Goal: Information Seeking & Learning: Learn about a topic

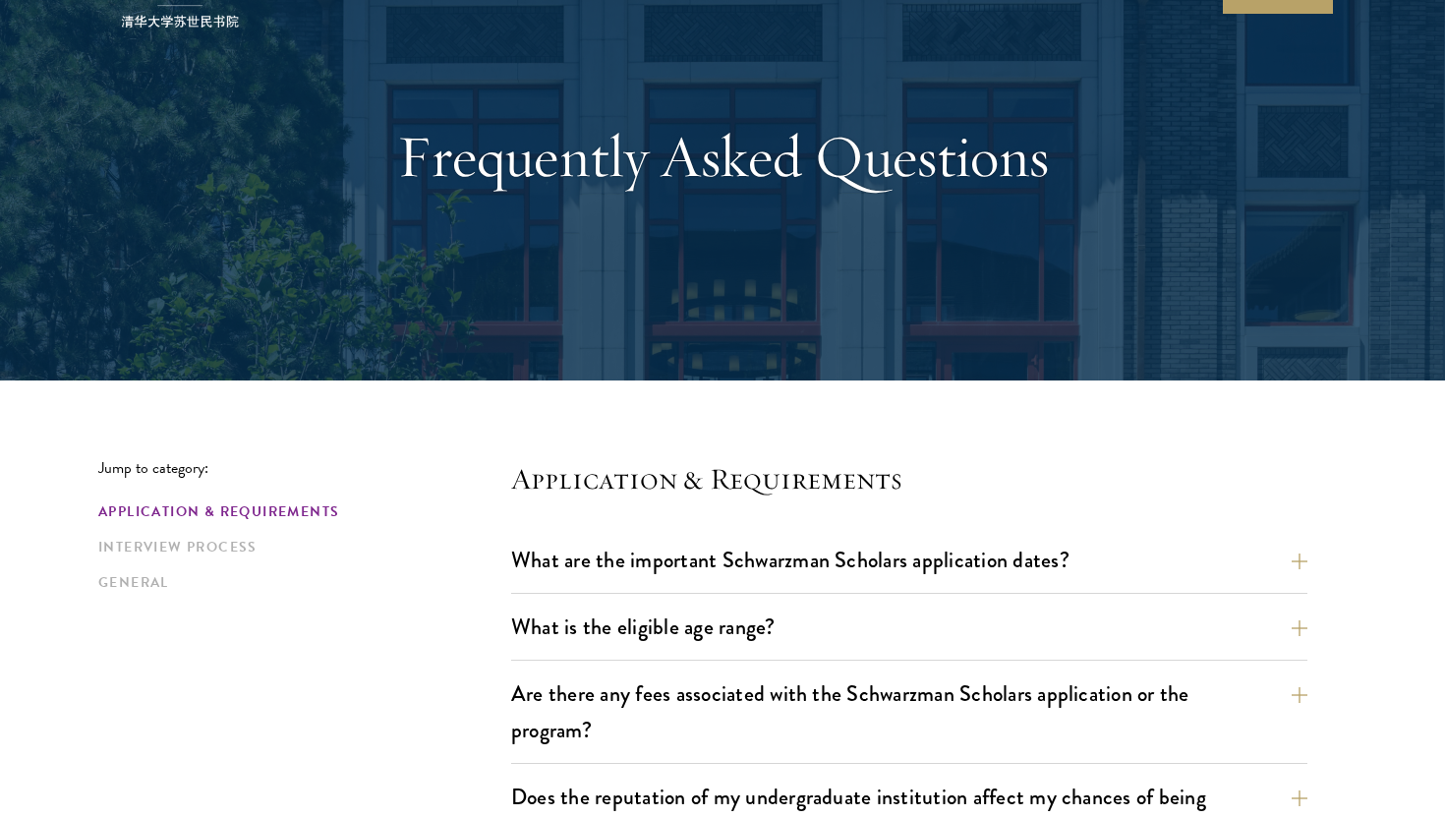
scroll to position [241, 0]
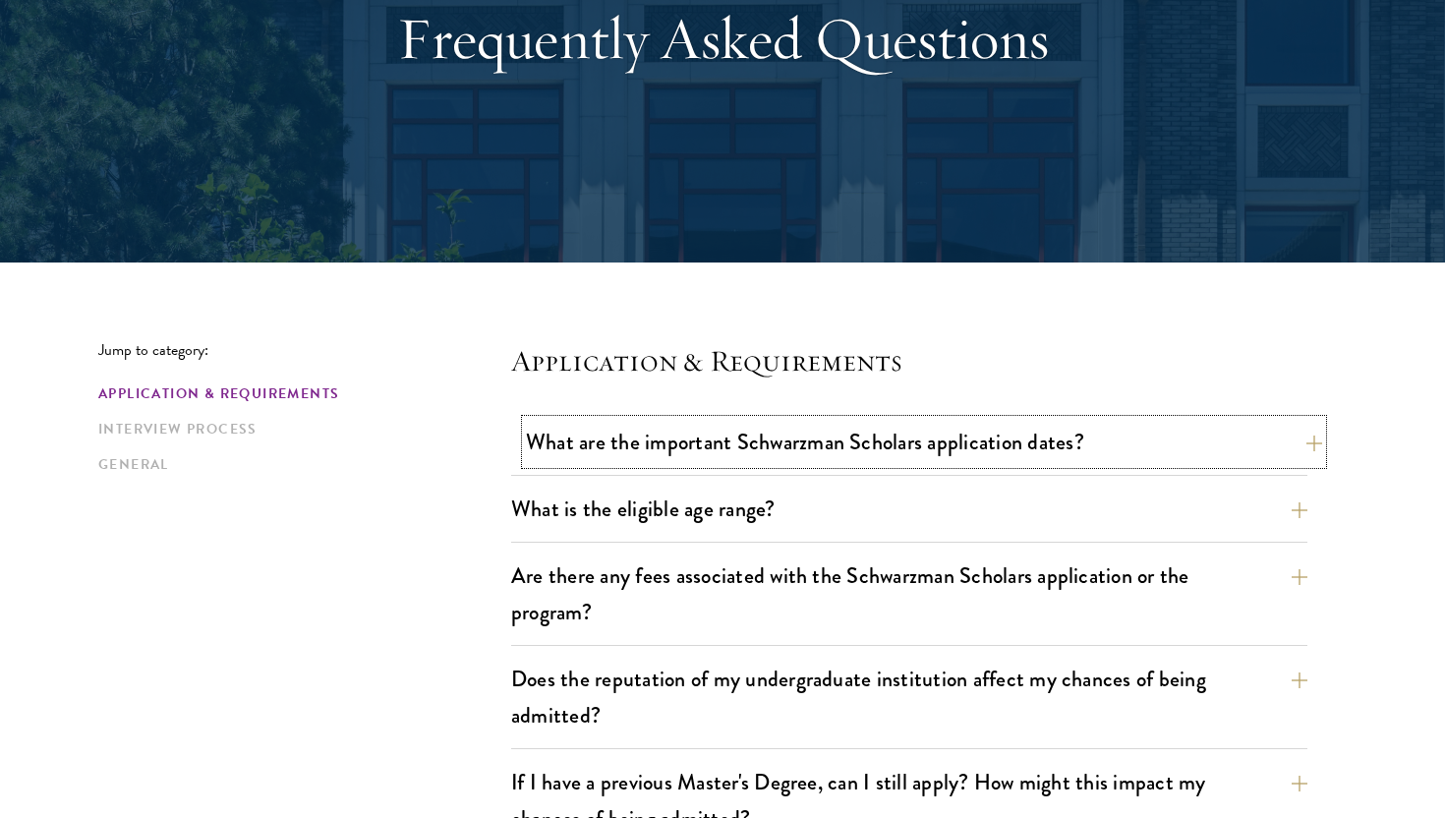
click at [728, 438] on button "What are the important Schwarzman Scholars application dates?" at bounding box center [924, 442] width 796 height 44
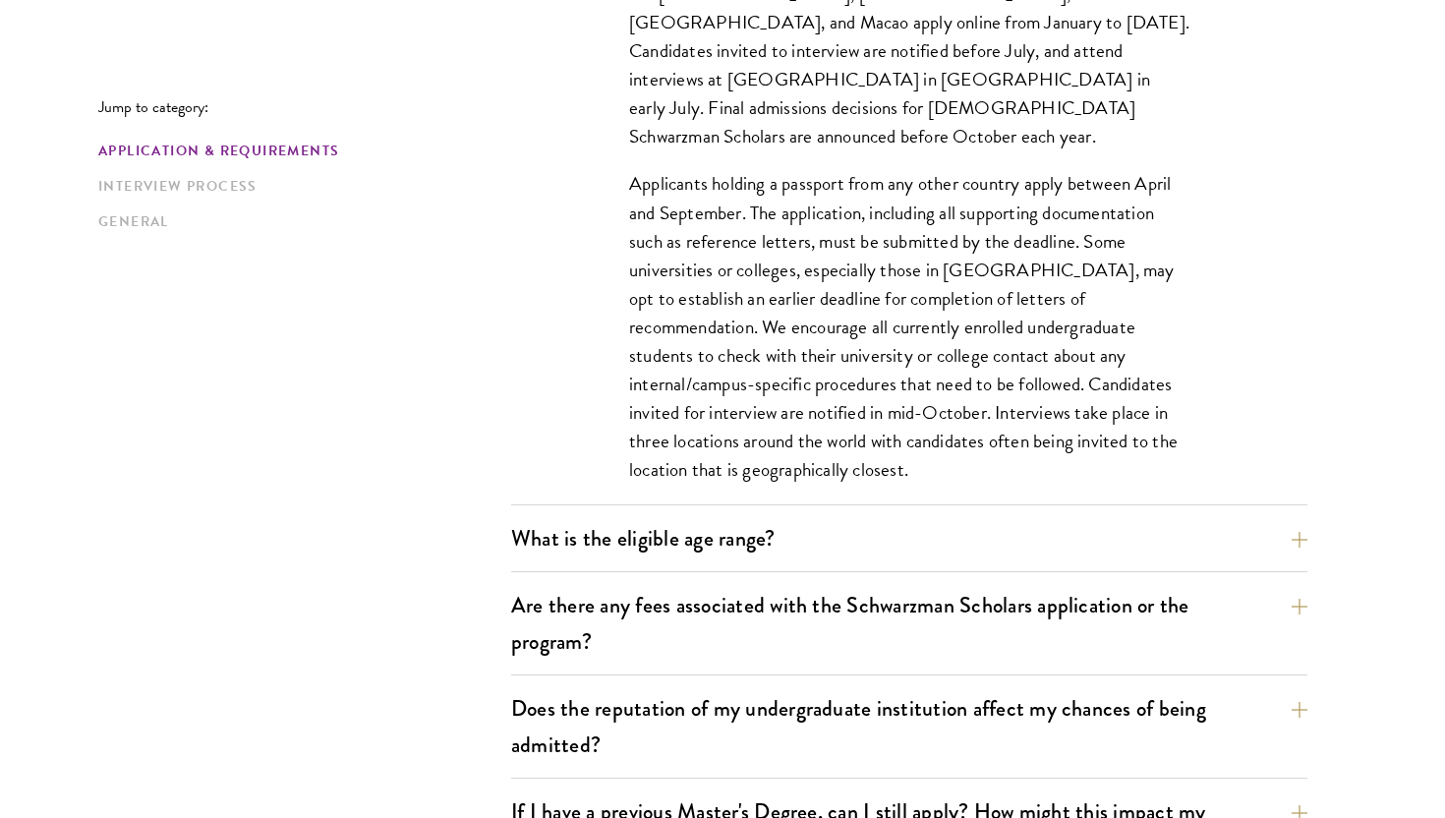
scroll to position [876, 0]
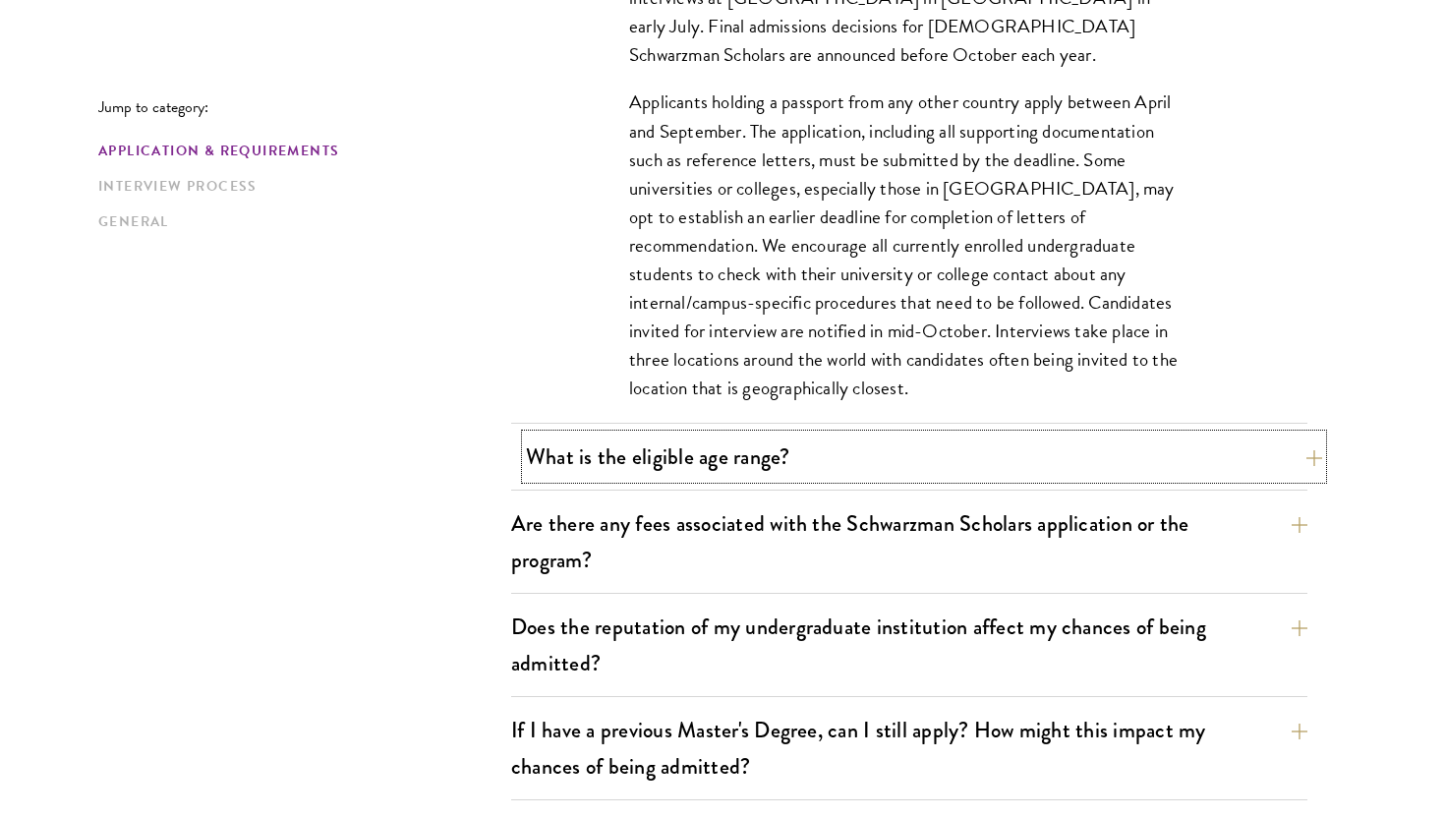
click at [948, 455] on button "What is the eligible age range?" at bounding box center [924, 457] width 796 height 44
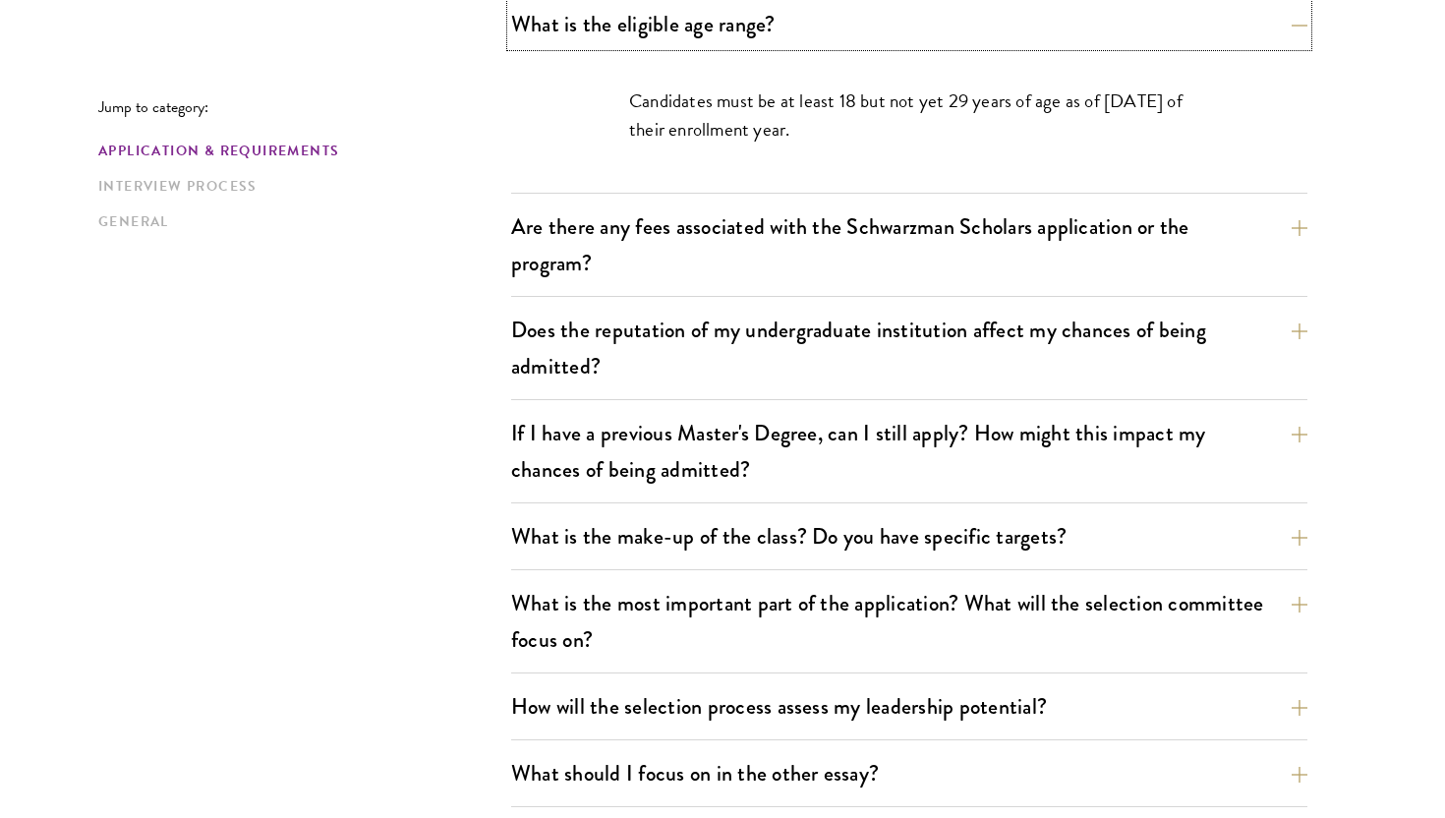
scroll to position [727, 0]
click at [842, 231] on button "Are there any fees associated with the Schwarzman Scholars application or the p…" at bounding box center [924, 244] width 796 height 81
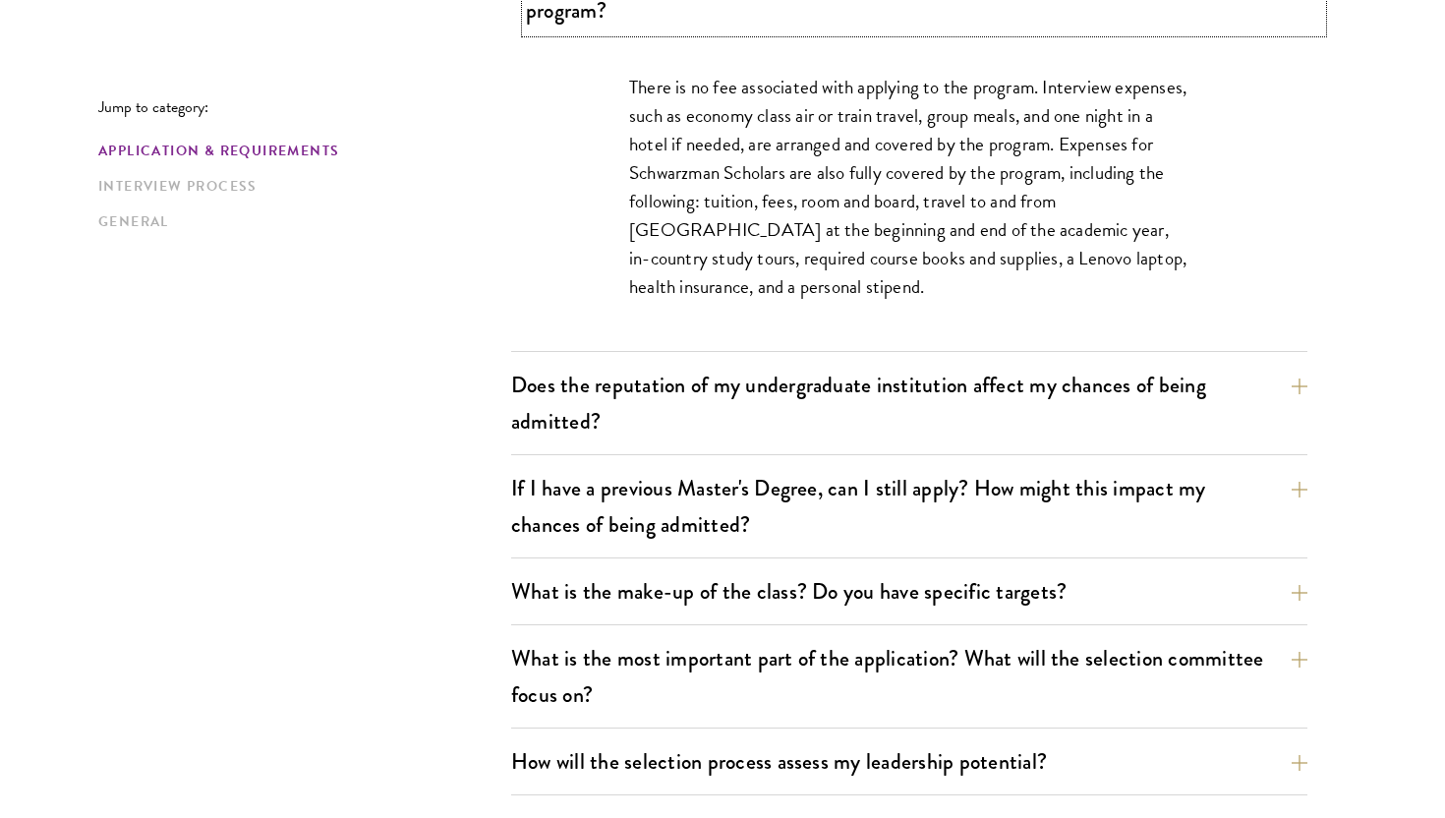
scroll to position [846, 0]
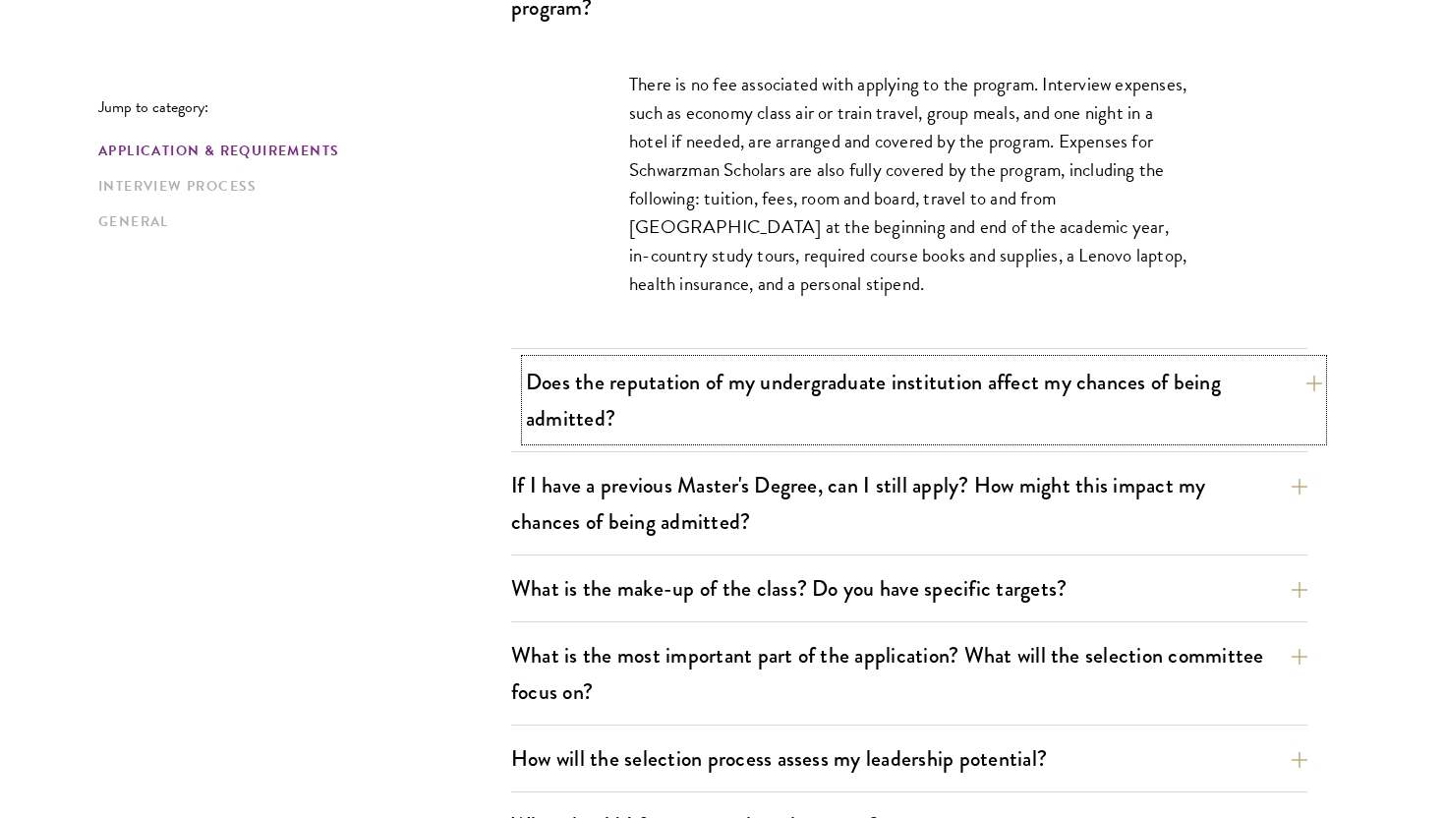
click at [1081, 377] on button "Does the reputation of my undergraduate institution affect my chances of being …" at bounding box center [924, 400] width 796 height 81
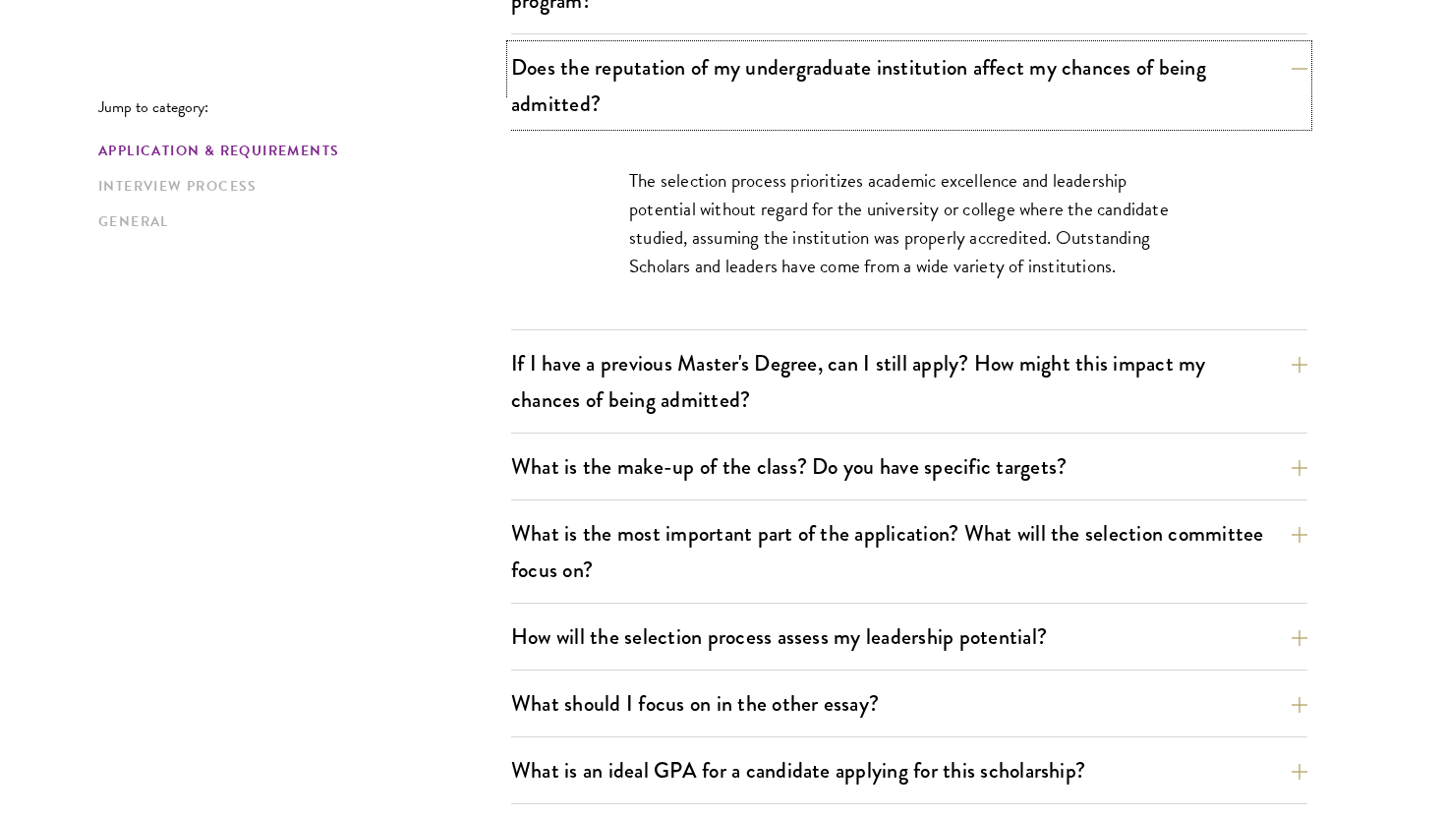
scroll to position [854, 0]
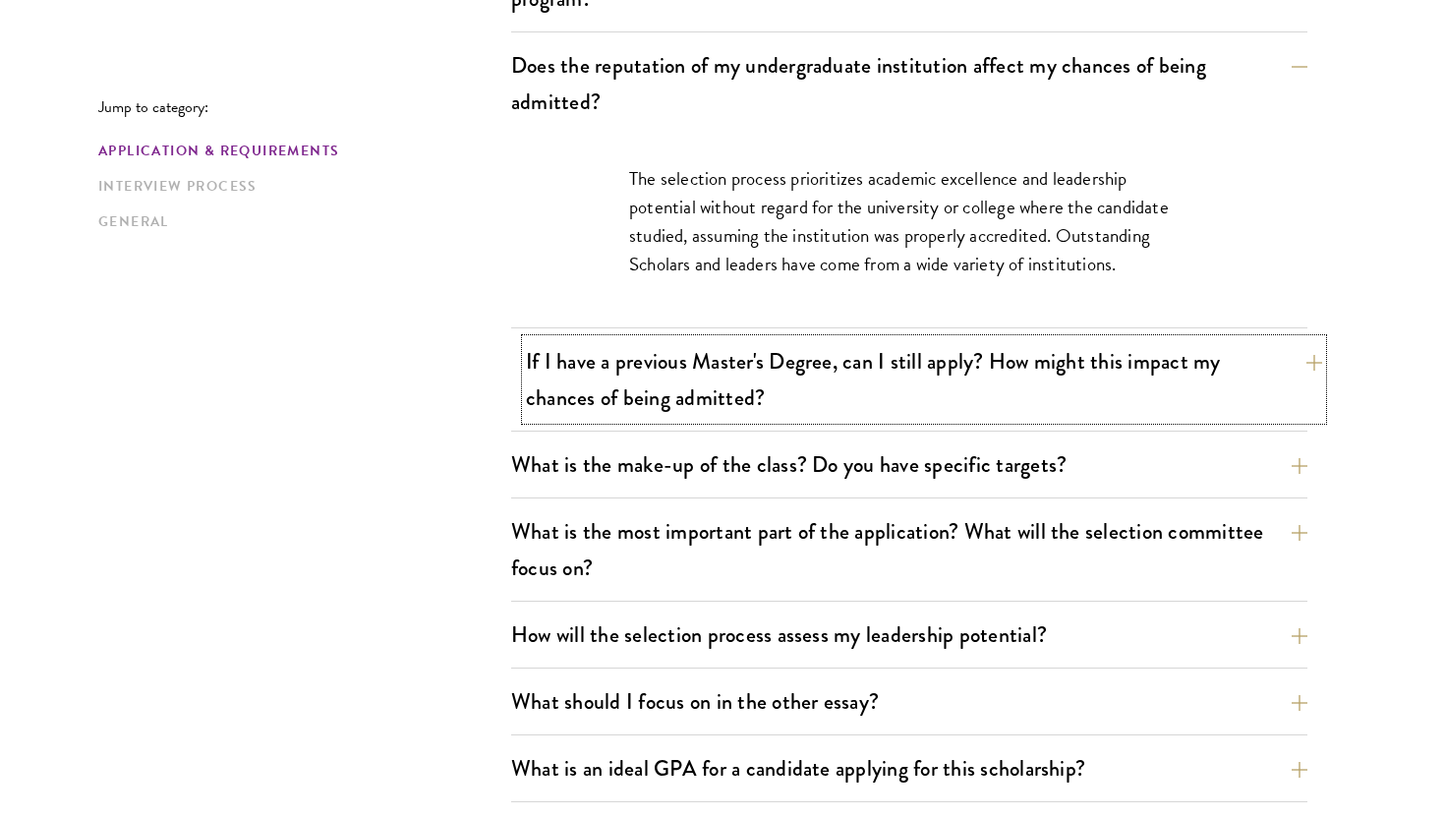
click at [998, 404] on button "If I have a previous Master's Degree, can I still apply? How might this impact …" at bounding box center [924, 379] width 796 height 81
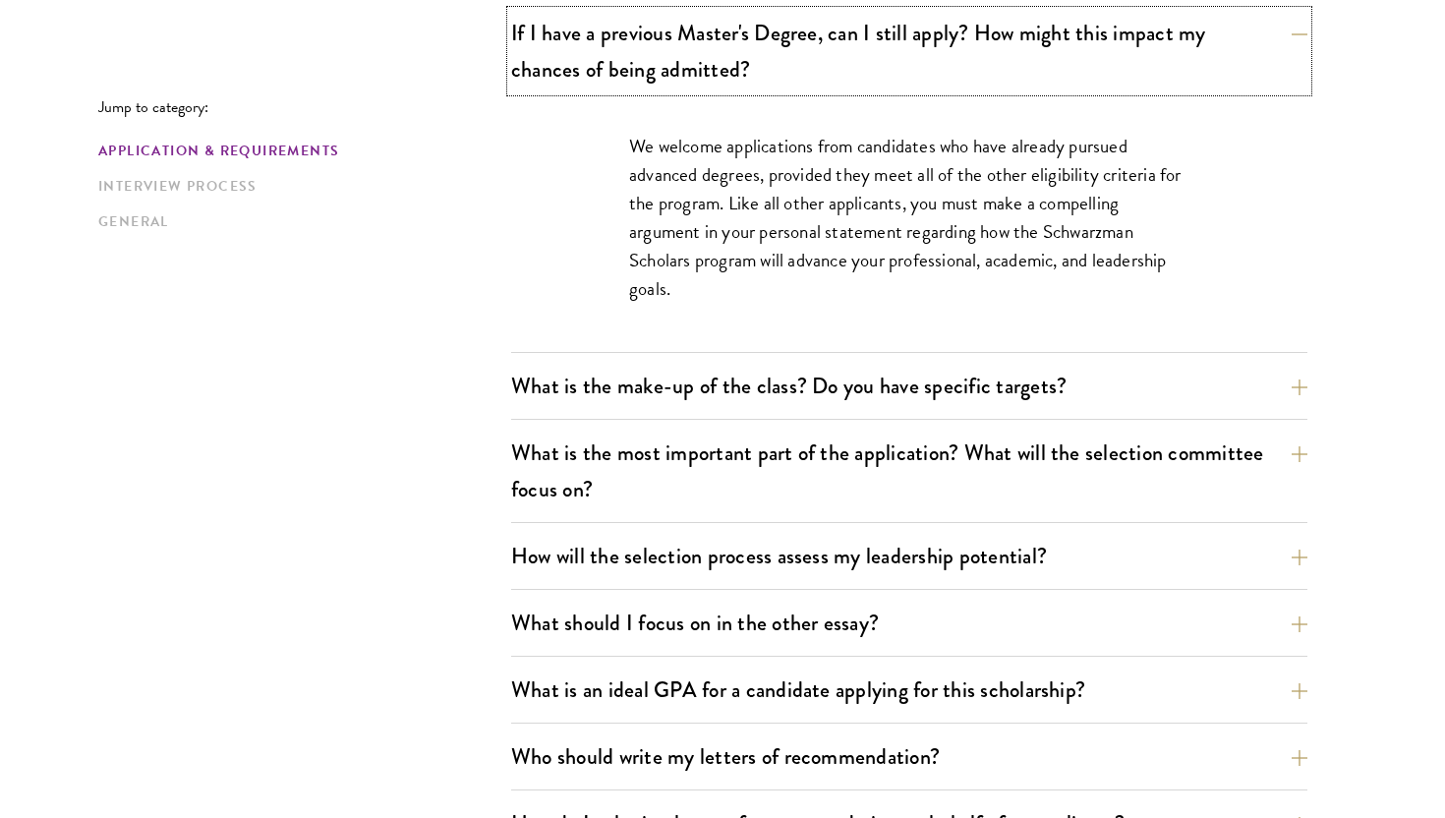
scroll to position [992, 0]
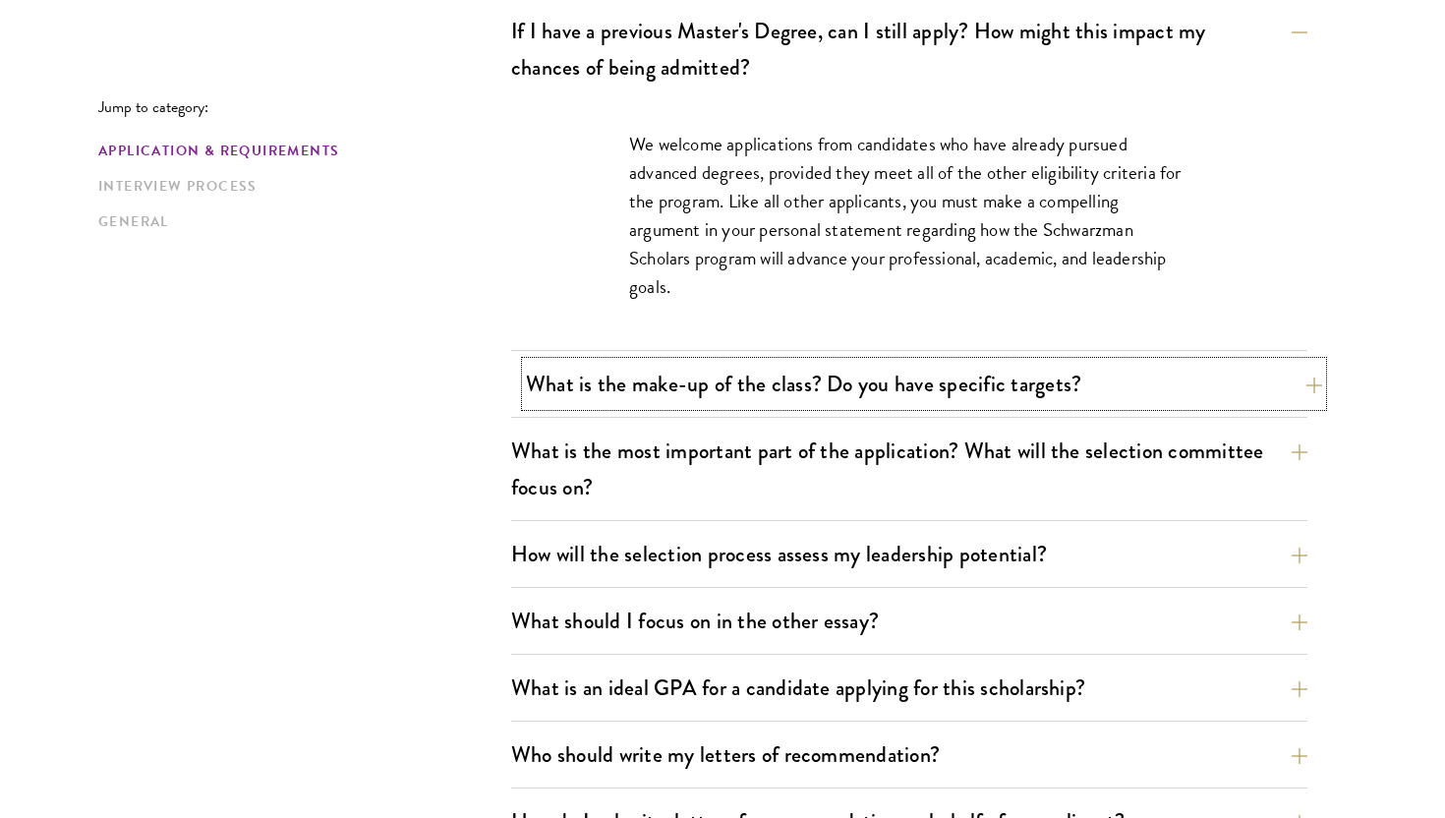
click at [1148, 372] on button "What is the make-up of the class? Do you have specific targets?" at bounding box center [924, 384] width 796 height 44
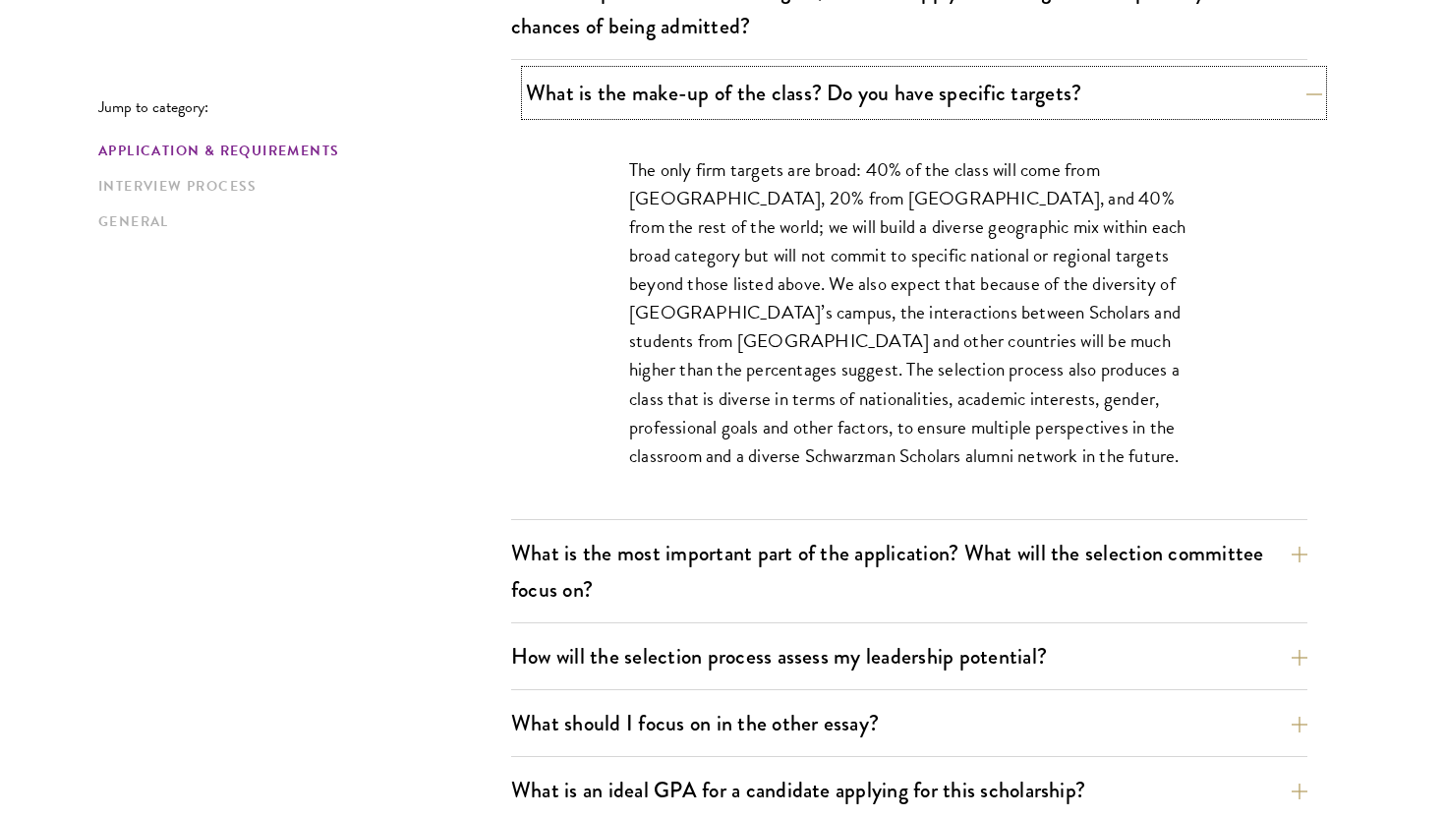
scroll to position [1037, 0]
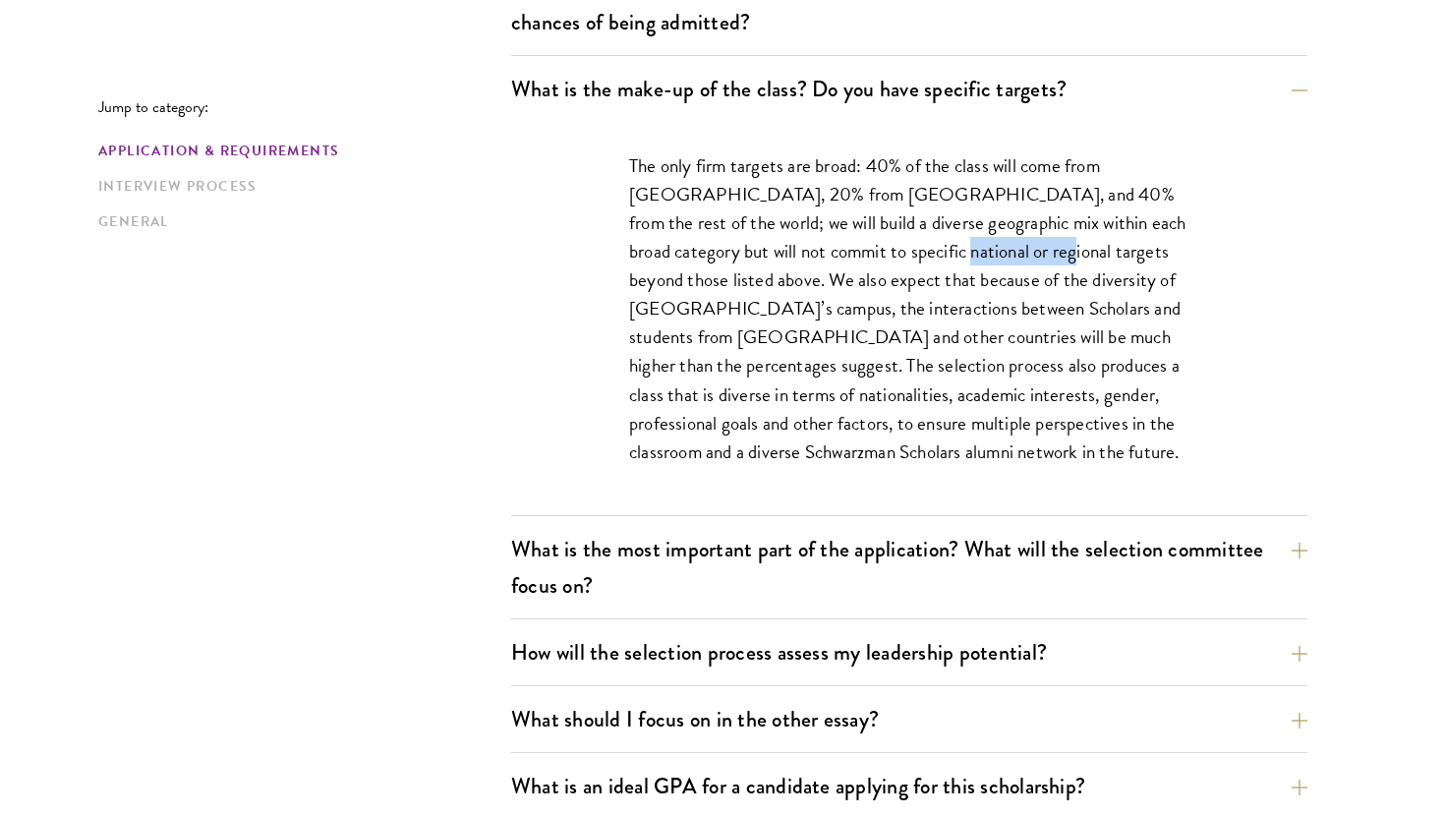
drag, startPoint x: 857, startPoint y: 262, endPoint x: 963, endPoint y: 261, distance: 105.2
click at [964, 261] on p "The only firm targets are broad: 40% of the class will come from [GEOGRAPHIC_DA…" at bounding box center [909, 308] width 560 height 315
click at [1207, 194] on div "The only firm targets are broad: 40% of the class will come from [GEOGRAPHIC_DA…" at bounding box center [909, 318] width 678 height 393
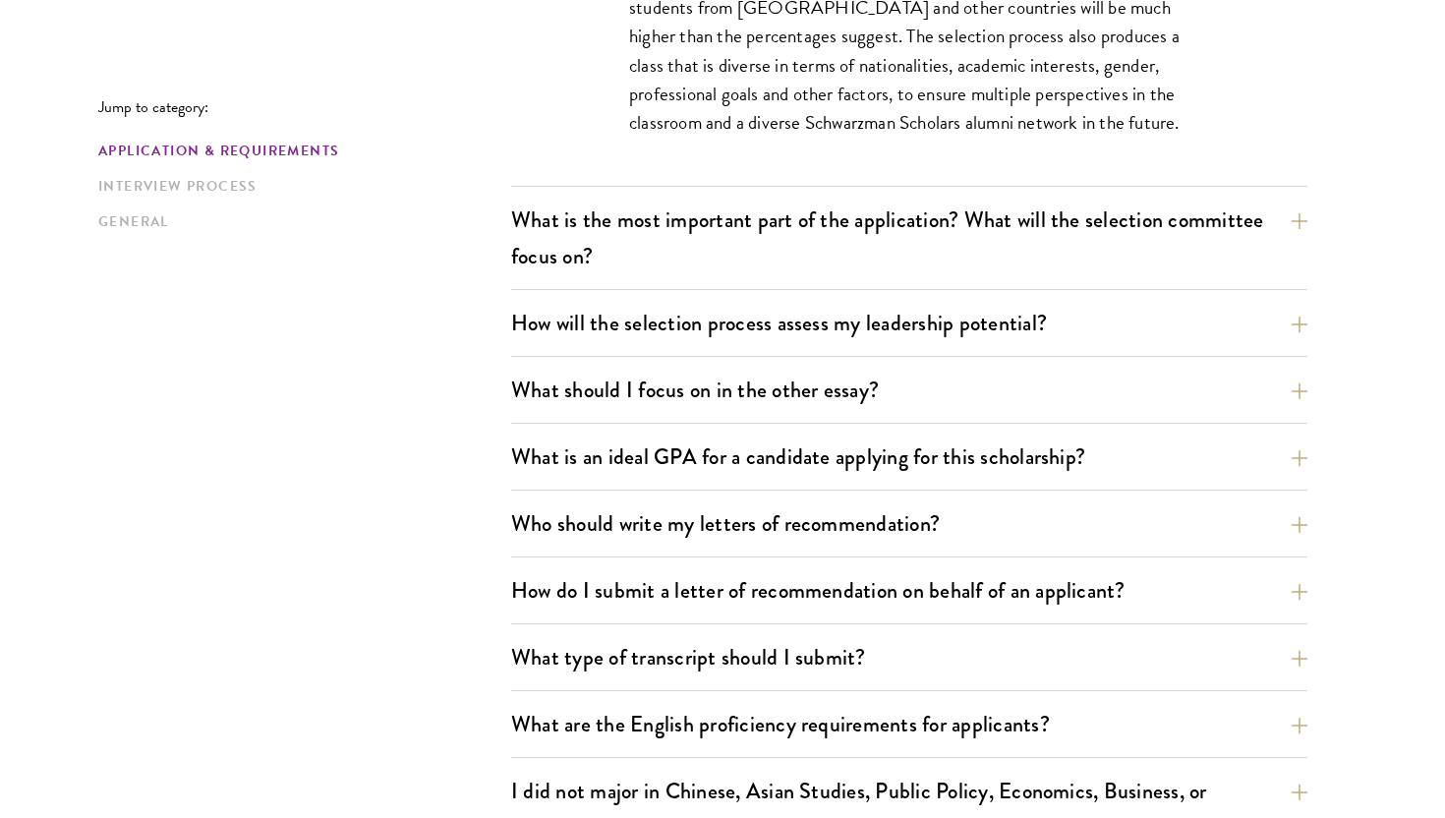
scroll to position [1369, 0]
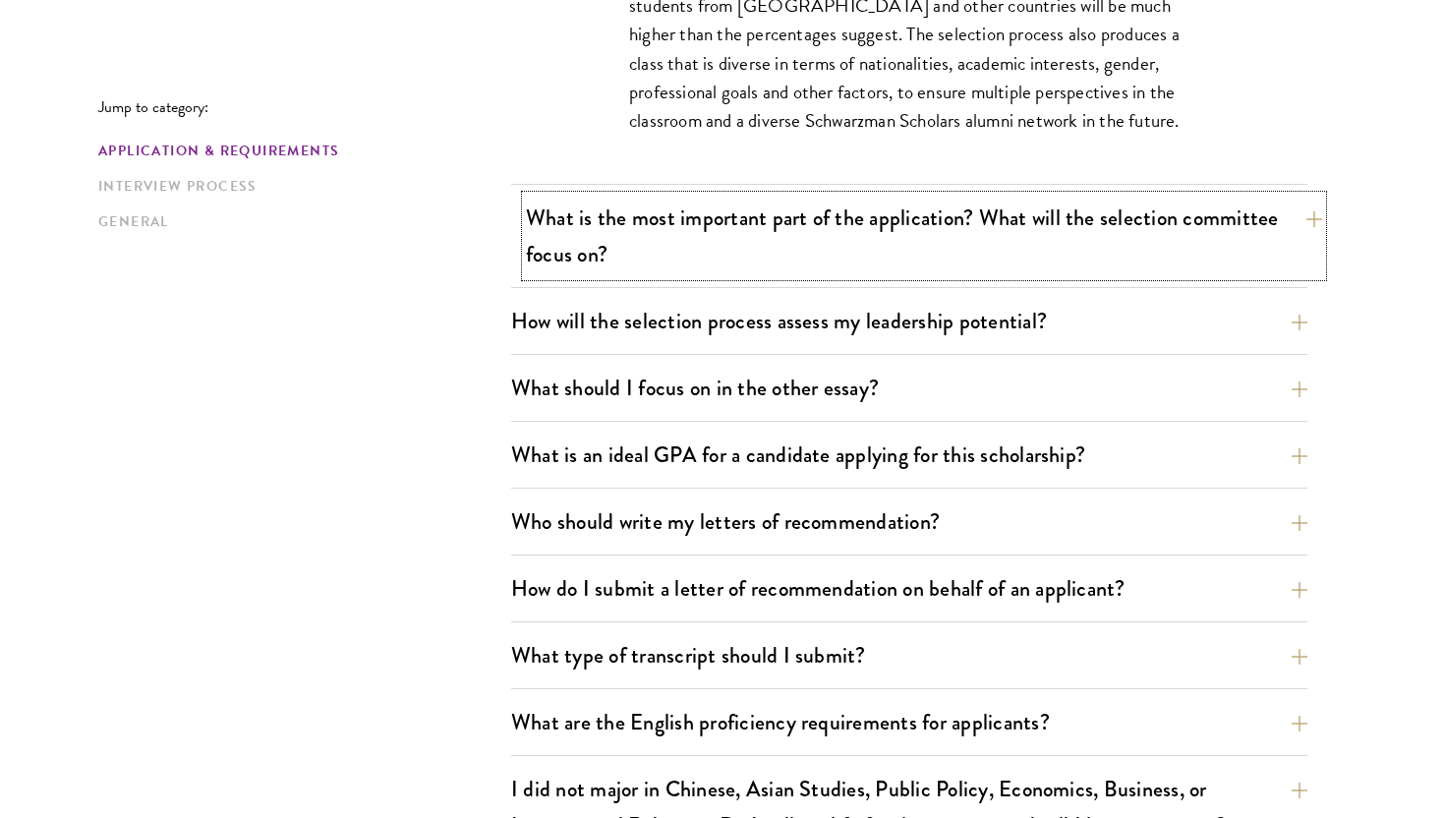
click at [943, 256] on button "What is the most important part of the application? What will the selection com…" at bounding box center [924, 236] width 796 height 81
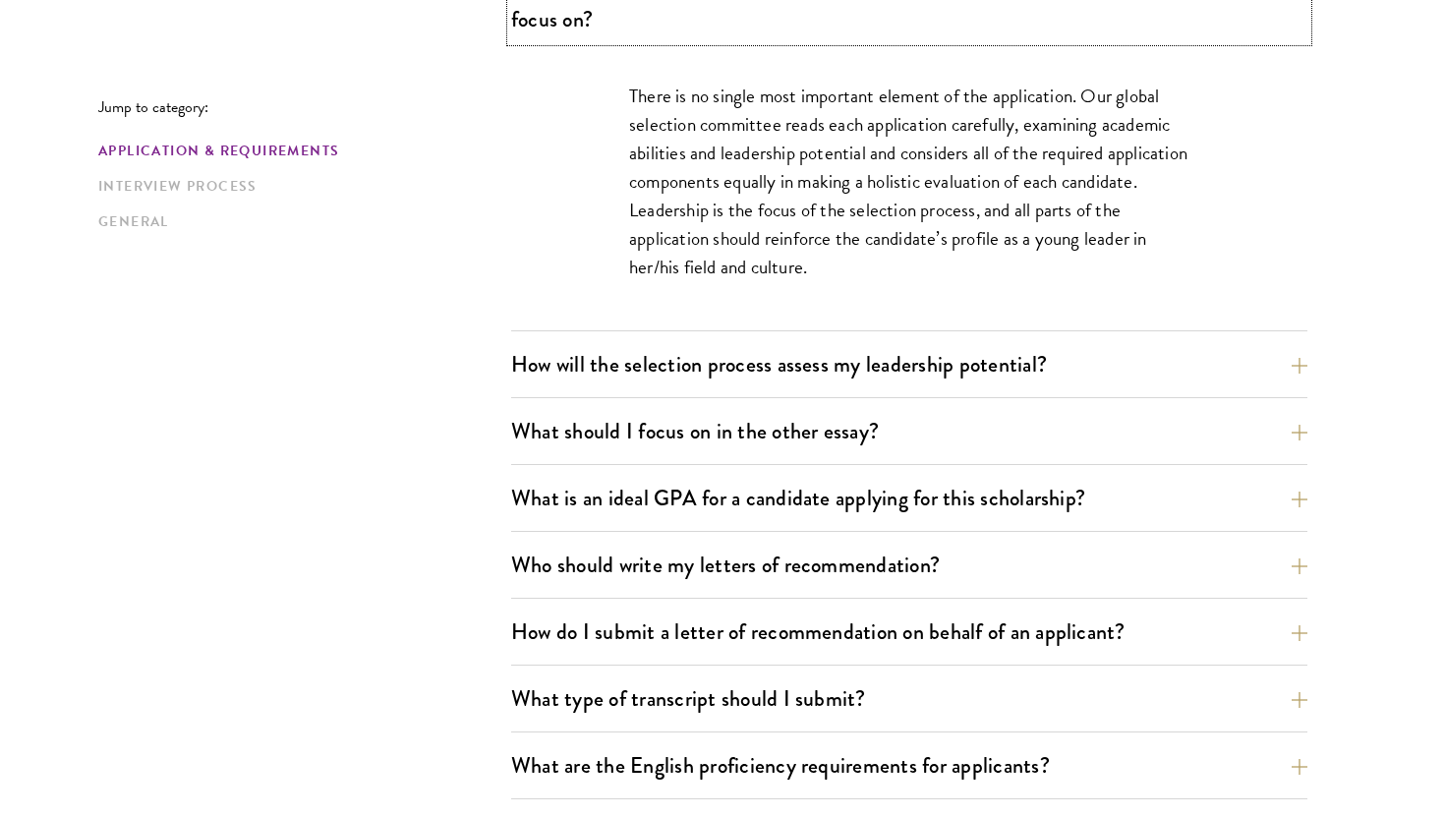
scroll to position [1213, 0]
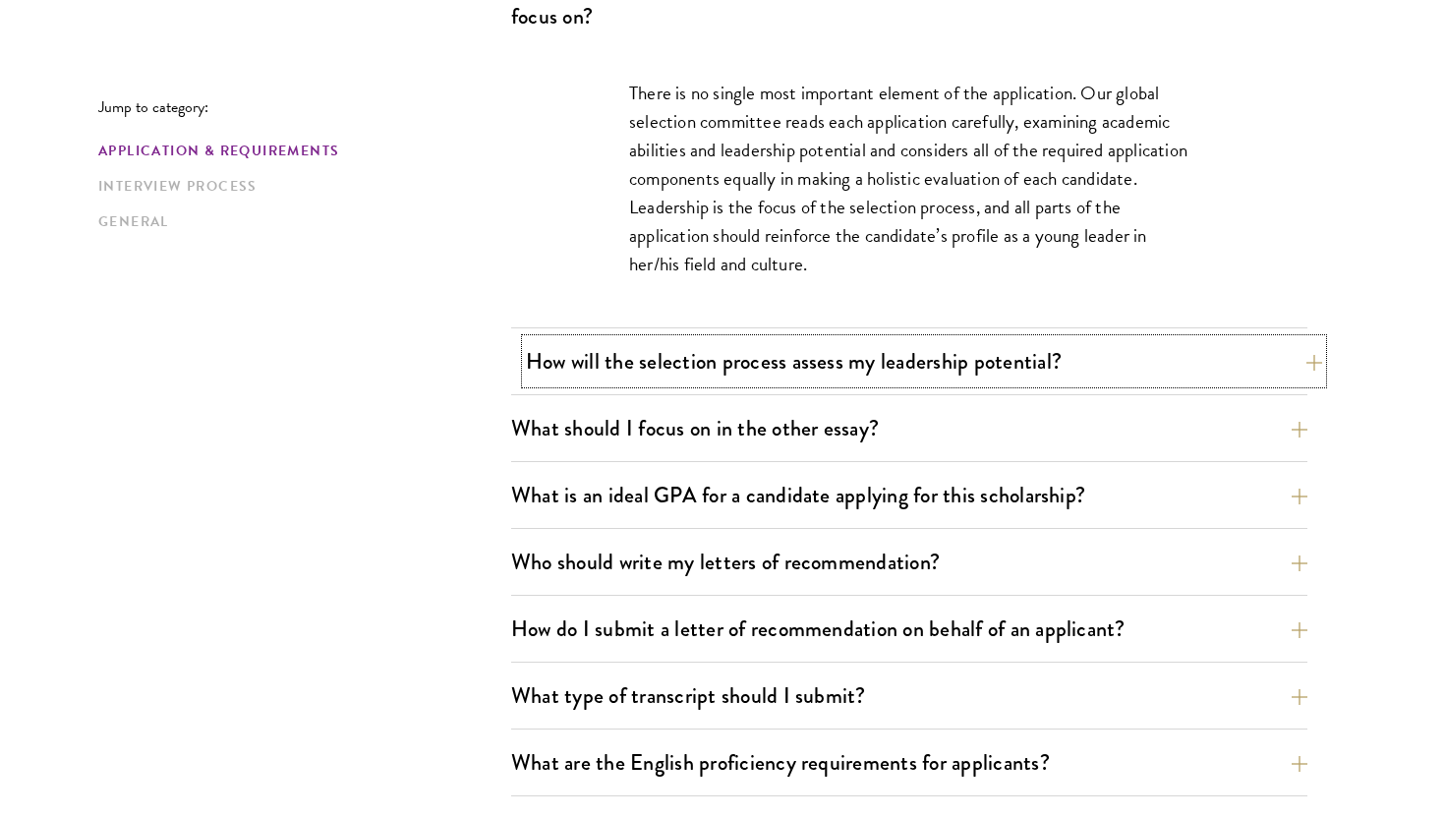
click at [977, 358] on button "How will the selection process assess my leadership potential?" at bounding box center [924, 361] width 796 height 44
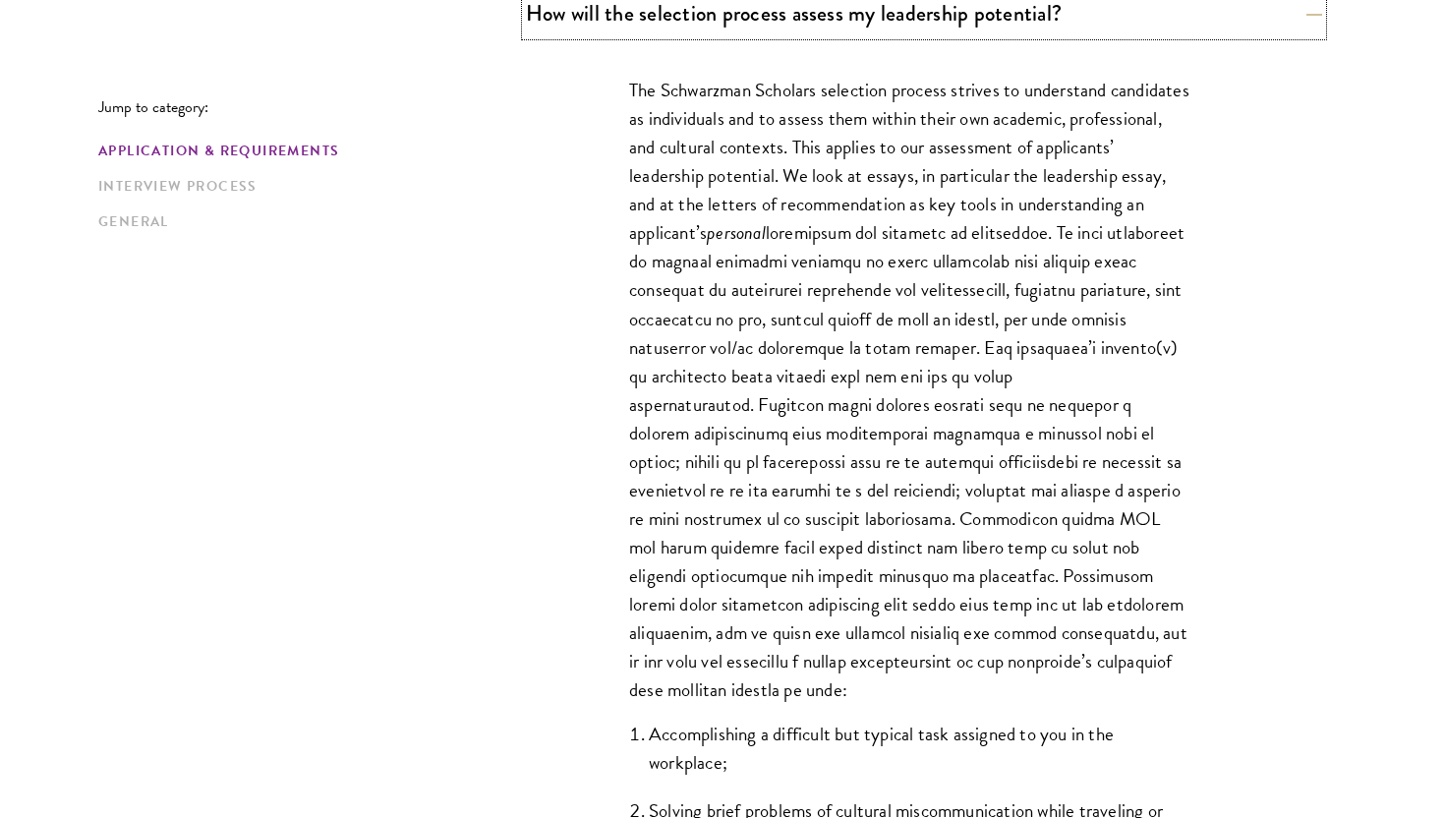
scroll to position [1287, 0]
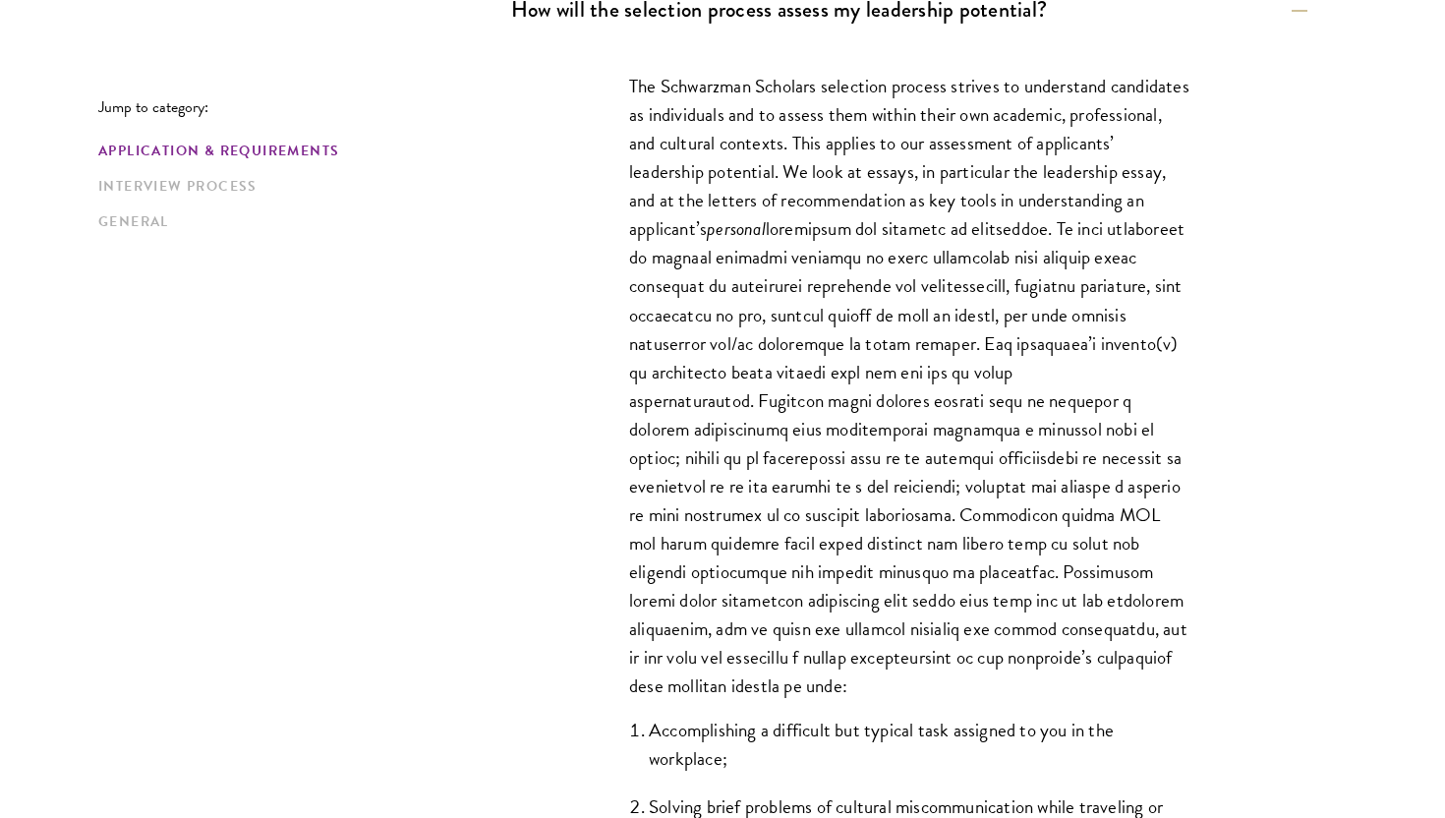
click at [807, 145] on p "The Schwarzman Scholars selection process strives to understand candidates as i…" at bounding box center [909, 386] width 560 height 628
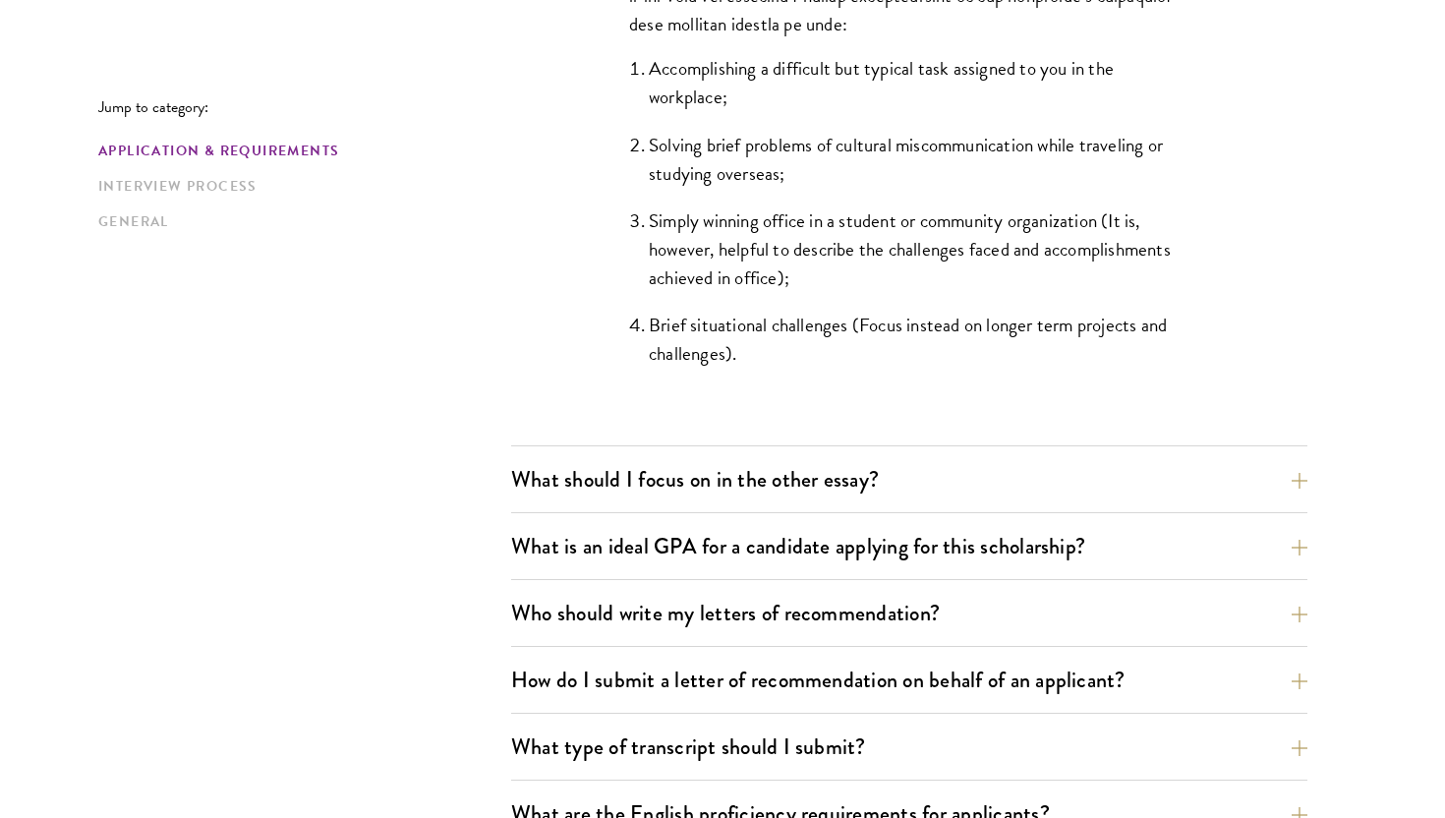
scroll to position [1957, 0]
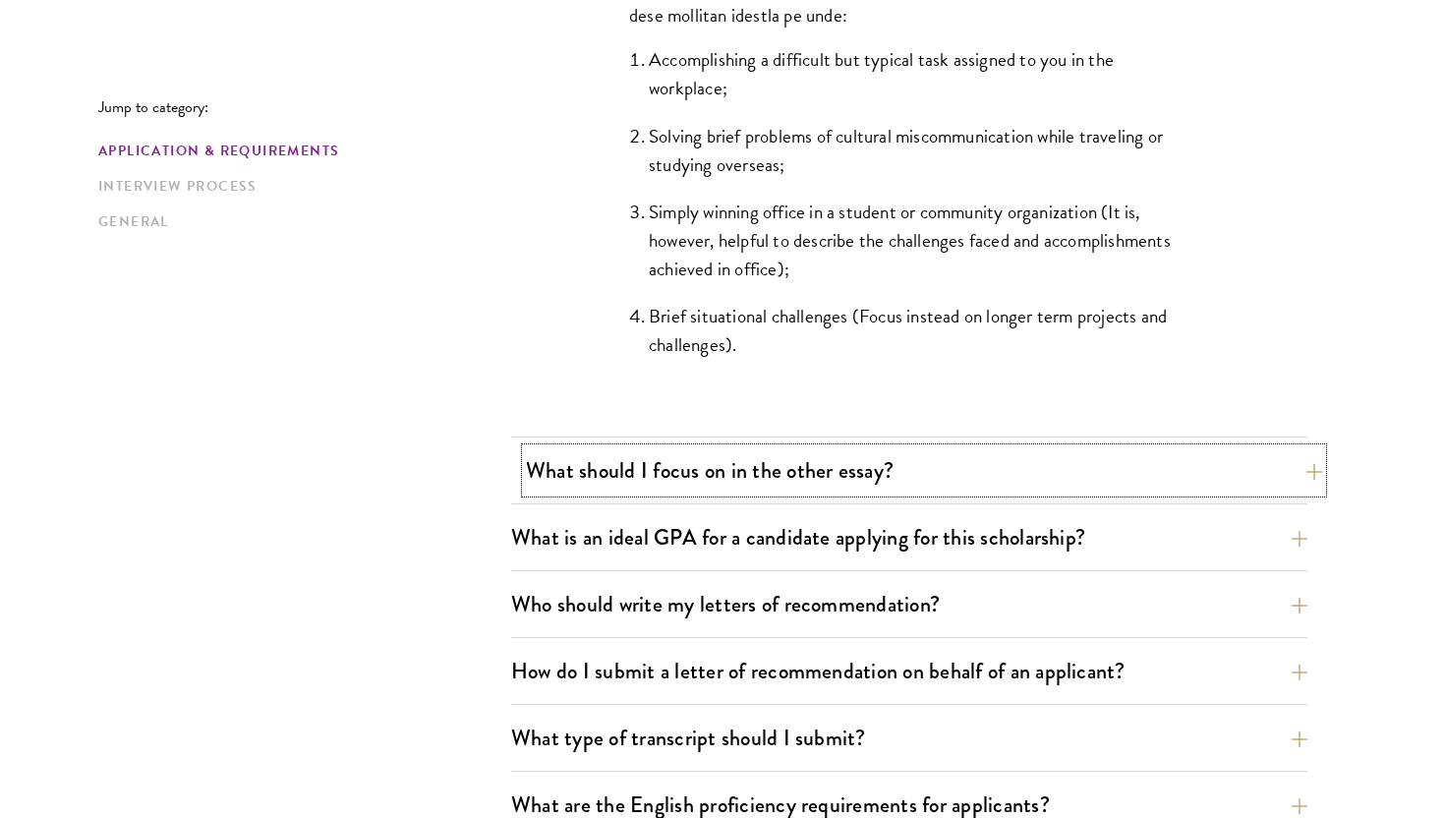
click at [880, 455] on button "What should I focus on in the other essay?" at bounding box center [924, 470] width 796 height 44
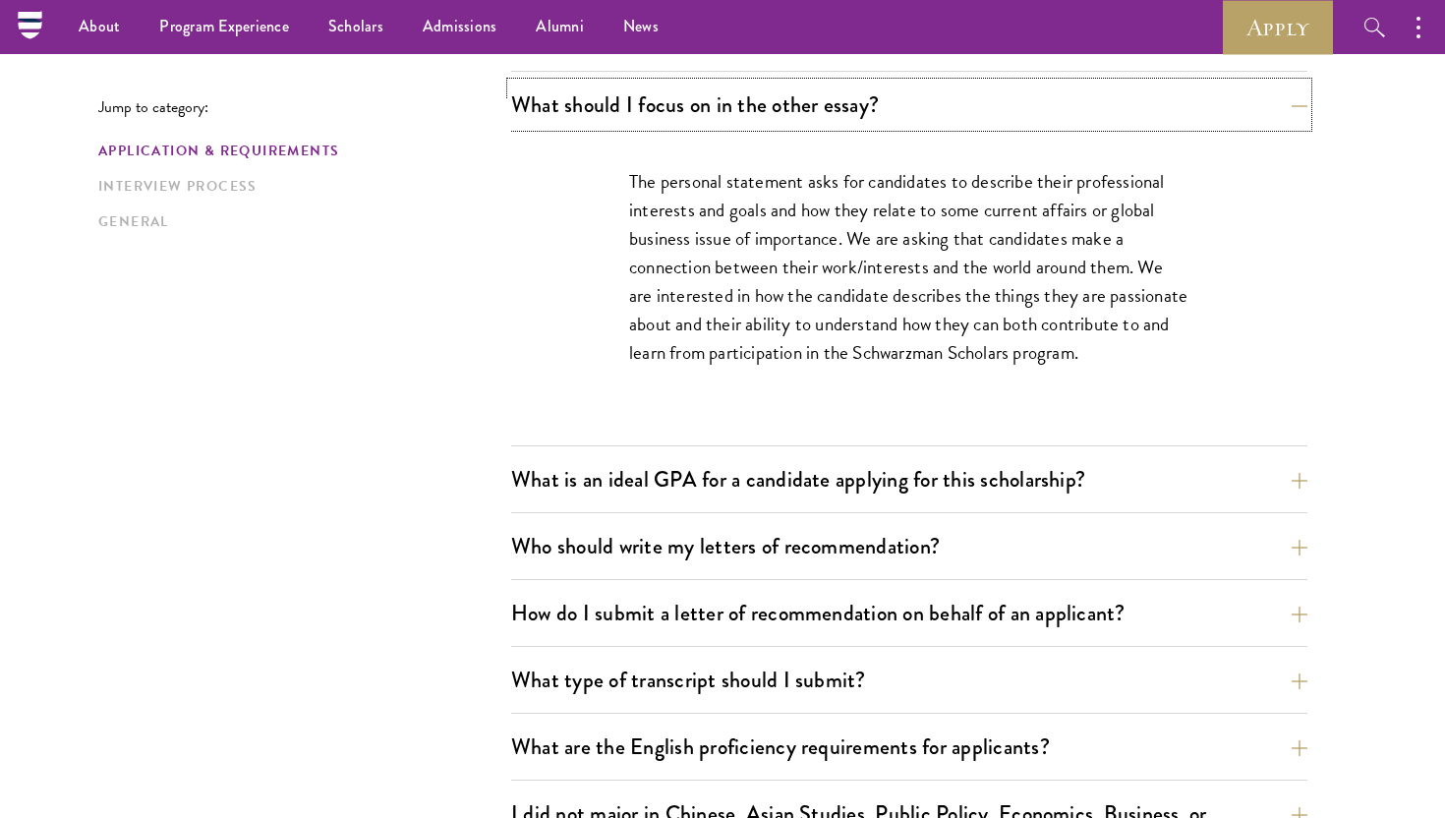
scroll to position [1254, 0]
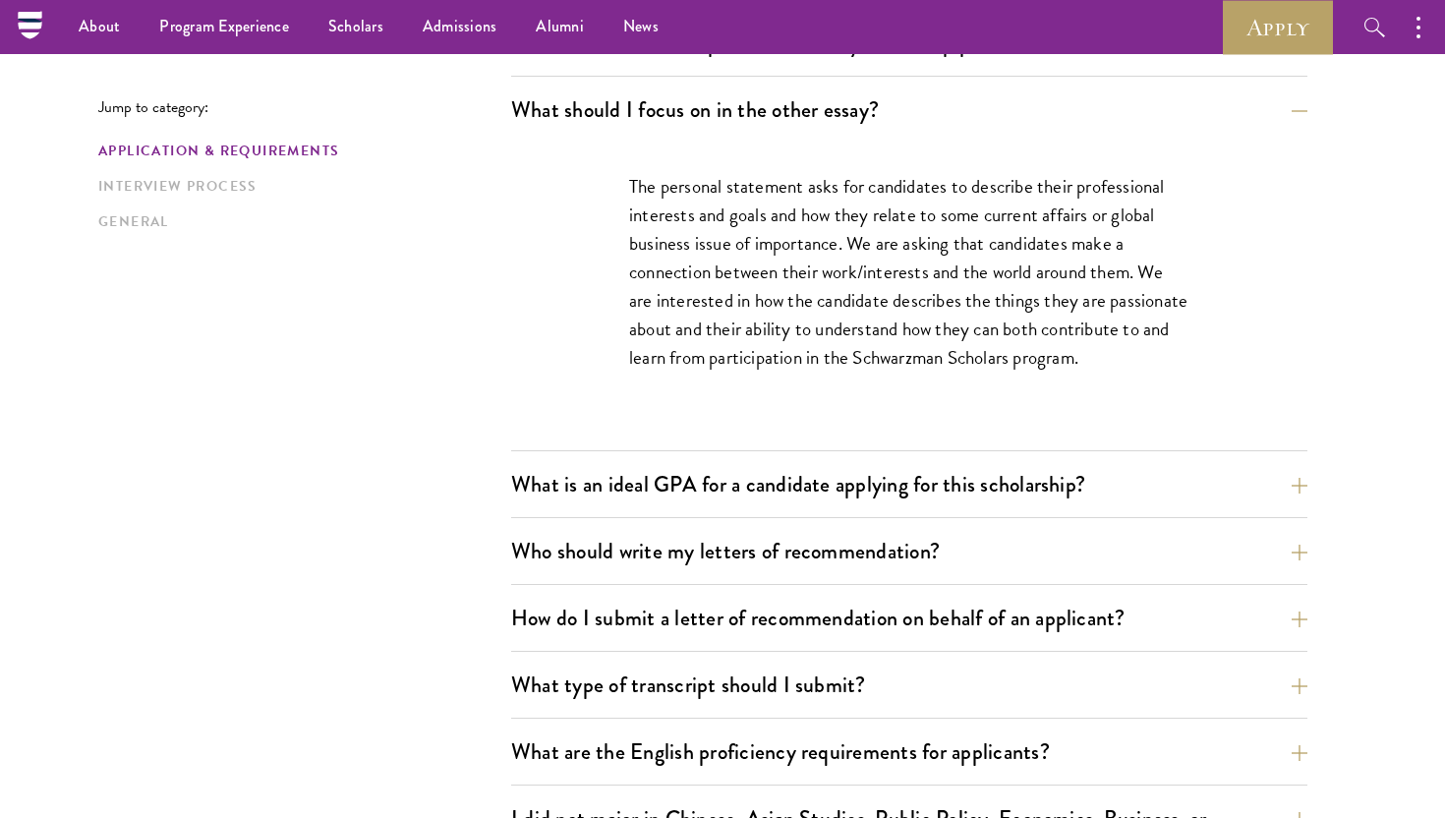
drag, startPoint x: 874, startPoint y: 260, endPoint x: 985, endPoint y: 265, distance: 111.3
click at [985, 265] on p "The personal statement asks for candidates to describe their professional inter…" at bounding box center [909, 272] width 560 height 200
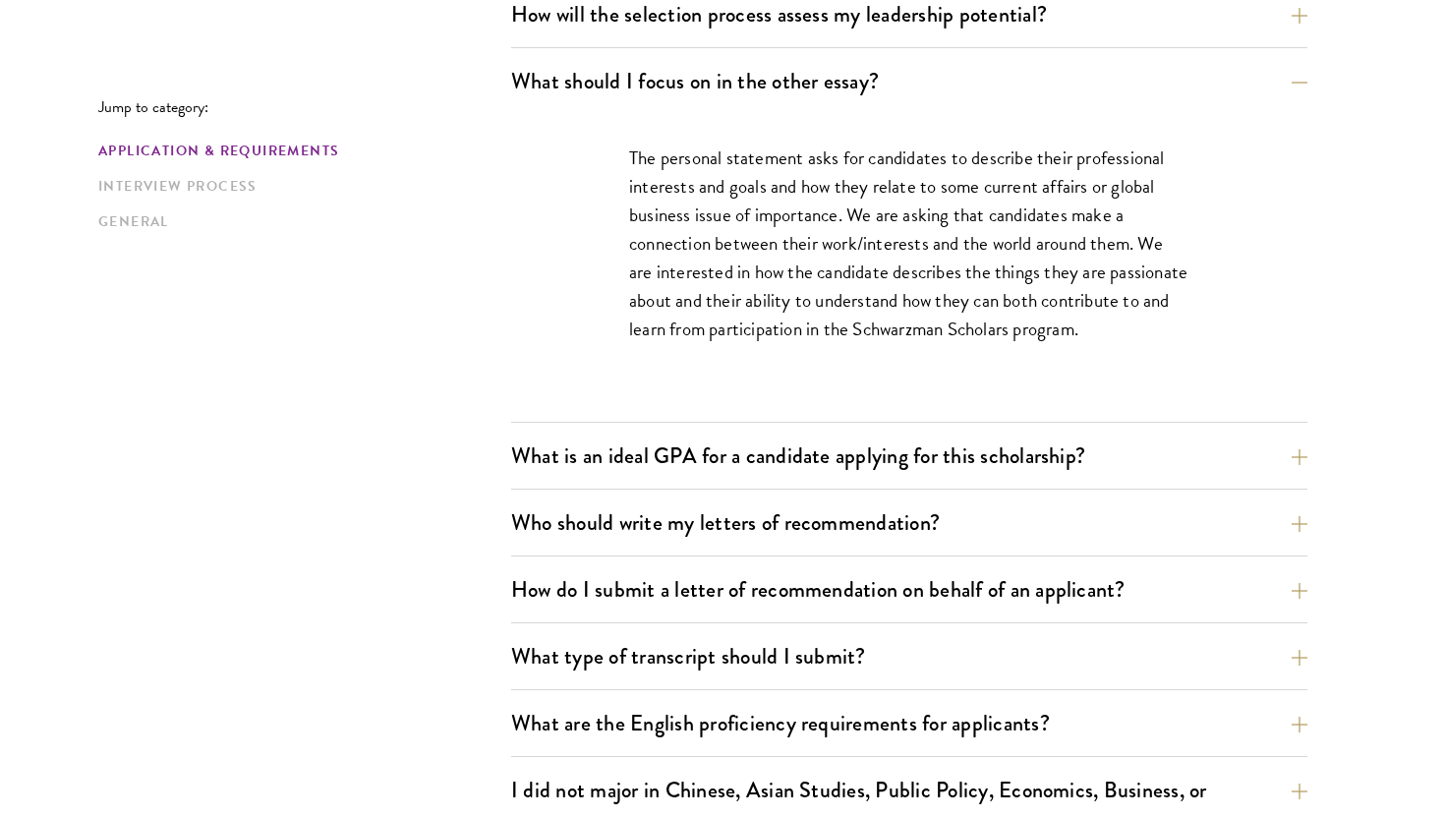
scroll to position [1284, 0]
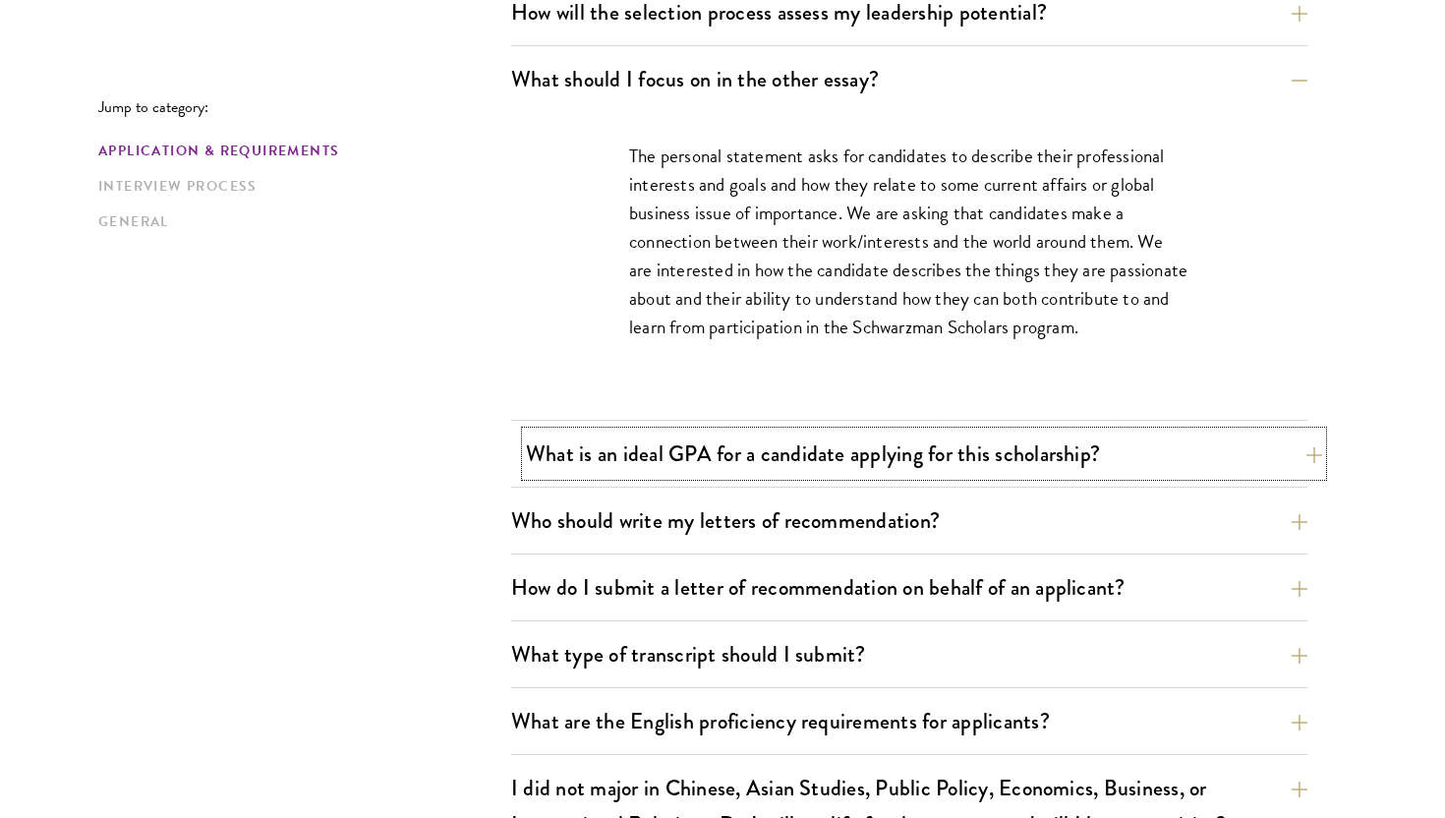
click at [922, 462] on button "What is an ideal GPA for a candidate applying for this scholarship?" at bounding box center [924, 454] width 796 height 44
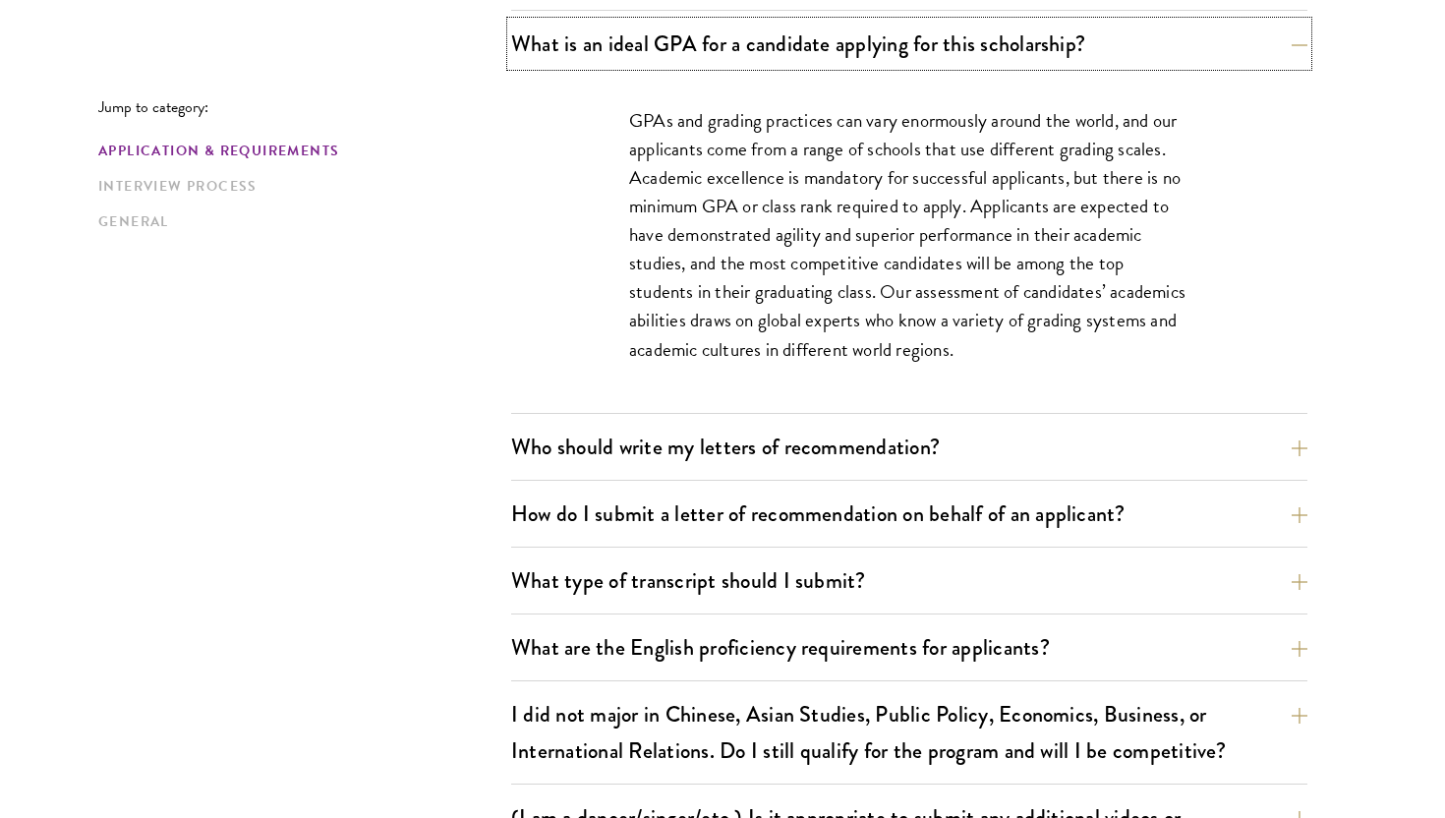
scroll to position [1388, 0]
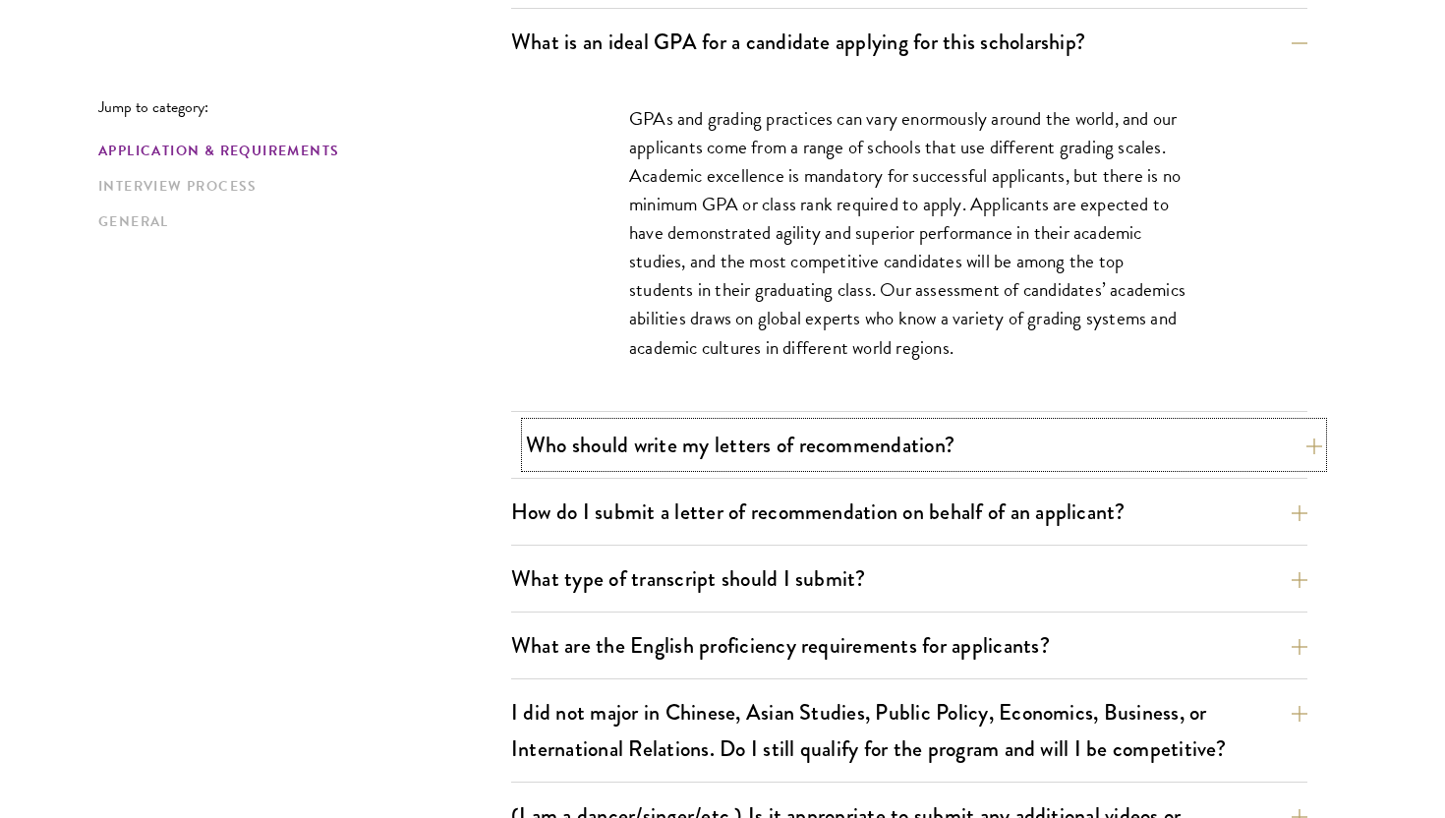
click at [1049, 435] on button "Who should write my letters of recommendation?" at bounding box center [924, 445] width 796 height 44
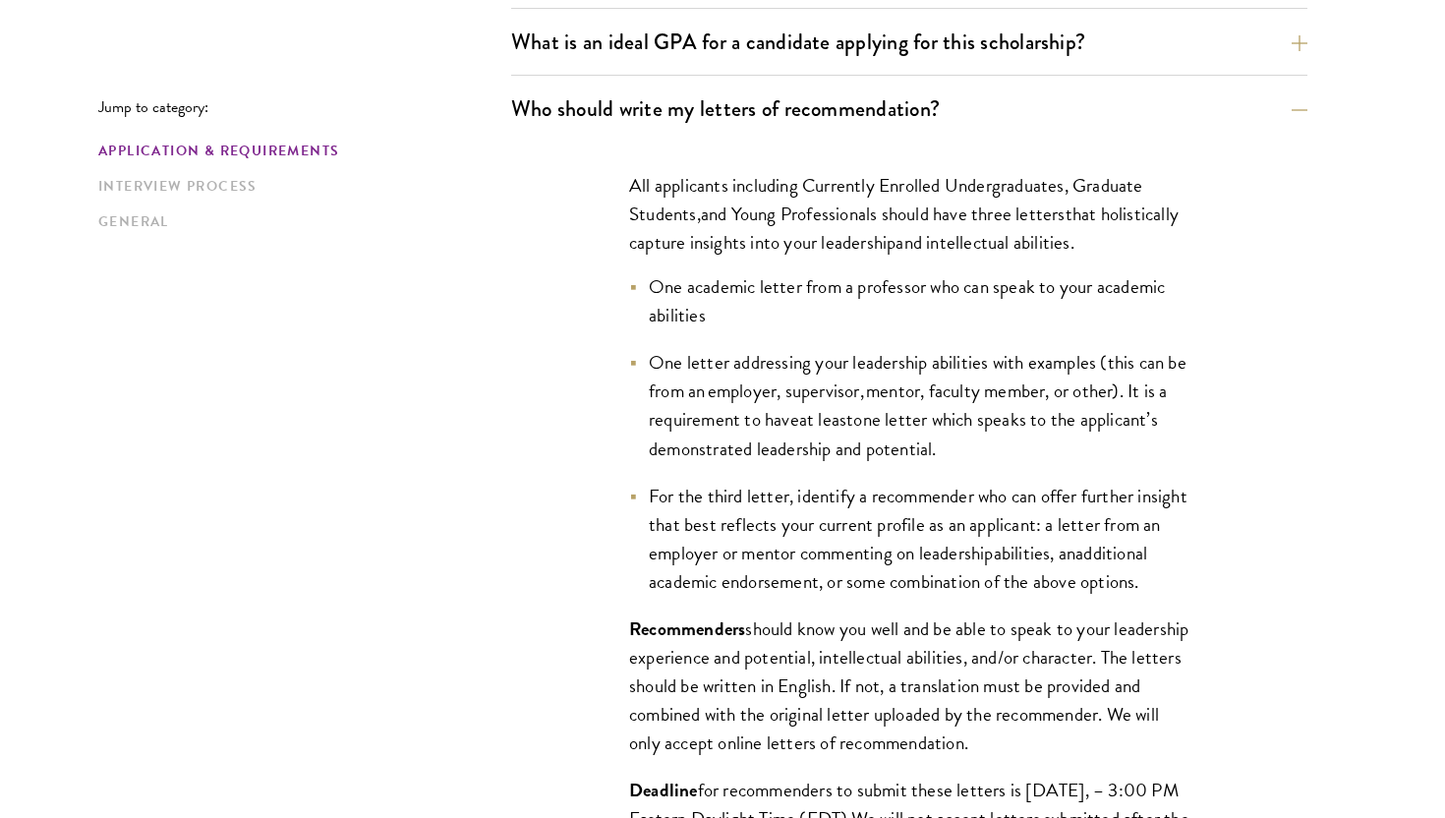
click at [784, 296] on span "One academic letter from a professor who can speak to your academic abilities" at bounding box center [907, 300] width 516 height 57
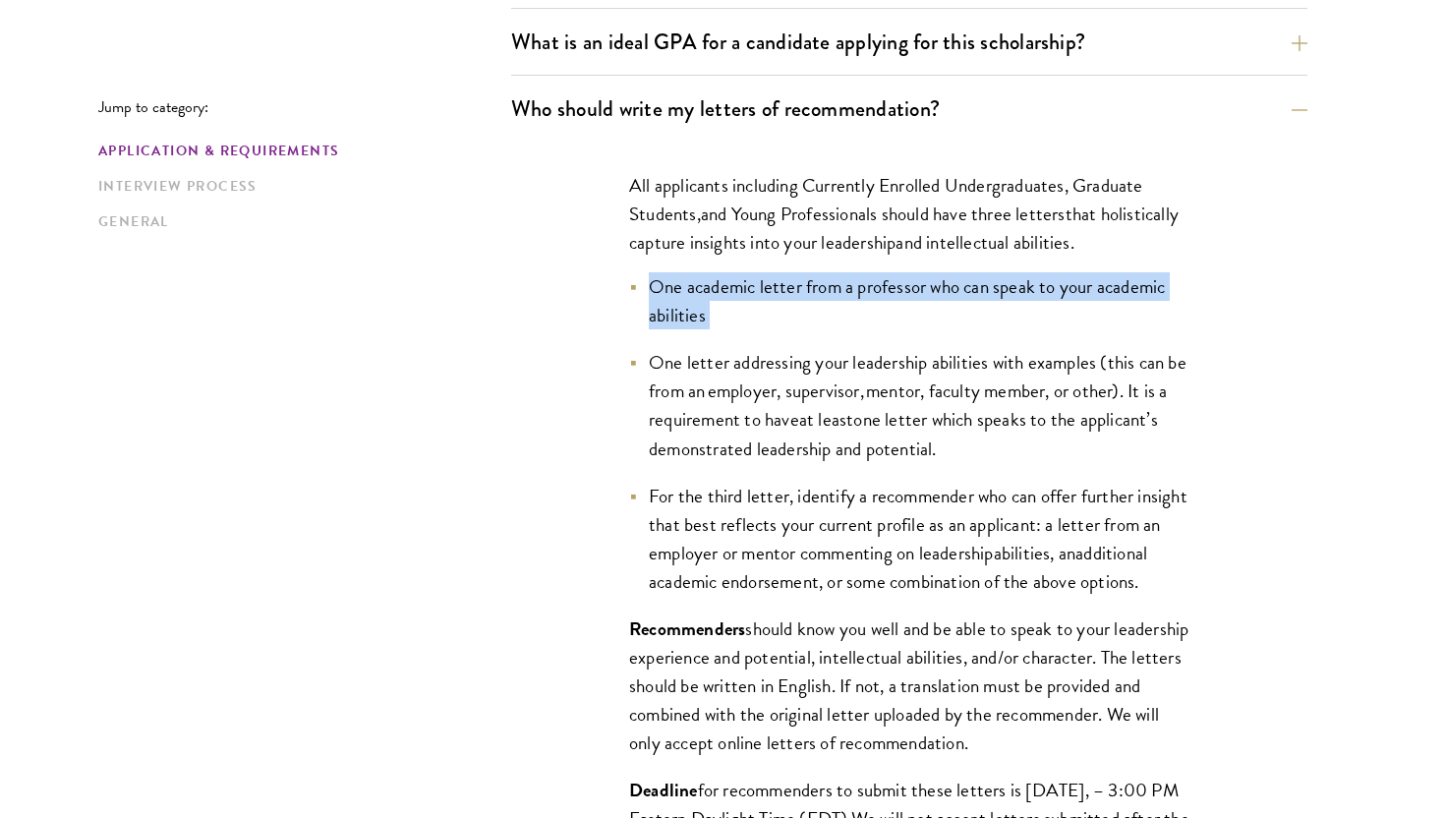
click at [784, 296] on span "One academic letter from a professor who can speak to your academic abilities" at bounding box center [907, 300] width 516 height 57
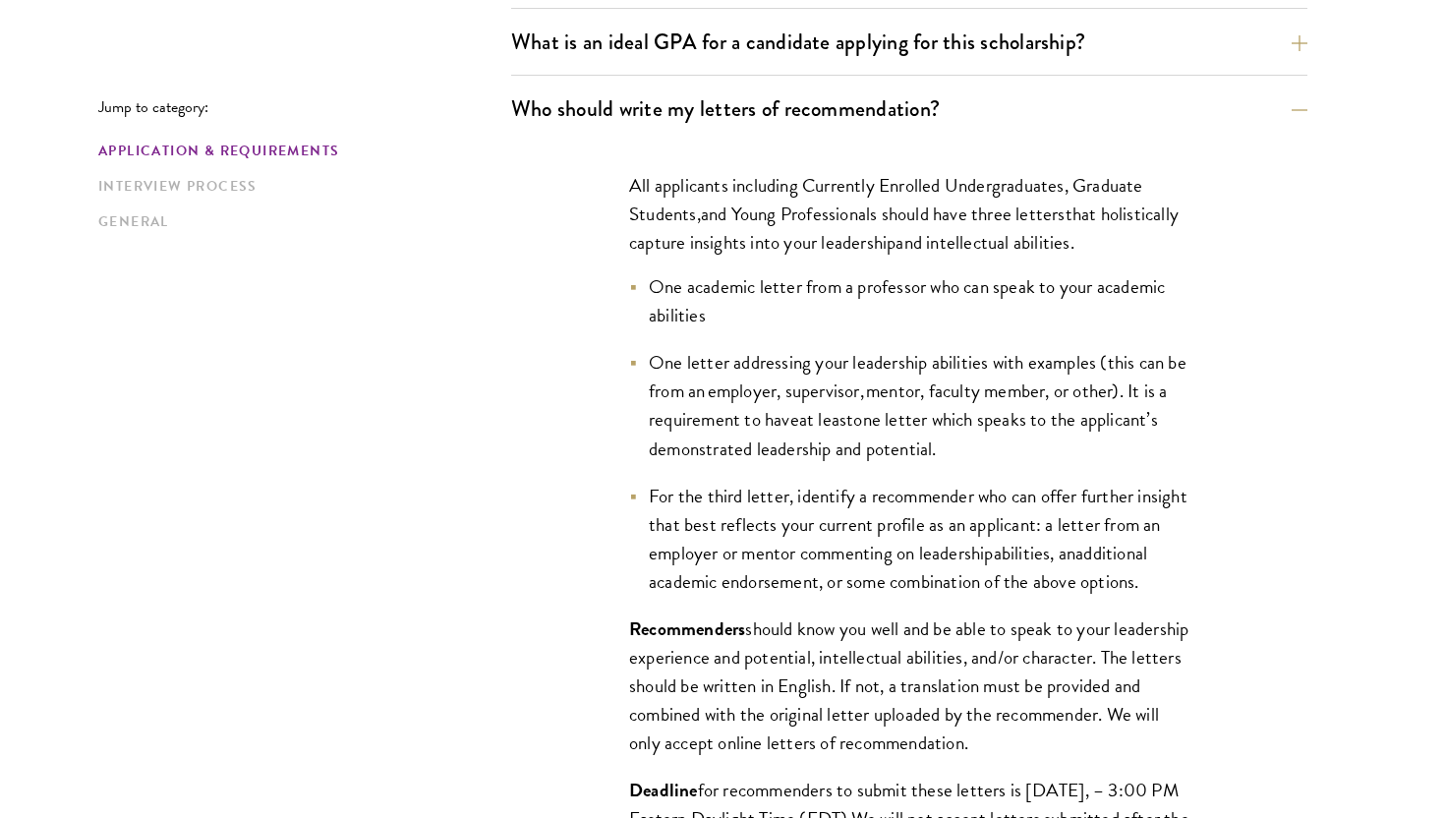
click at [623, 330] on div "All applicants including Currently Enrolled Undergraduates, Graduate Students ,…" at bounding box center [909, 569] width 678 height 855
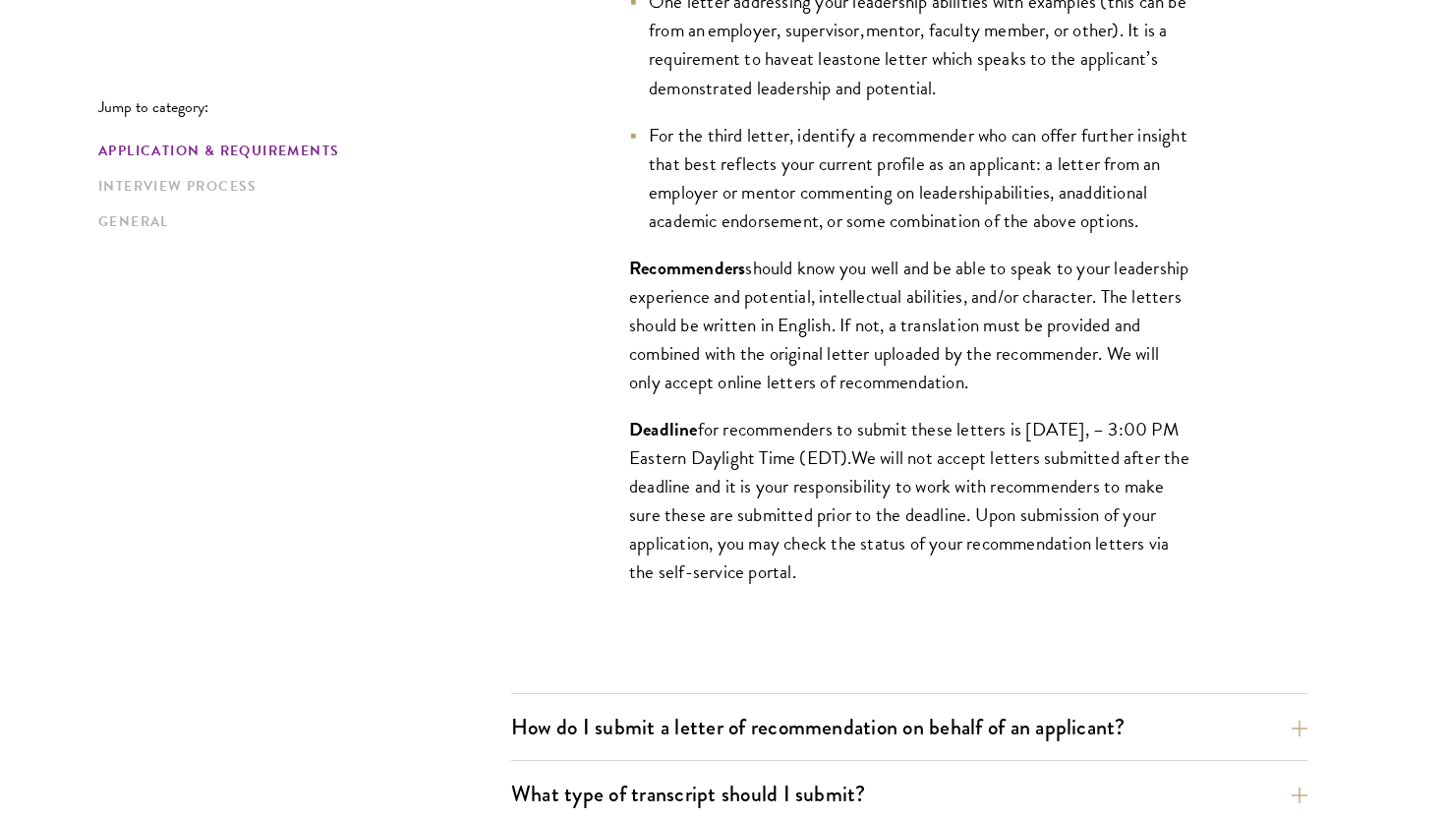
scroll to position [1752, 0]
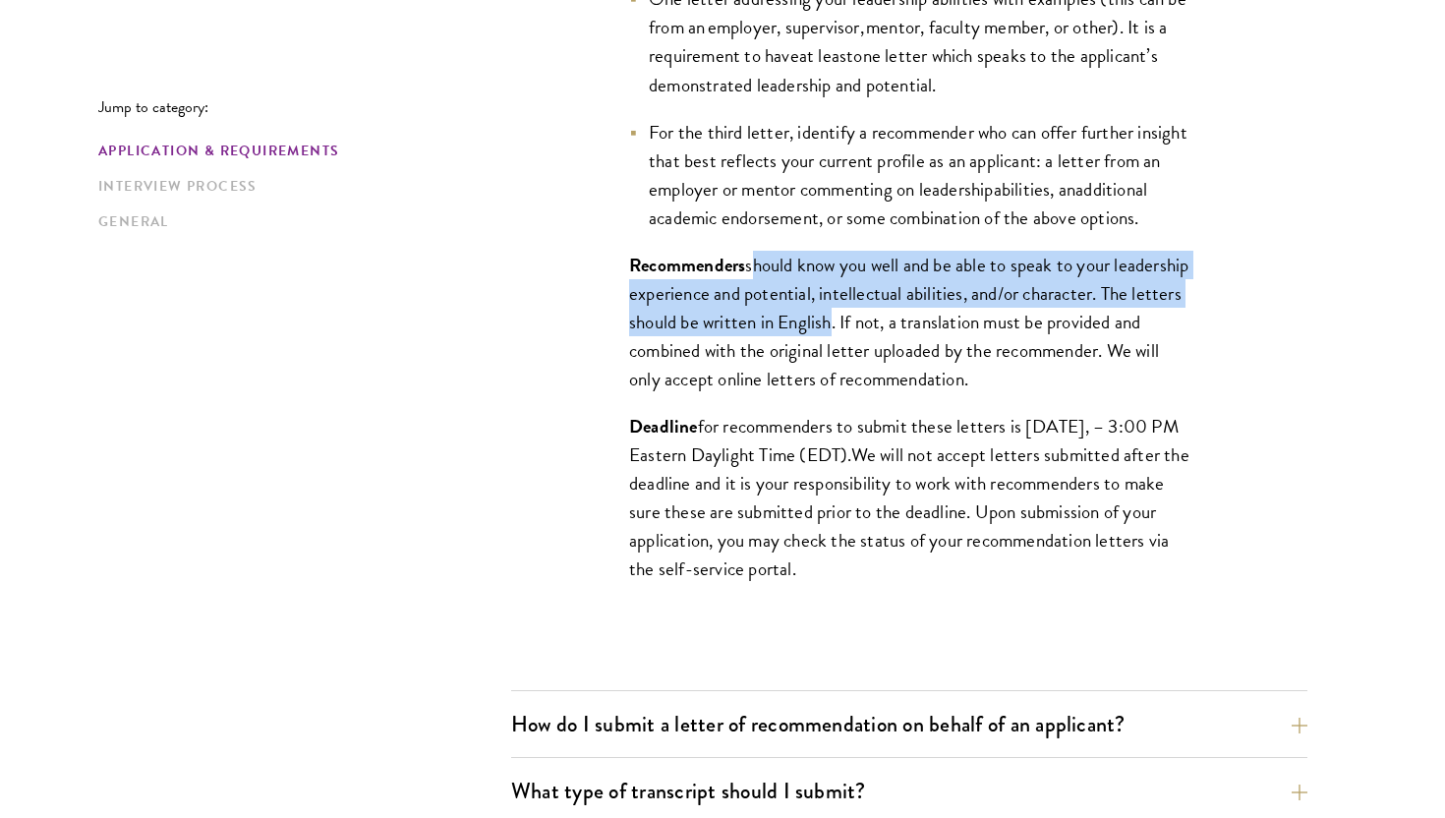
drag, startPoint x: 751, startPoint y: 295, endPoint x: 909, endPoint y: 344, distance: 165.7
click at [912, 344] on span "should know you well and be able to speak to your leadership experience and pot…" at bounding box center [908, 322] width 559 height 143
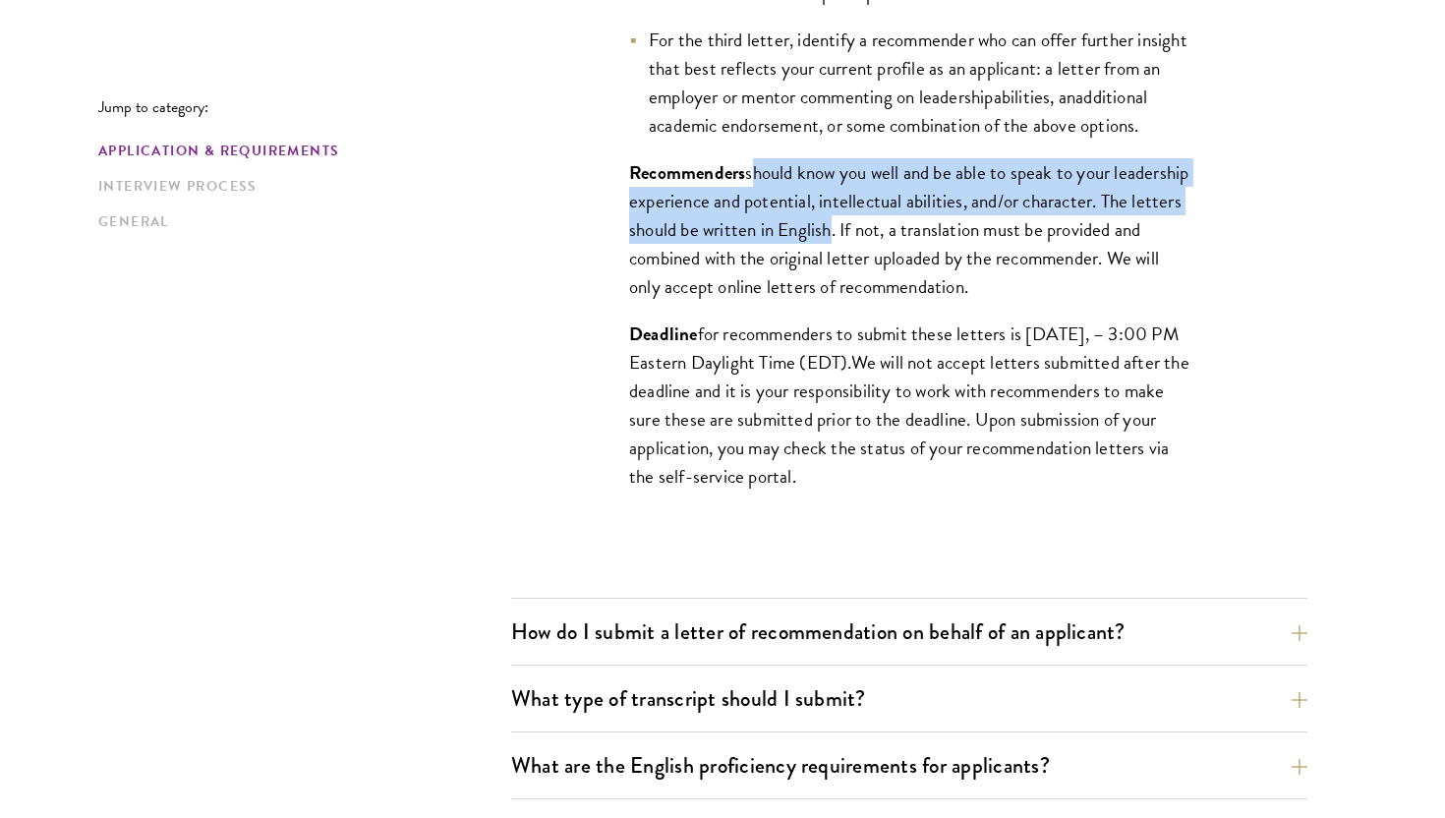
scroll to position [1857, 0]
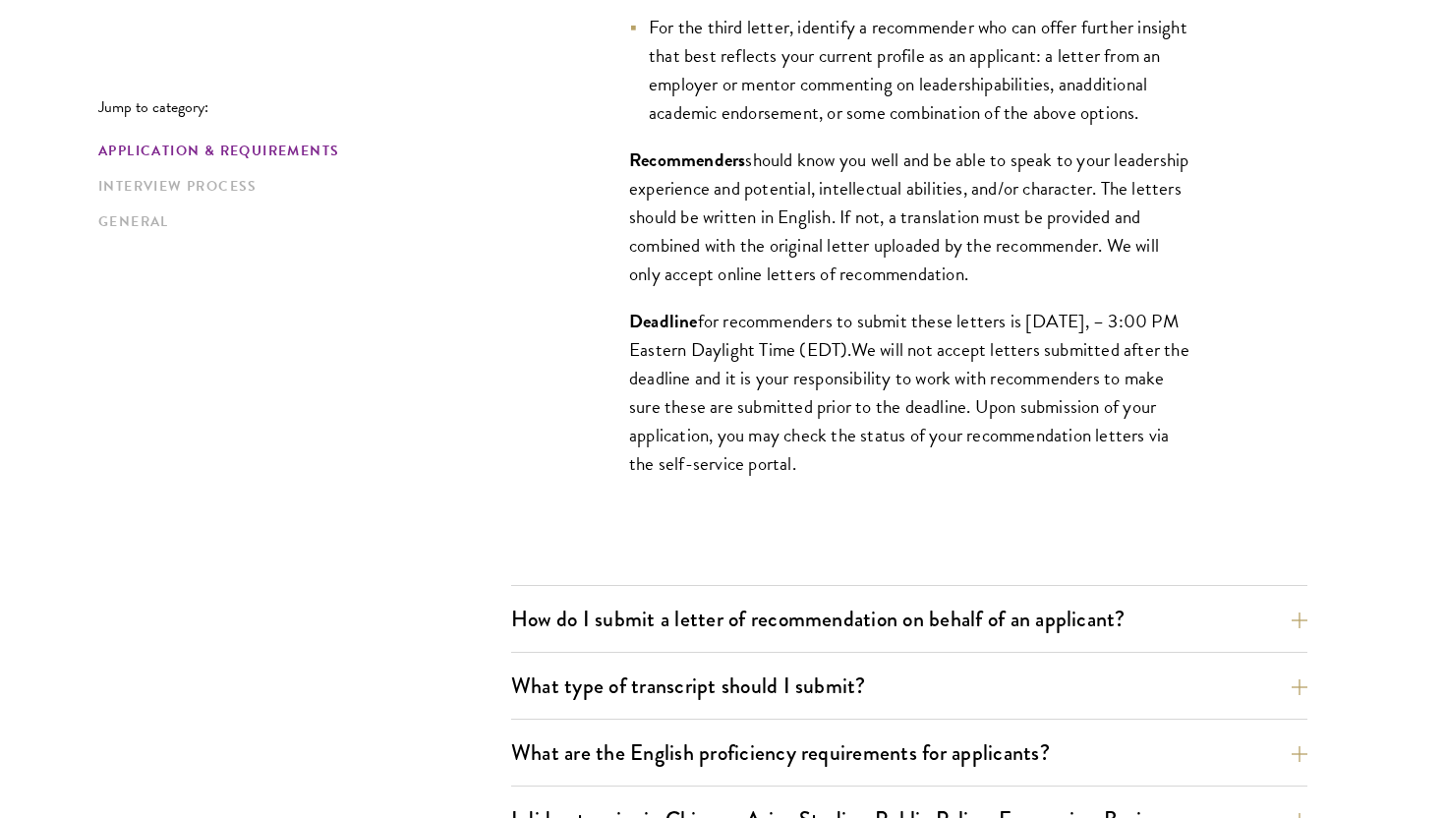
click at [909, 344] on span "for recommenders to submit these letters is [DATE], – 3:00 PM Eastern Daylight …" at bounding box center [904, 335] width 550 height 57
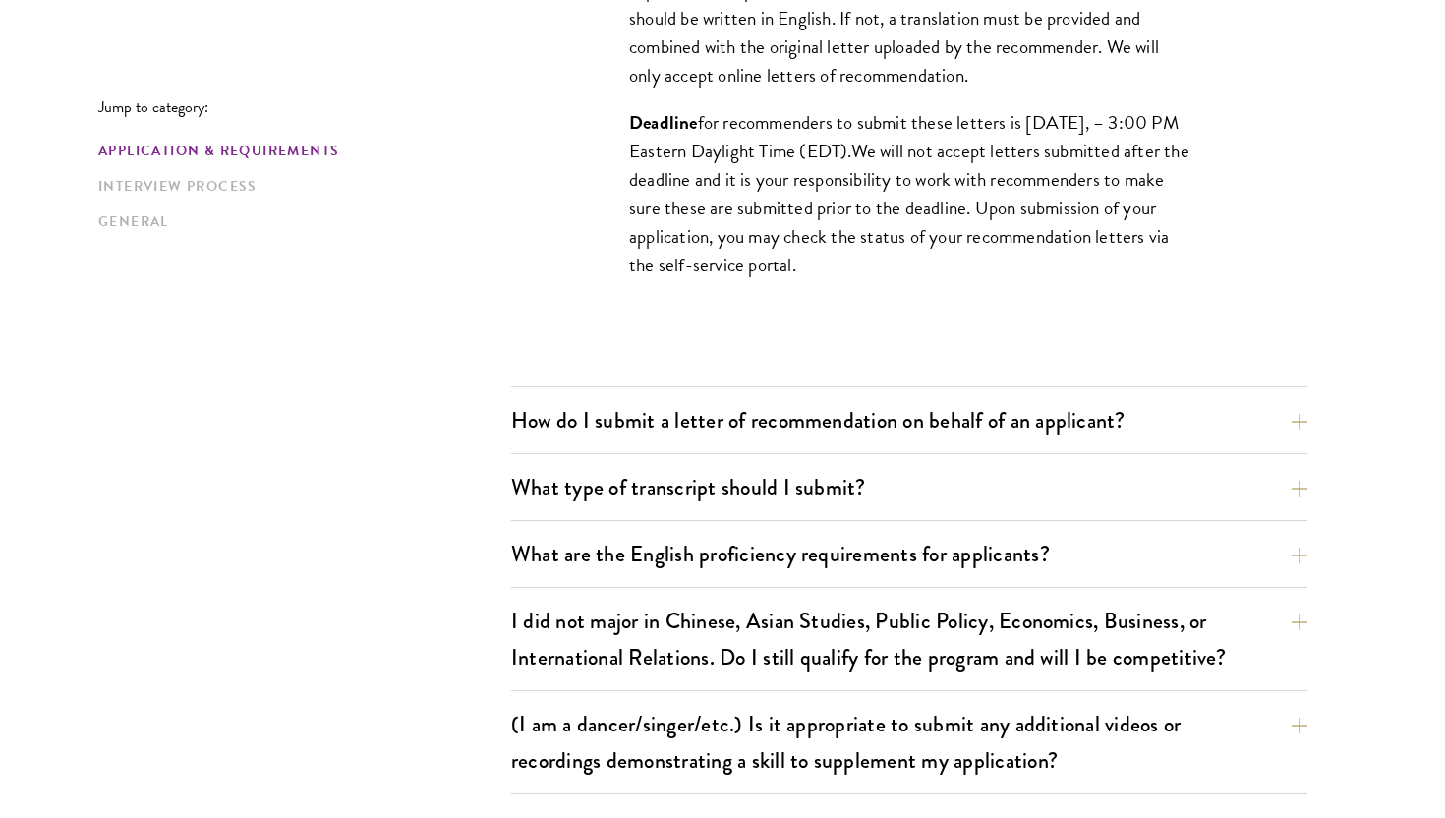
scroll to position [2060, 0]
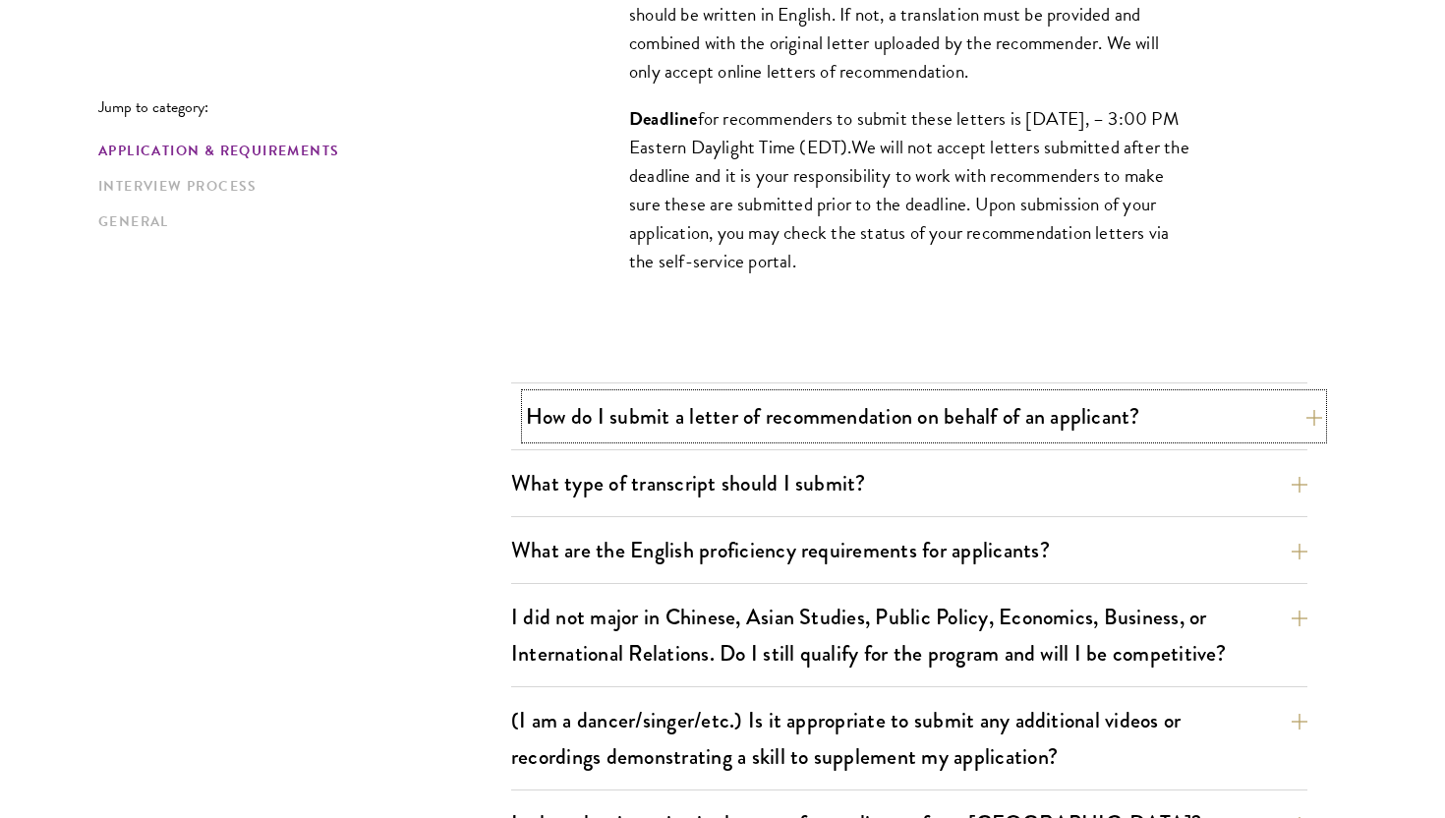
click at [920, 407] on button "How do I submit a letter of recommendation on behalf of an applicant?" at bounding box center [924, 416] width 796 height 44
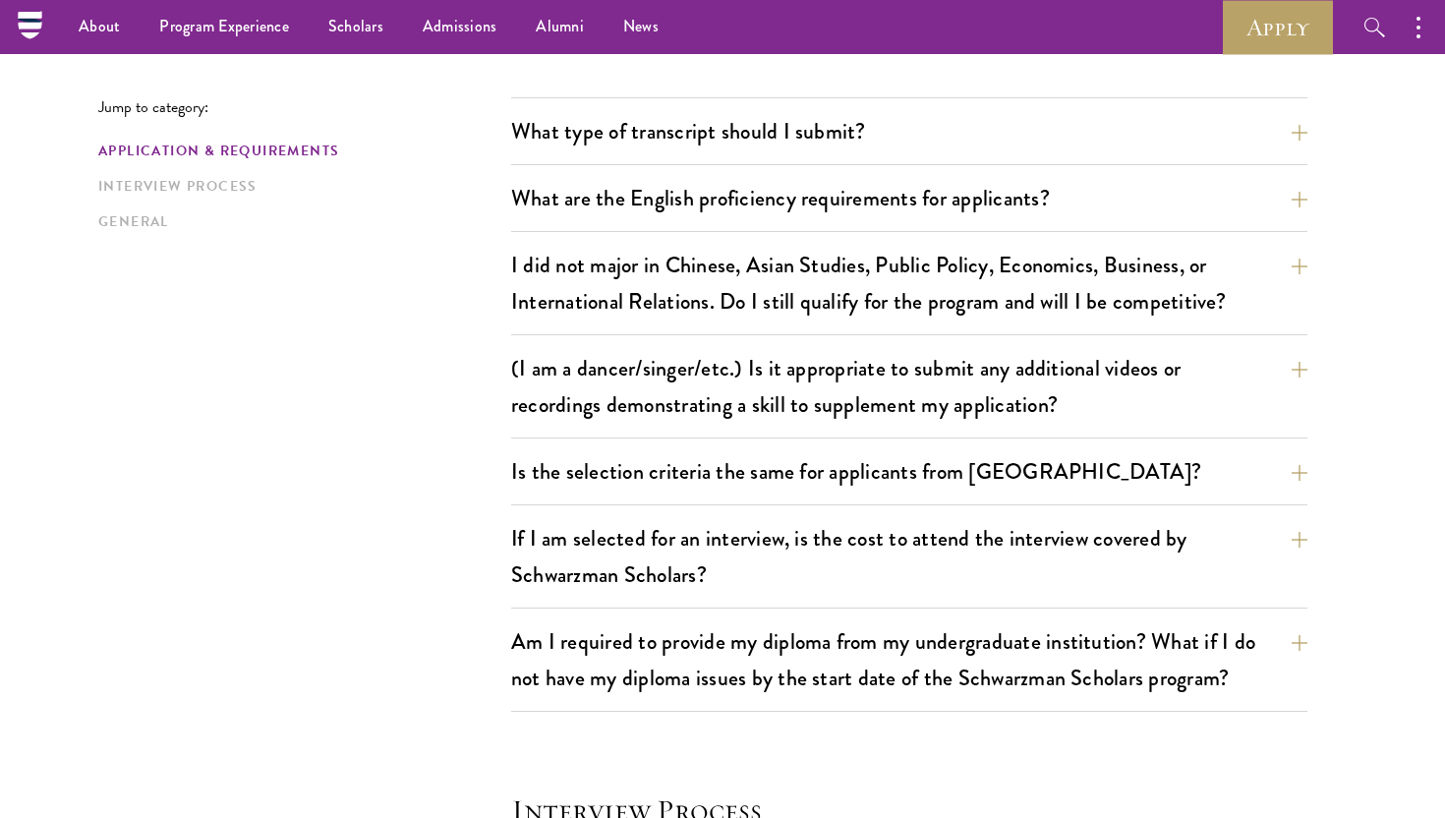
scroll to position [1885, 0]
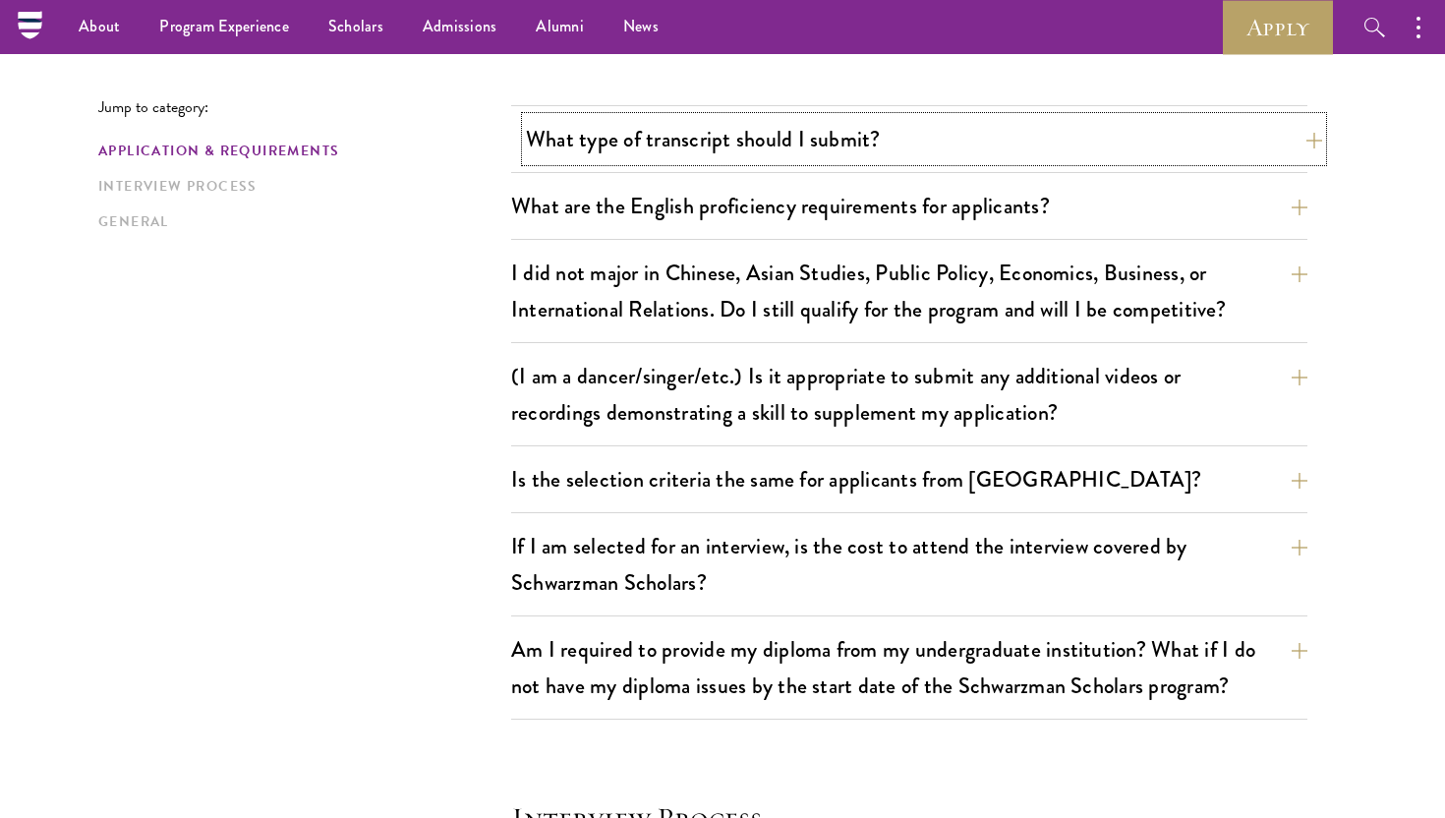
click at [857, 154] on button "What type of transcript should I submit?" at bounding box center [924, 139] width 796 height 44
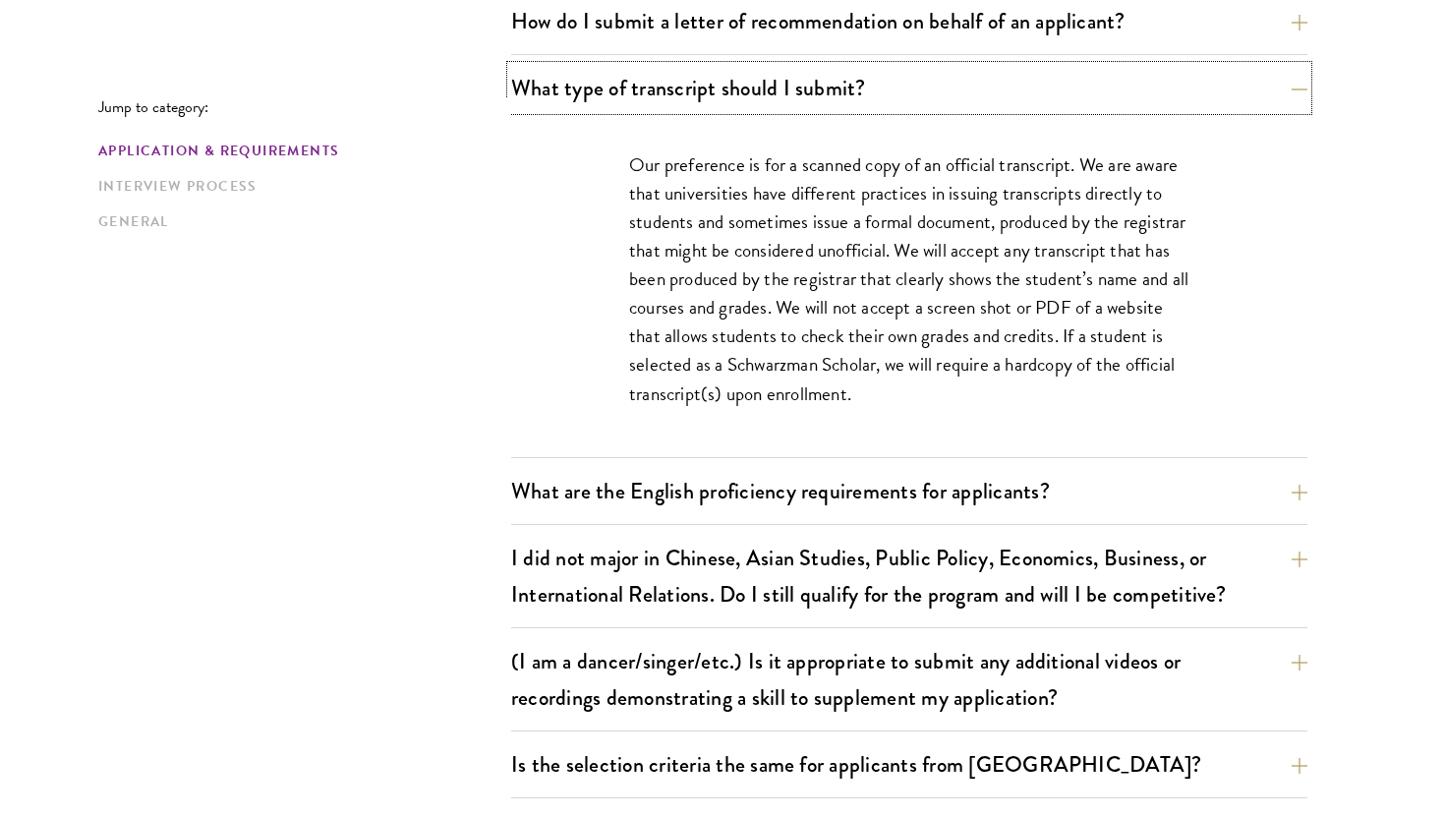
scroll to position [1644, 0]
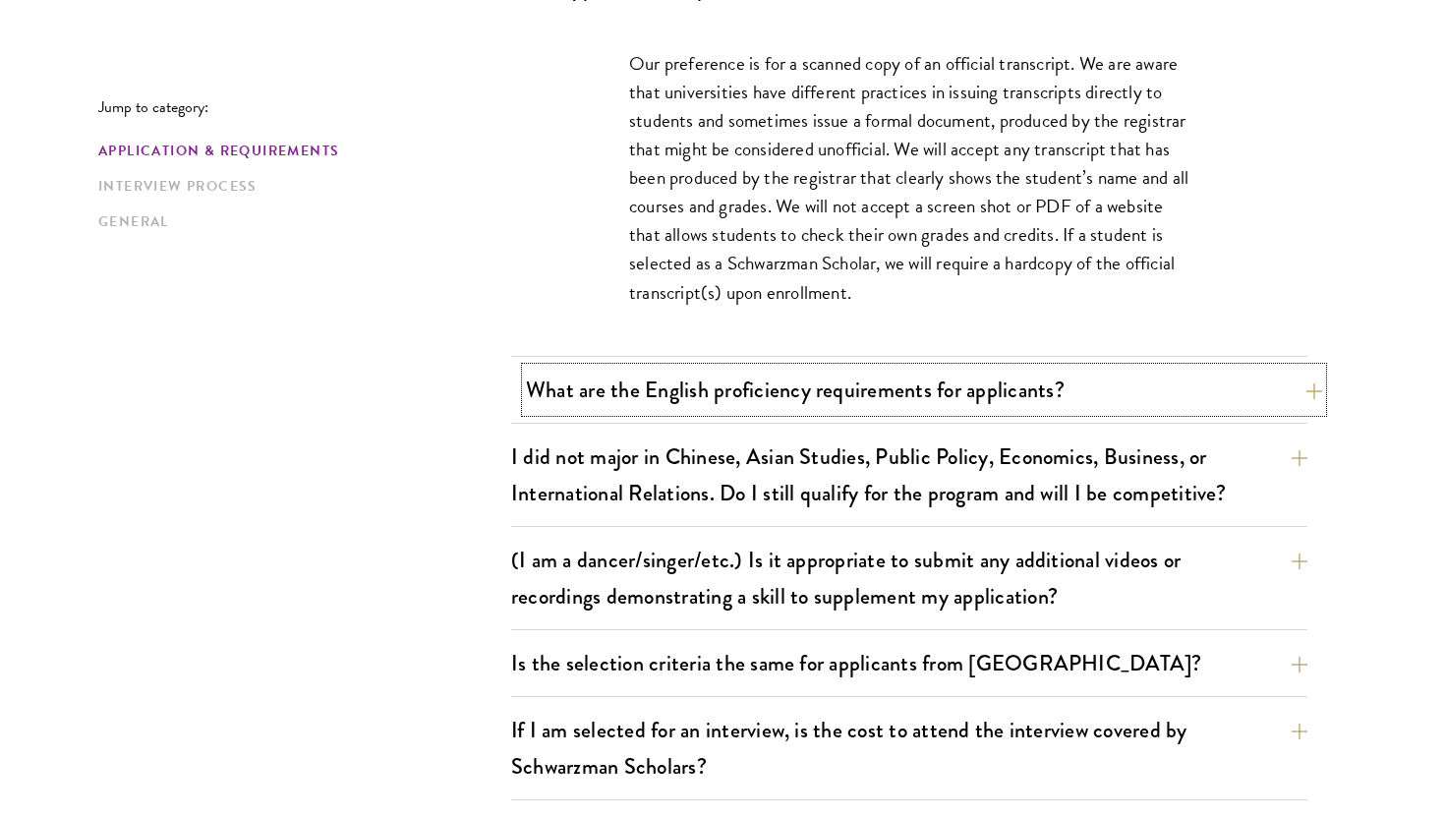
click at [977, 390] on button "What are the English proficiency requirements for applicants?" at bounding box center [924, 390] width 796 height 44
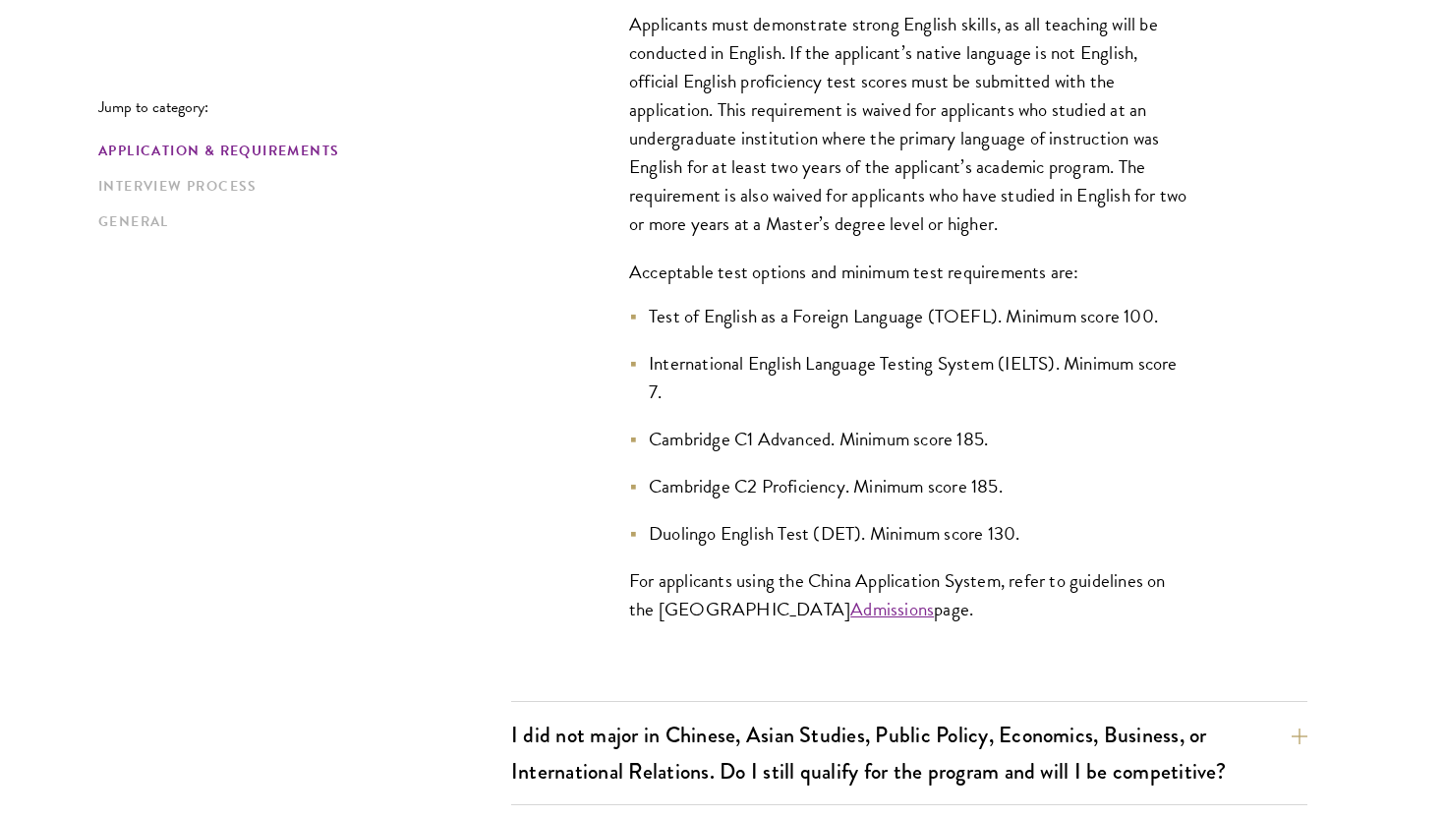
scroll to position [1762, 0]
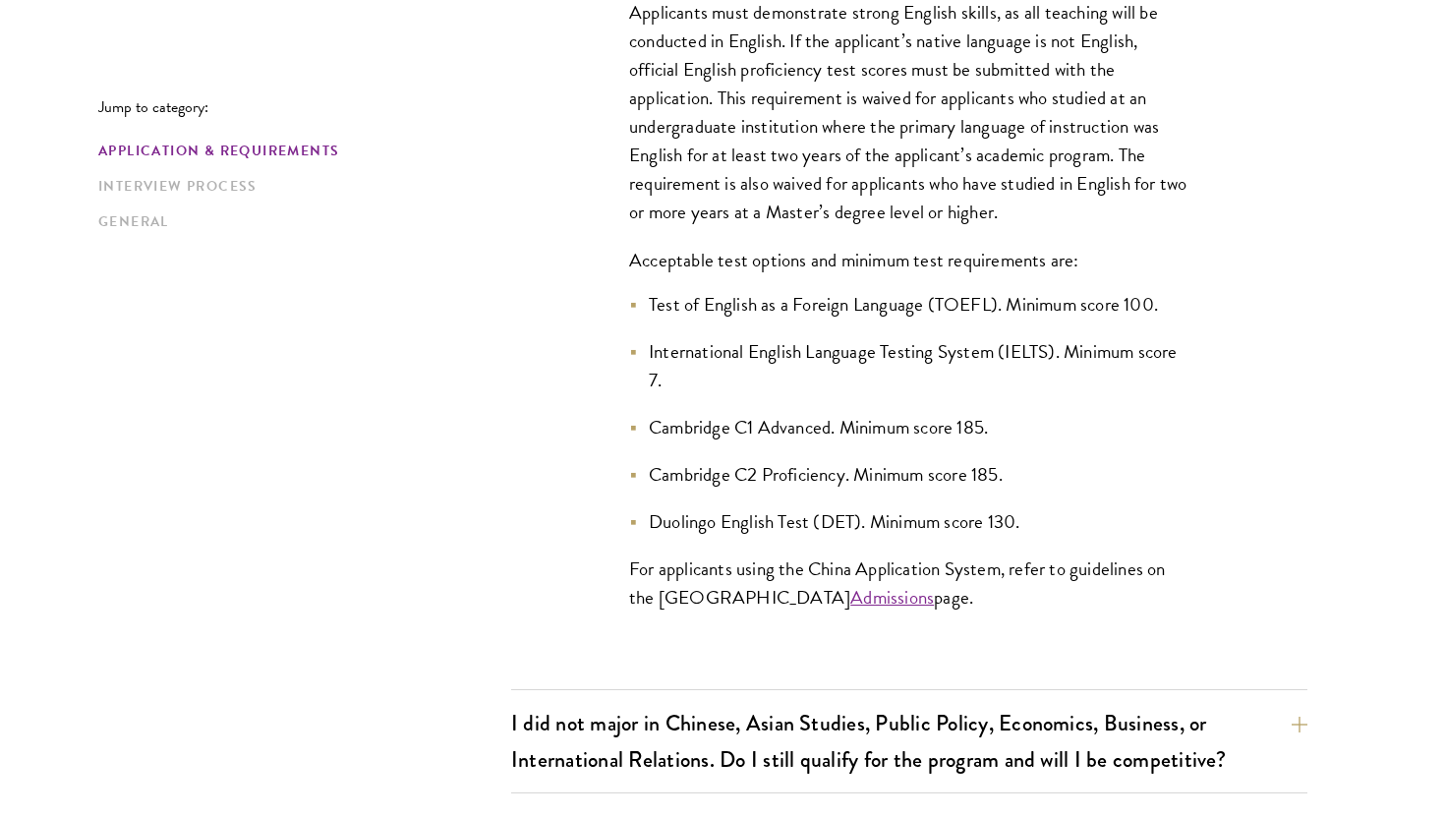
click at [1105, 345] on li "International English Language Testing System (IELTS). Minimum score 7." at bounding box center [909, 365] width 560 height 57
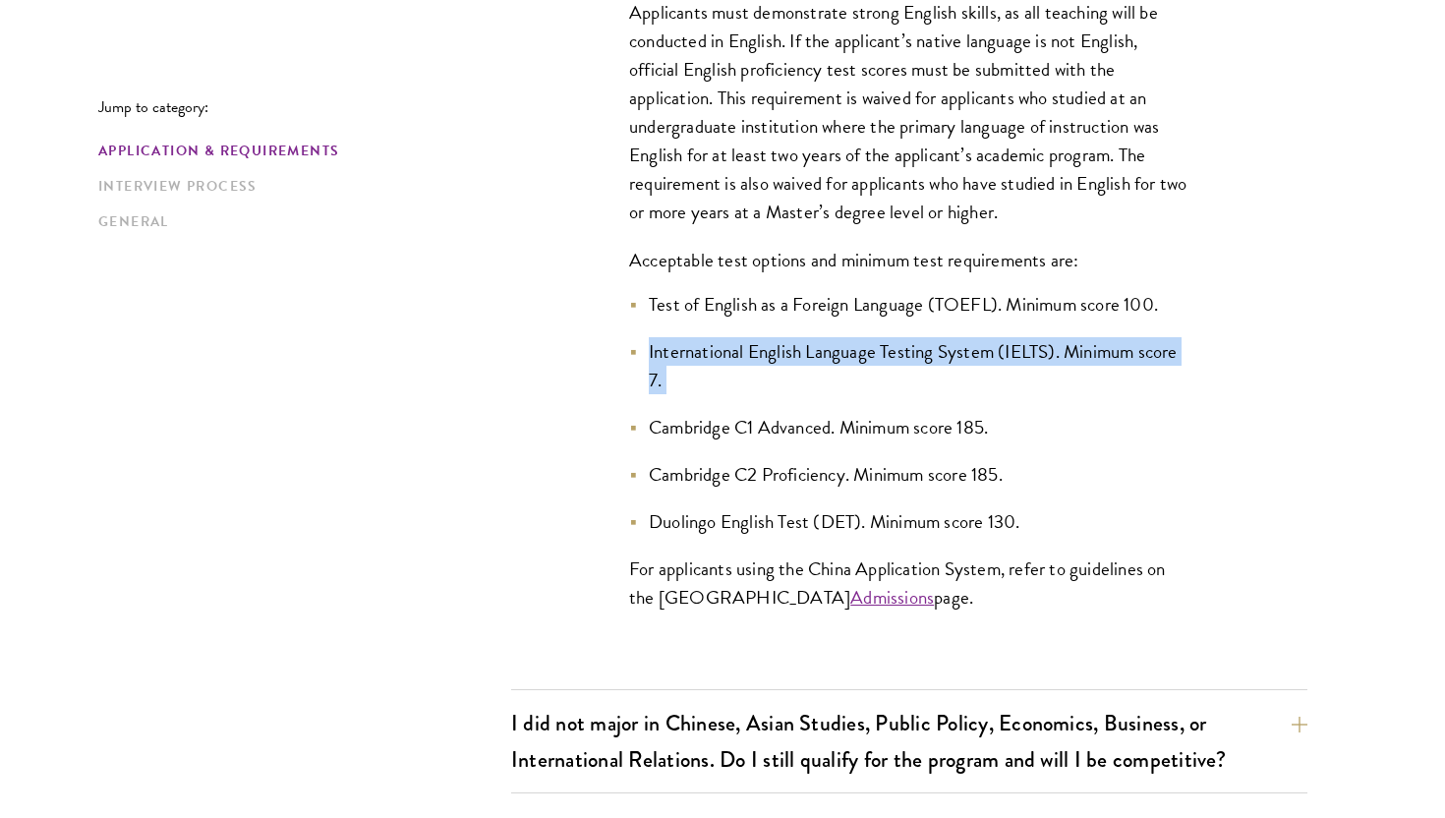
click at [1105, 345] on li "International English Language Testing System (IELTS). Minimum score 7." at bounding box center [909, 365] width 560 height 57
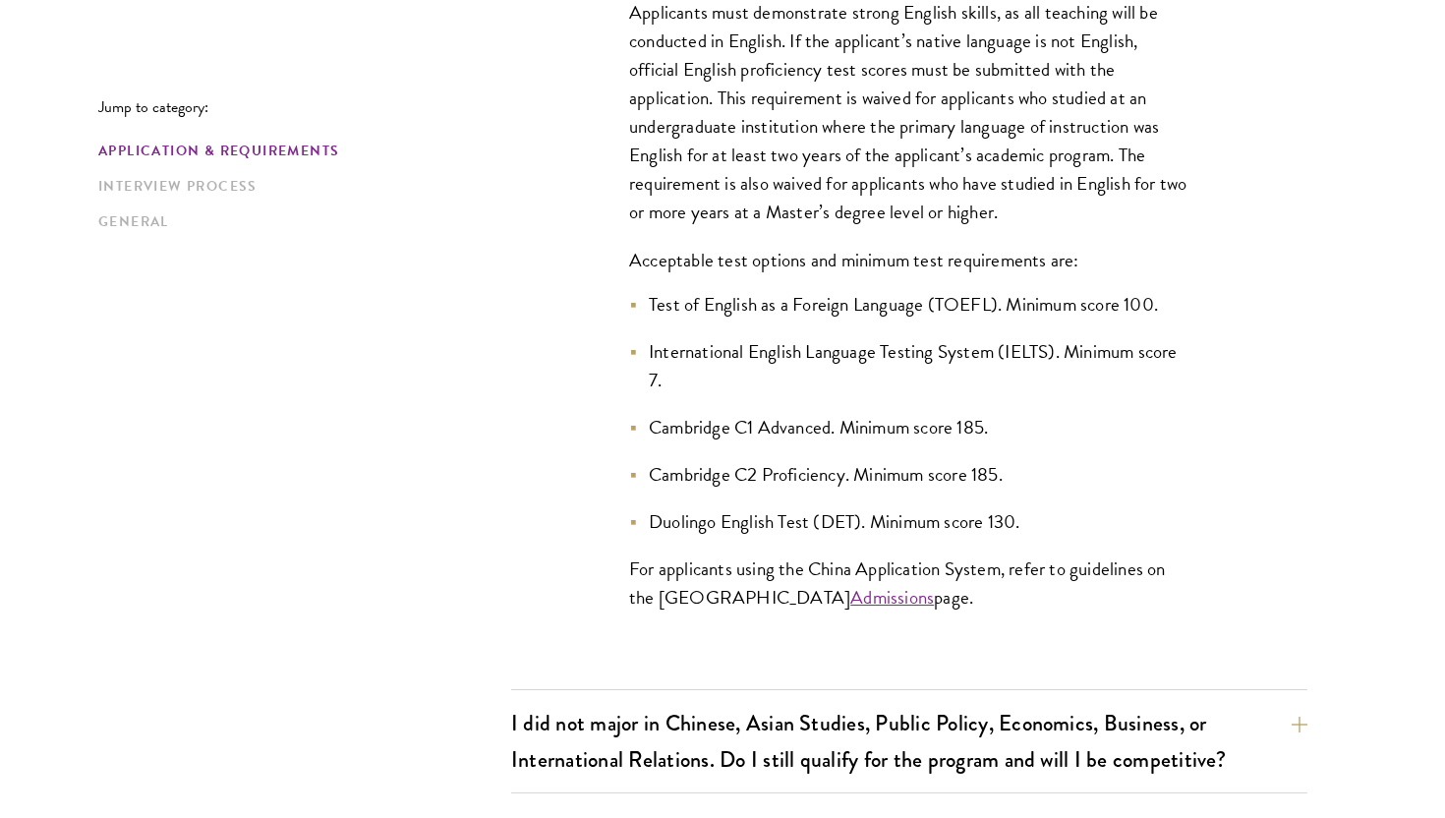
click at [1178, 257] on p "Acceptable test options and minimum test requirements are:" at bounding box center [909, 260] width 560 height 29
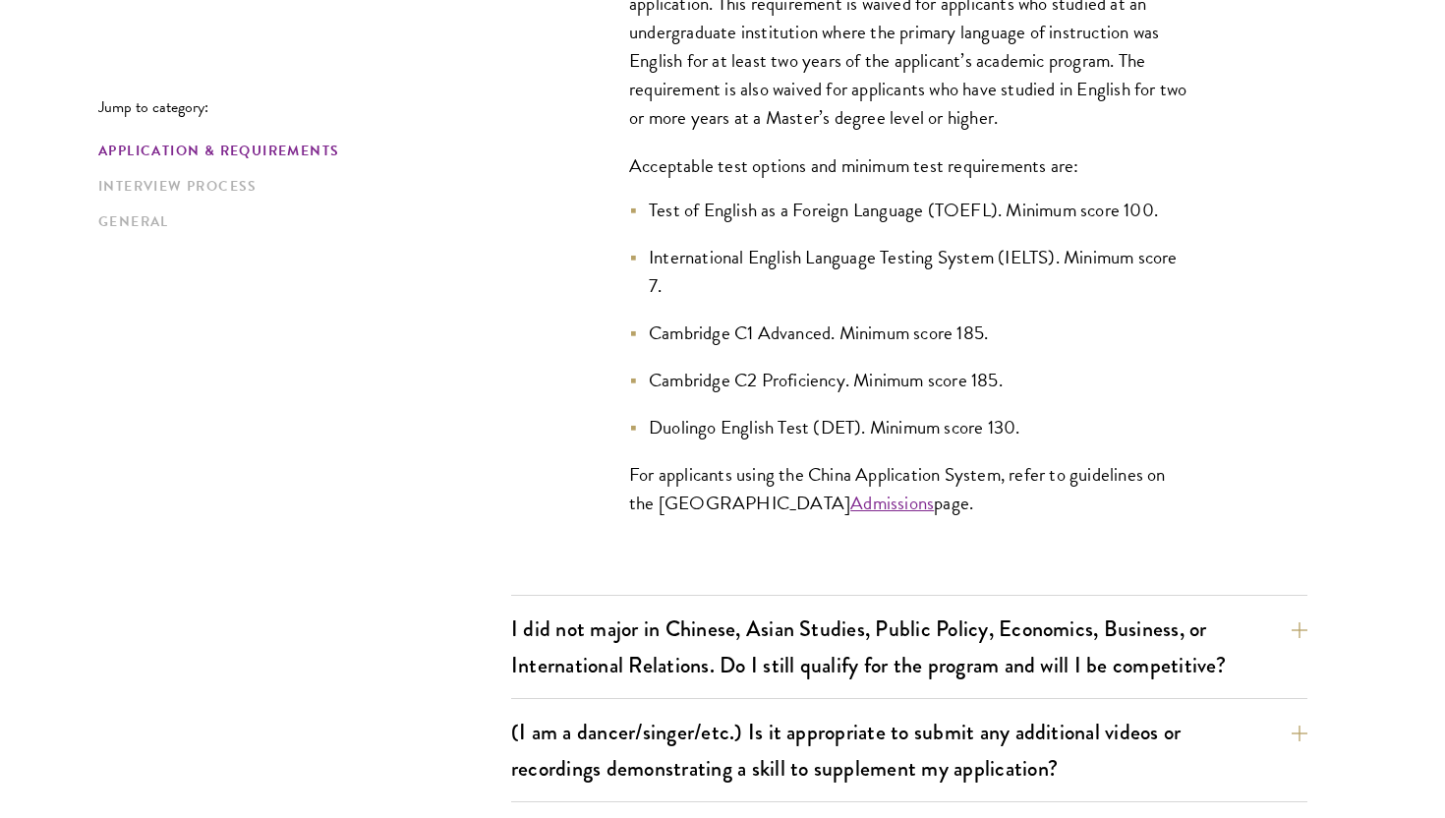
scroll to position [1870, 0]
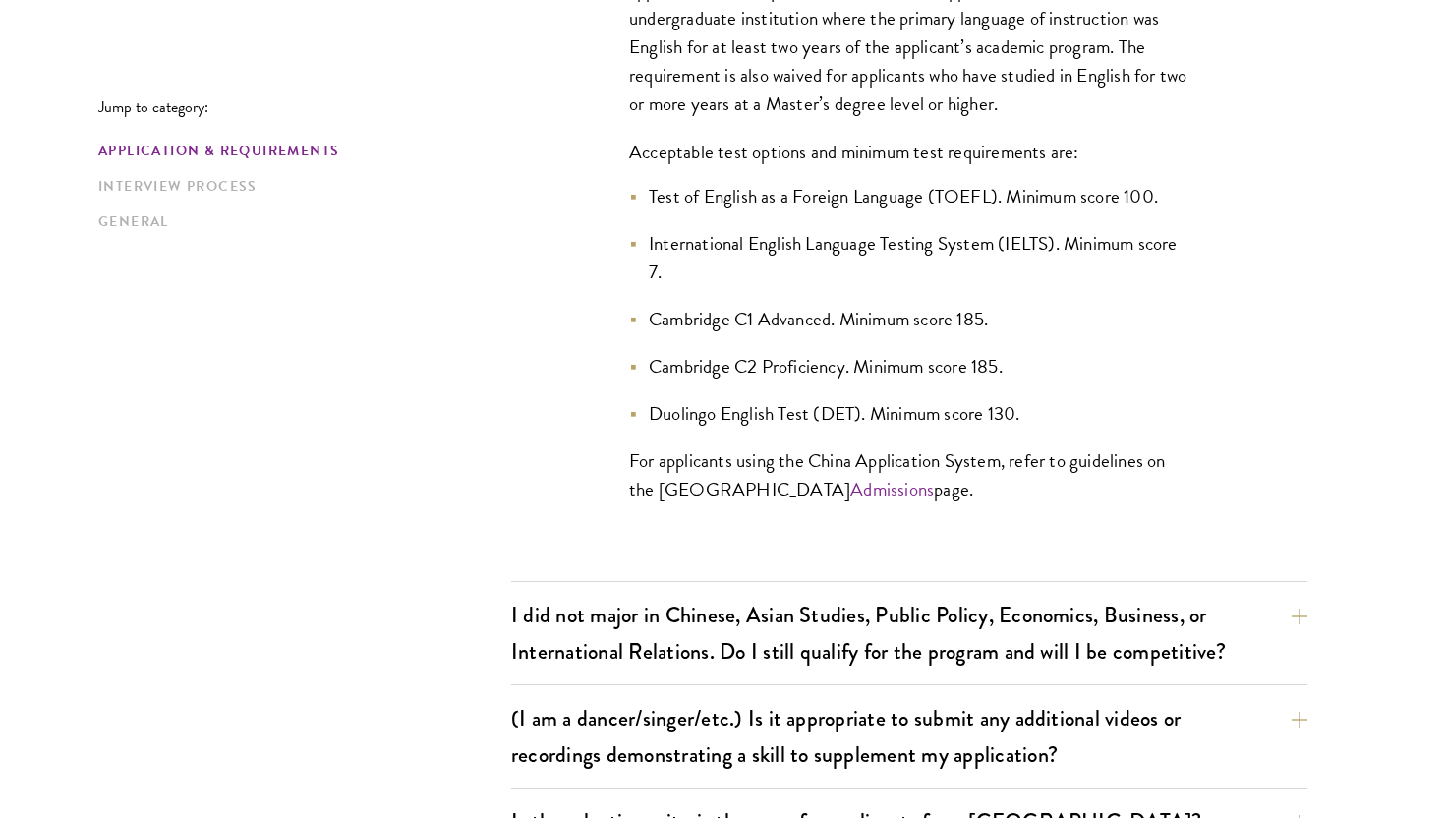
click at [828, 367] on li "Cambridge C2 Proficiency. Minimum score 185." at bounding box center [909, 366] width 560 height 29
click at [1042, 312] on li "Cambridge C1 Advanced. Minimum score 185." at bounding box center [909, 319] width 560 height 29
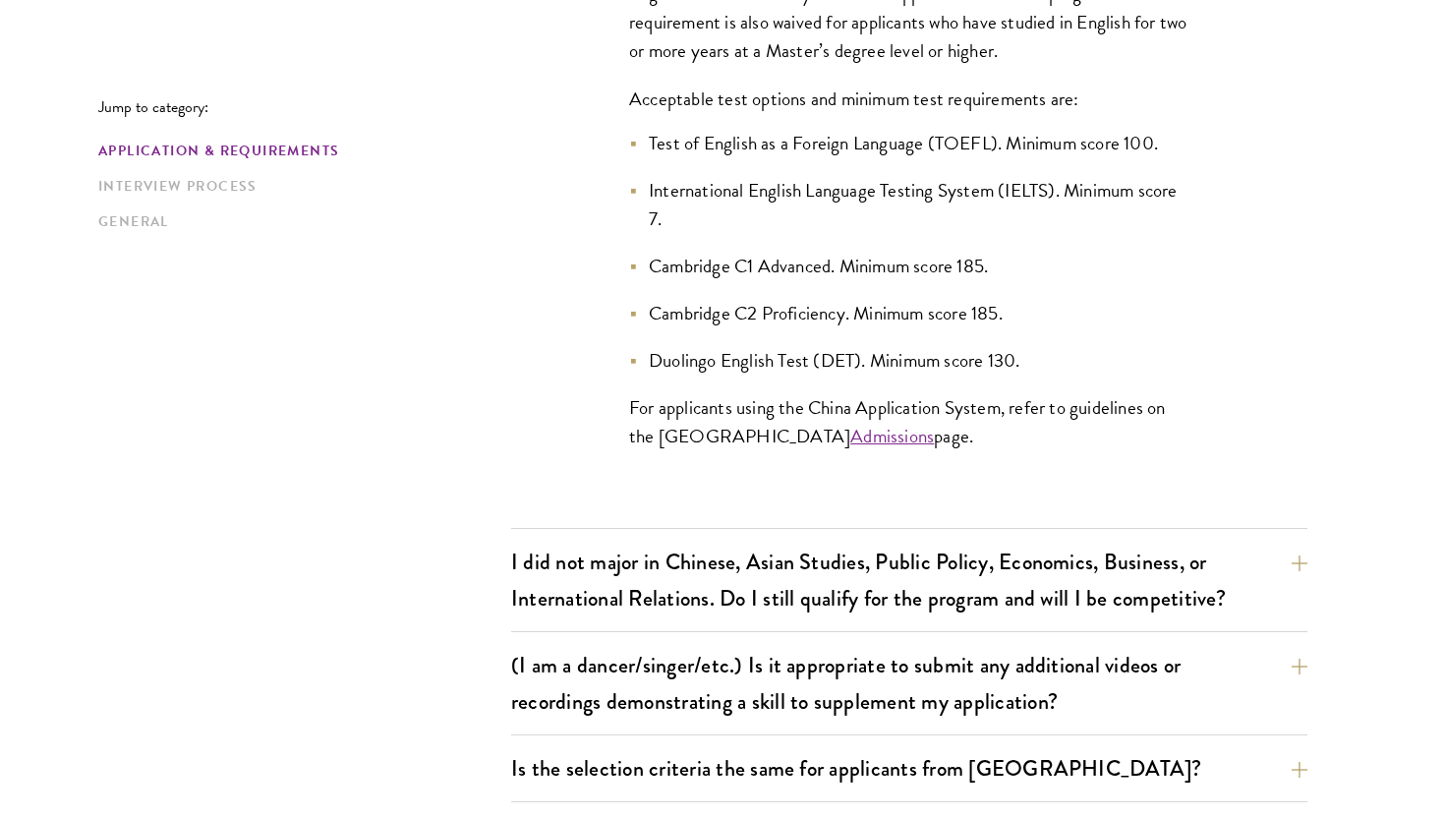
scroll to position [1938, 0]
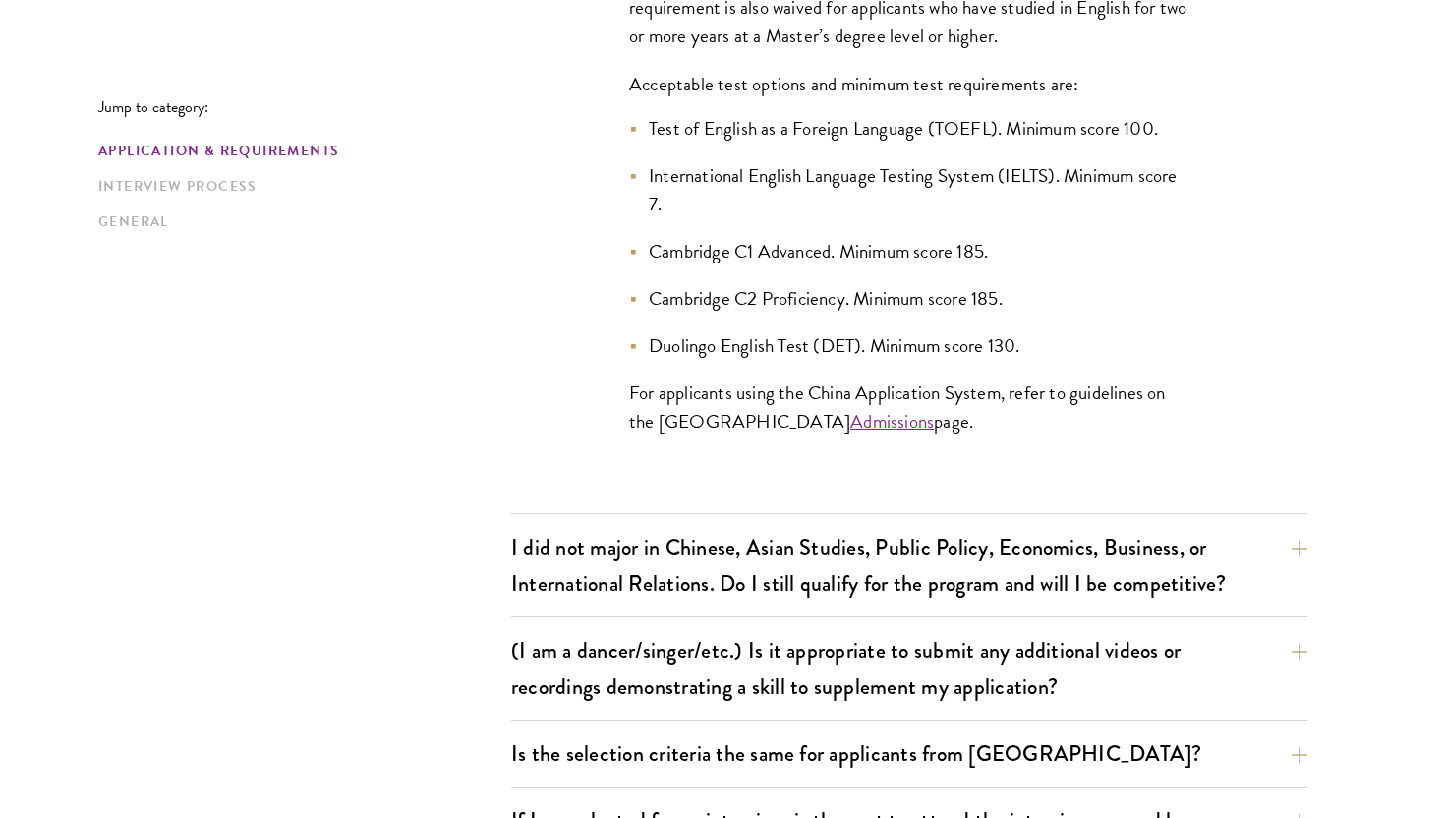
click at [994, 342] on li "Duolingo English Test (DET). Minimum score 130." at bounding box center [909, 345] width 560 height 29
click at [1144, 328] on ul "Test of English as a Foreign Language (TOEFL). Minimum score 100. International…" at bounding box center [909, 237] width 560 height 246
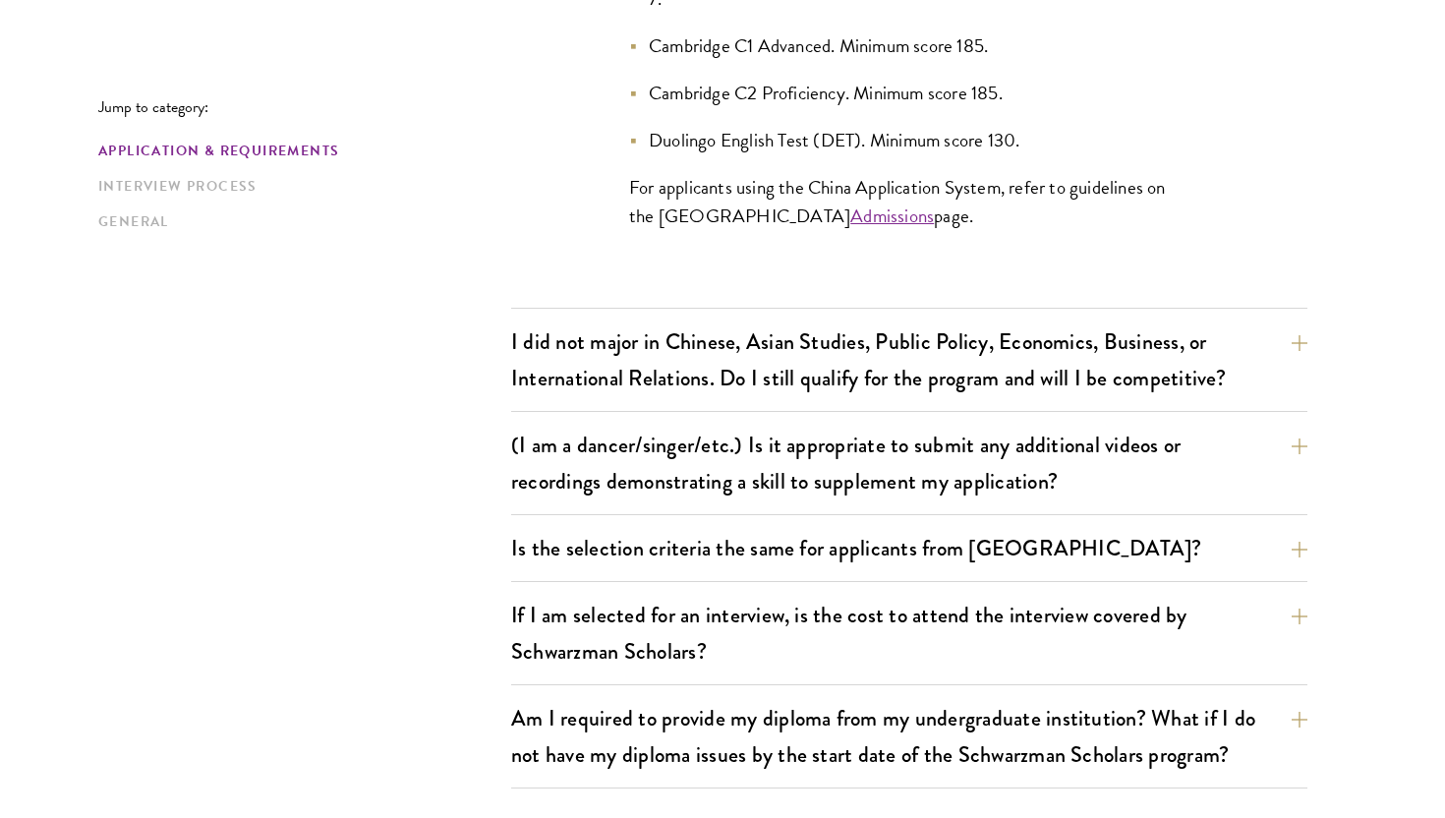
scroll to position [2201, 0]
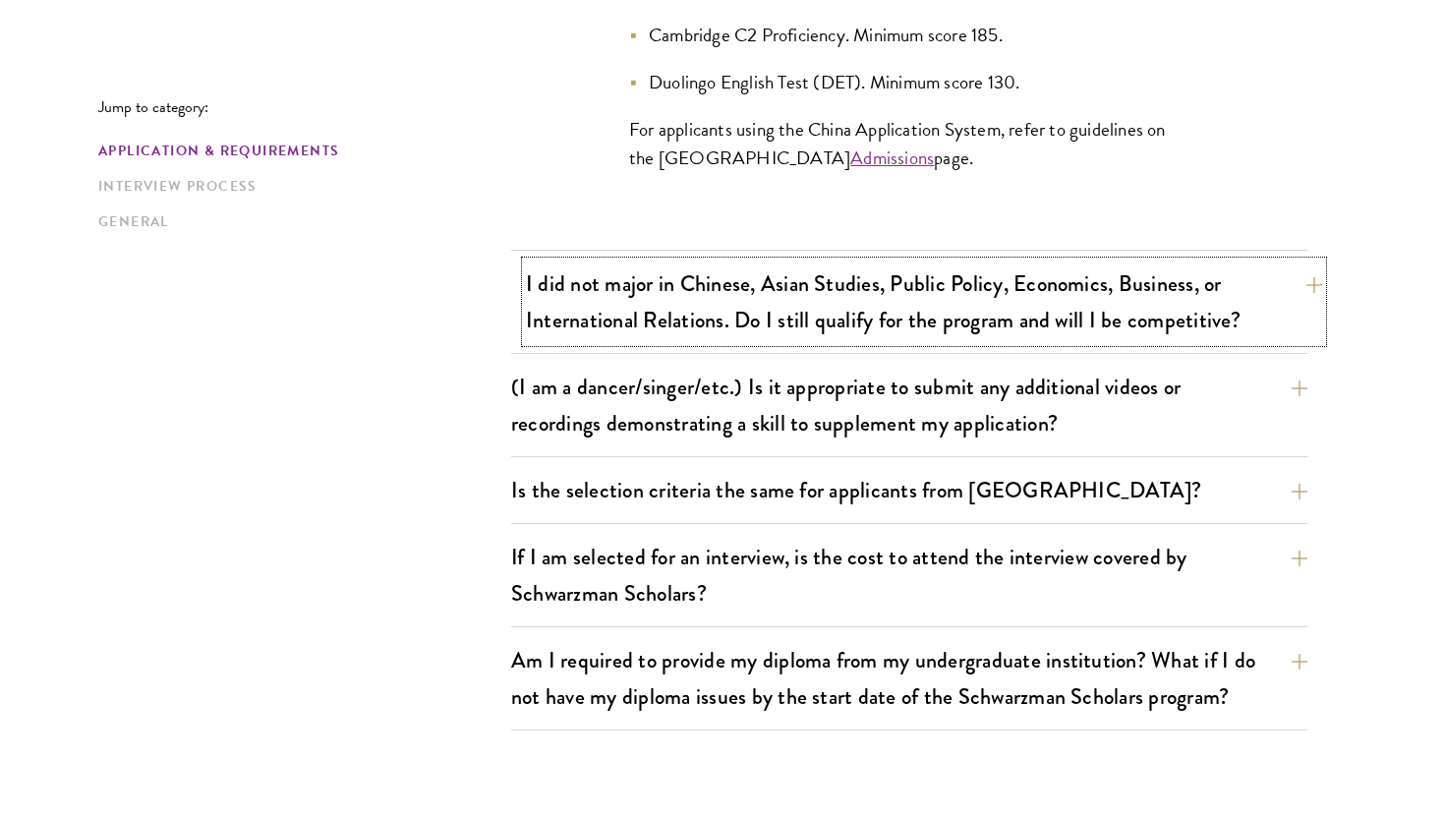
click at [1104, 304] on button "I did not major in Chinese, Asian Studies, Public Policy, Economics, Business, …" at bounding box center [924, 302] width 796 height 81
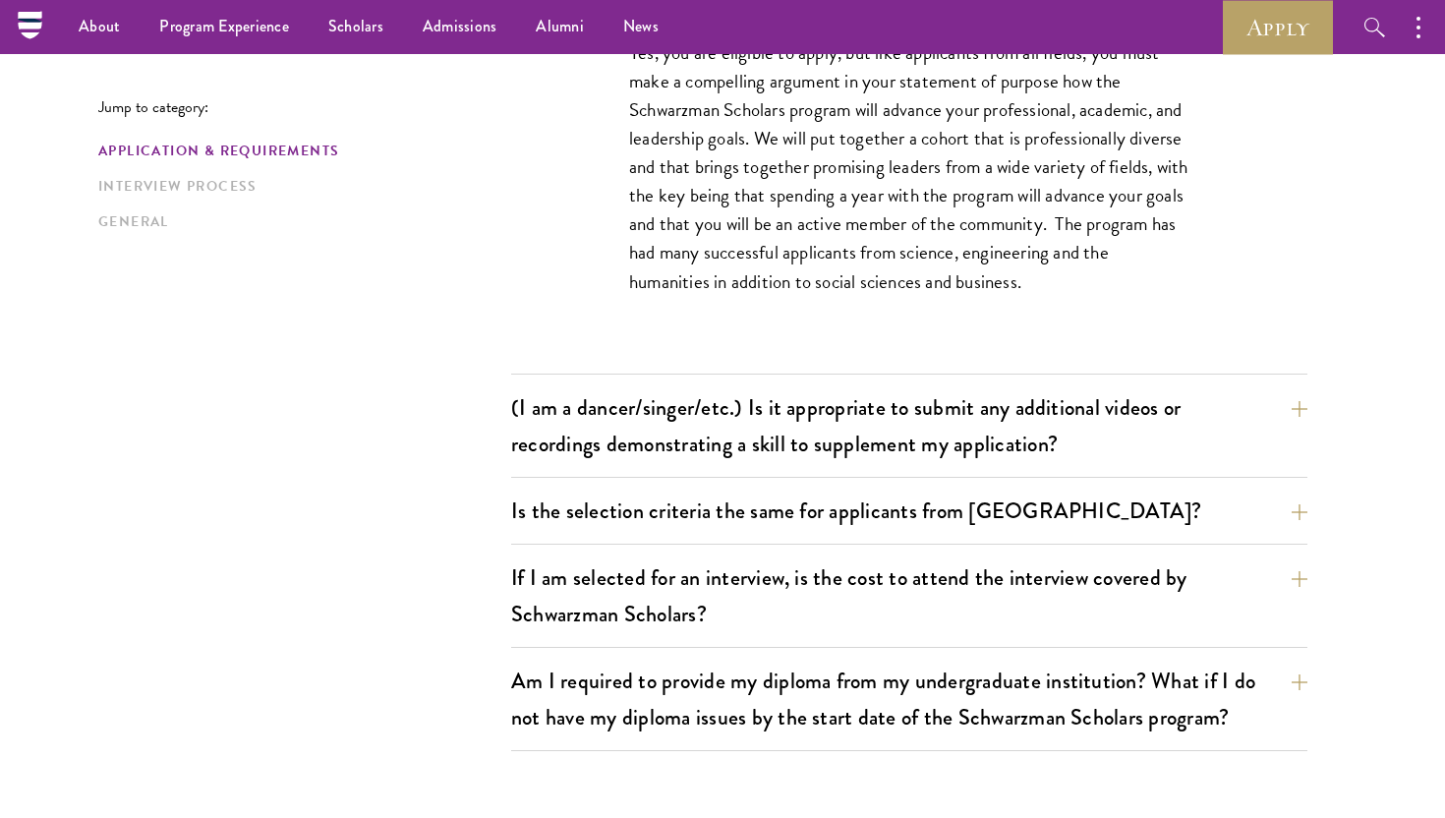
scroll to position [1821, 0]
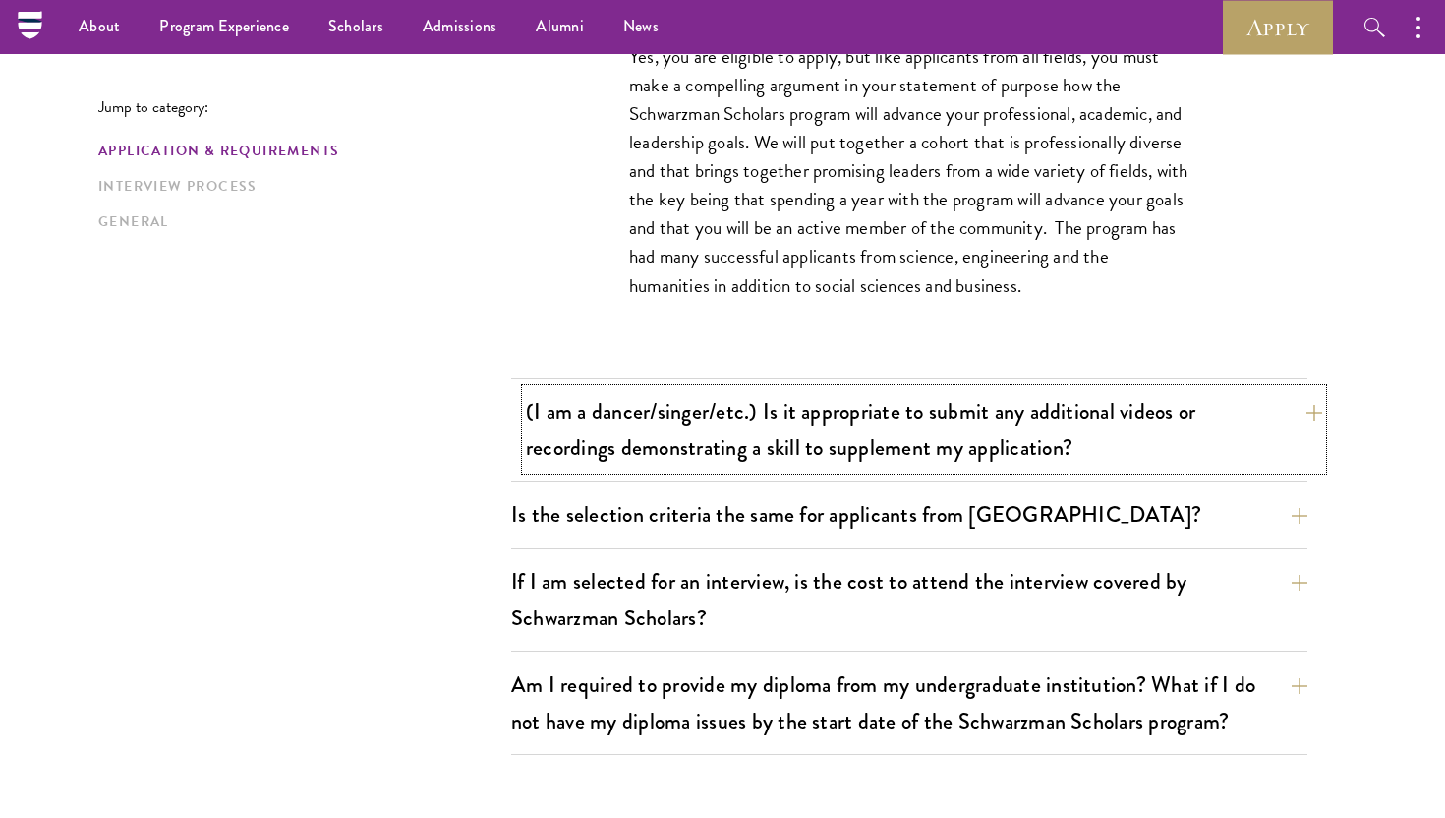
click at [1002, 423] on button "(I am a dancer/singer/etc.) Is it appropriate to submit any additional videos o…" at bounding box center [924, 429] width 796 height 81
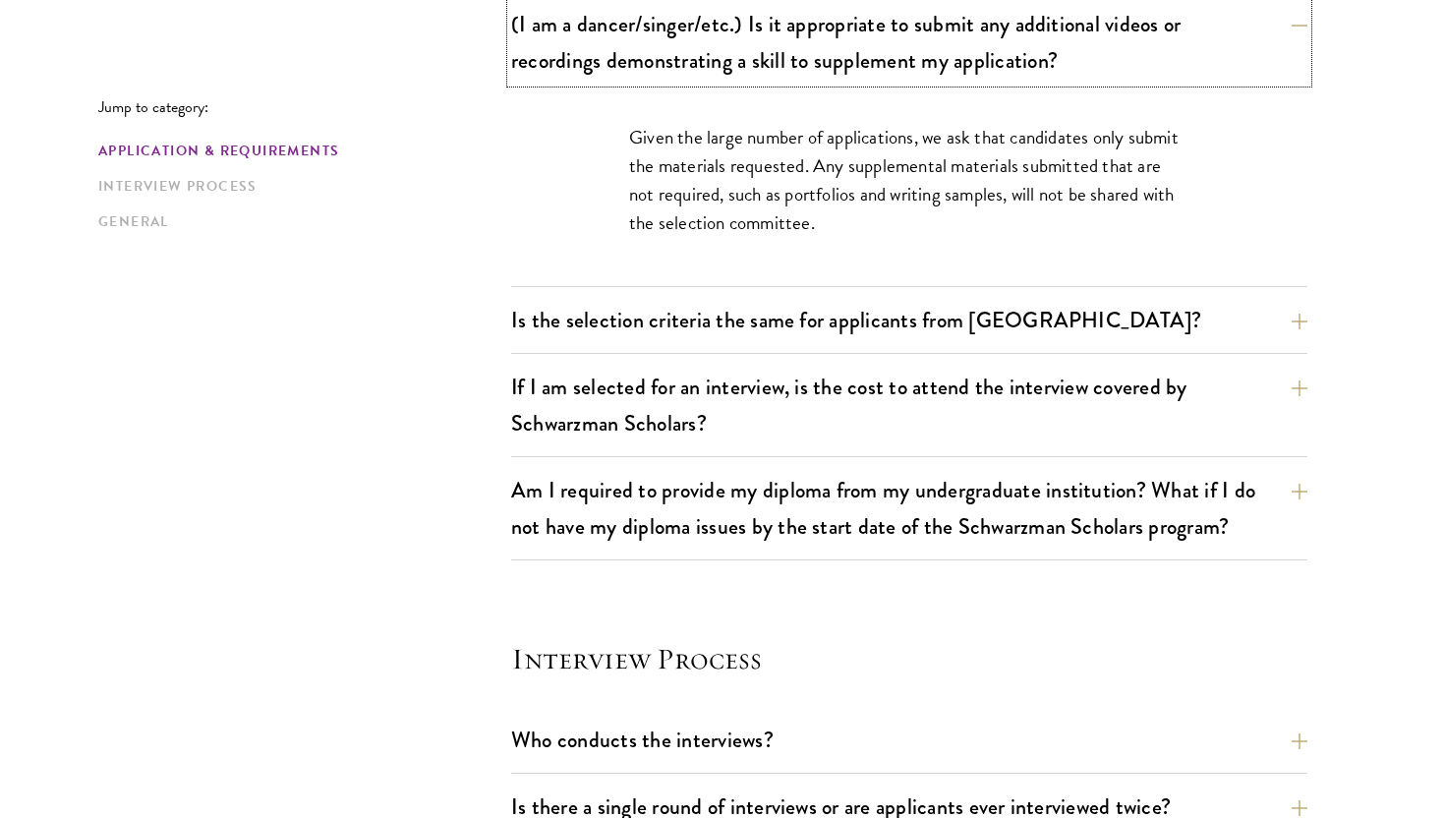
scroll to position [1844, 0]
click at [894, 321] on button "Is the selection criteria the same for applicants from [GEOGRAPHIC_DATA]?" at bounding box center [924, 319] width 796 height 44
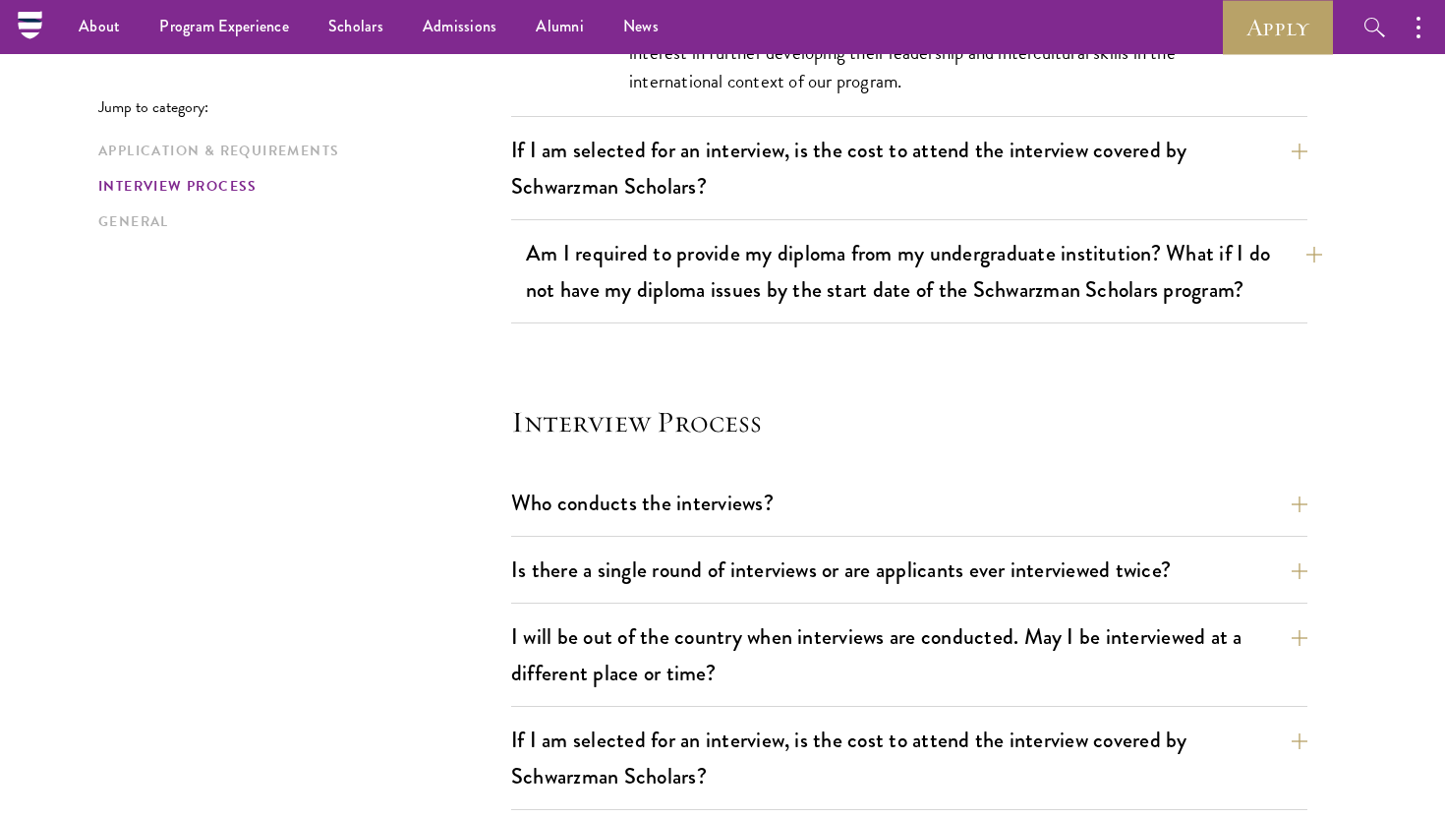
scroll to position [2285, 0]
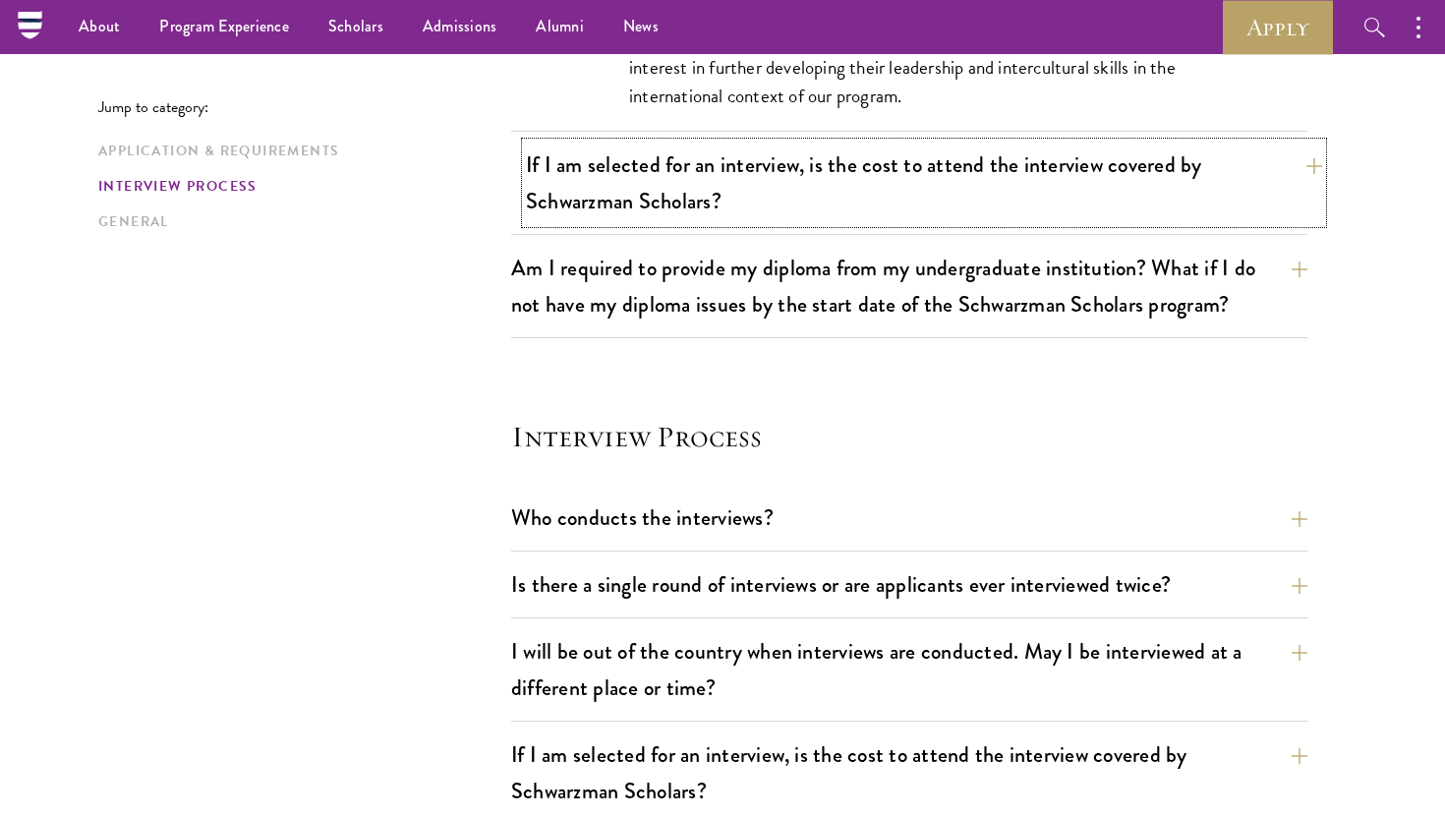
click at [791, 197] on button "If I am selected for an interview, is the cost to attend the interview covered …" at bounding box center [924, 183] width 796 height 81
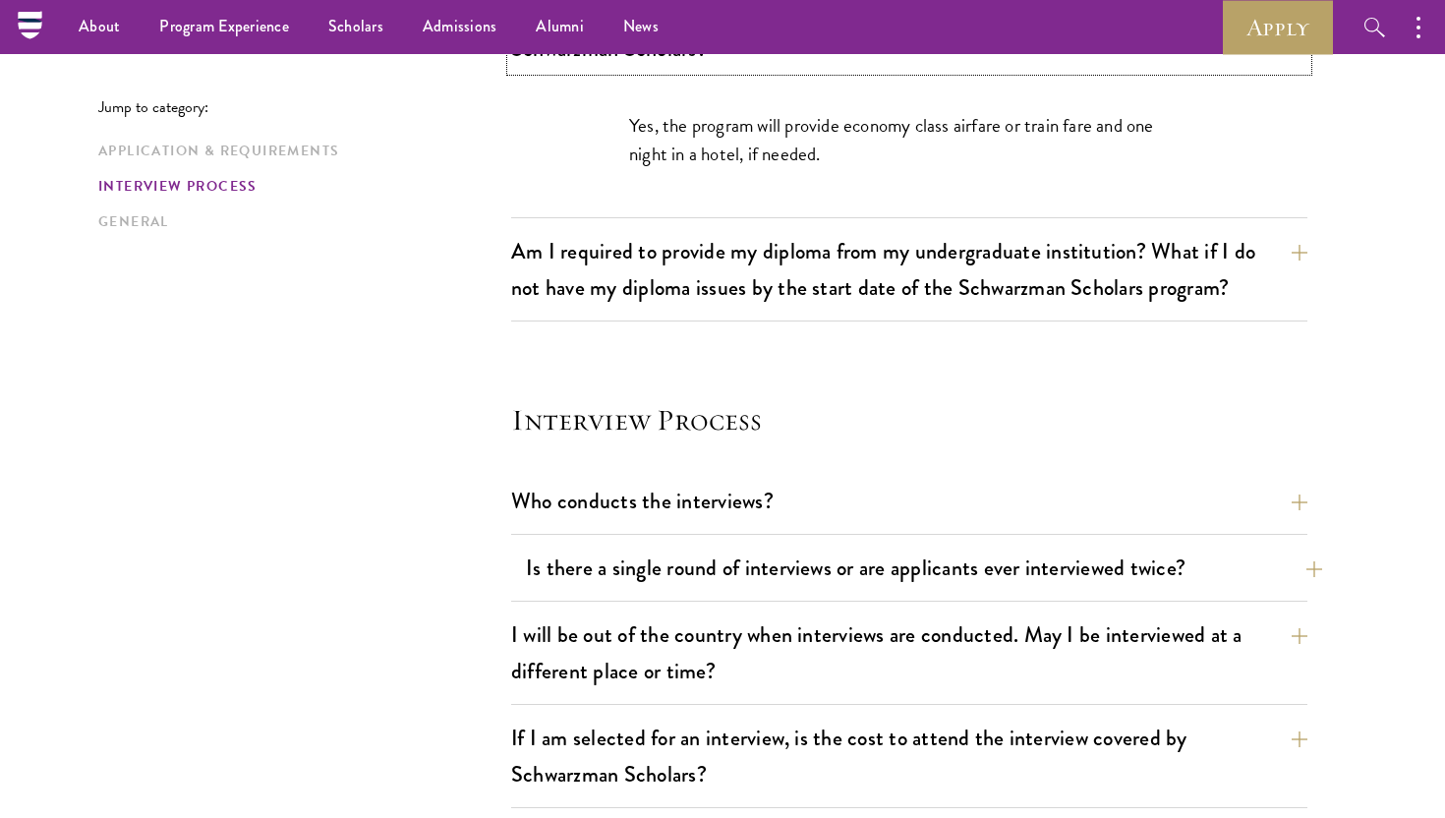
scroll to position [1930, 0]
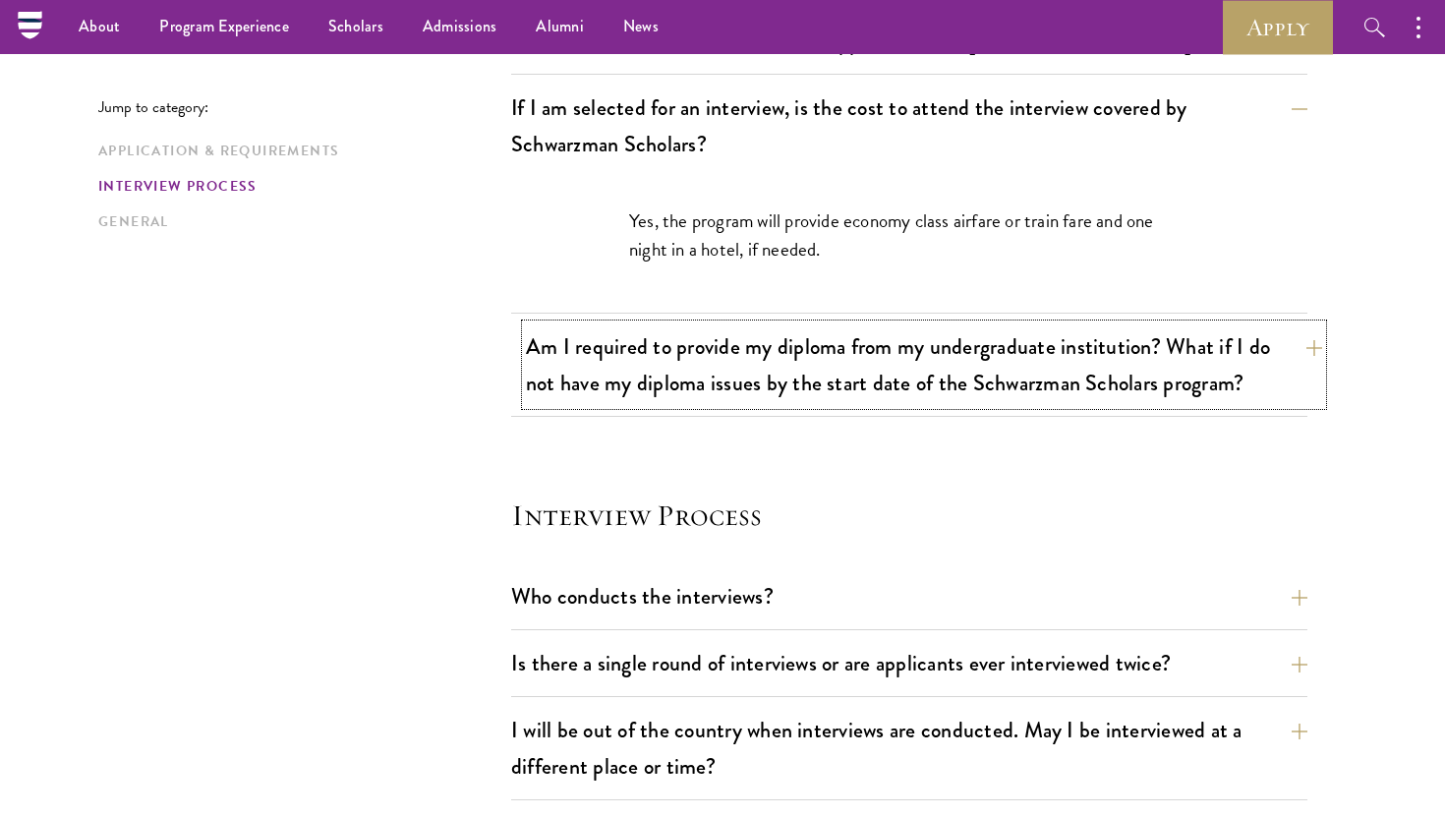
click at [774, 341] on button "Am I required to provide my diploma from my undergraduate institution? What if …" at bounding box center [924, 364] width 796 height 81
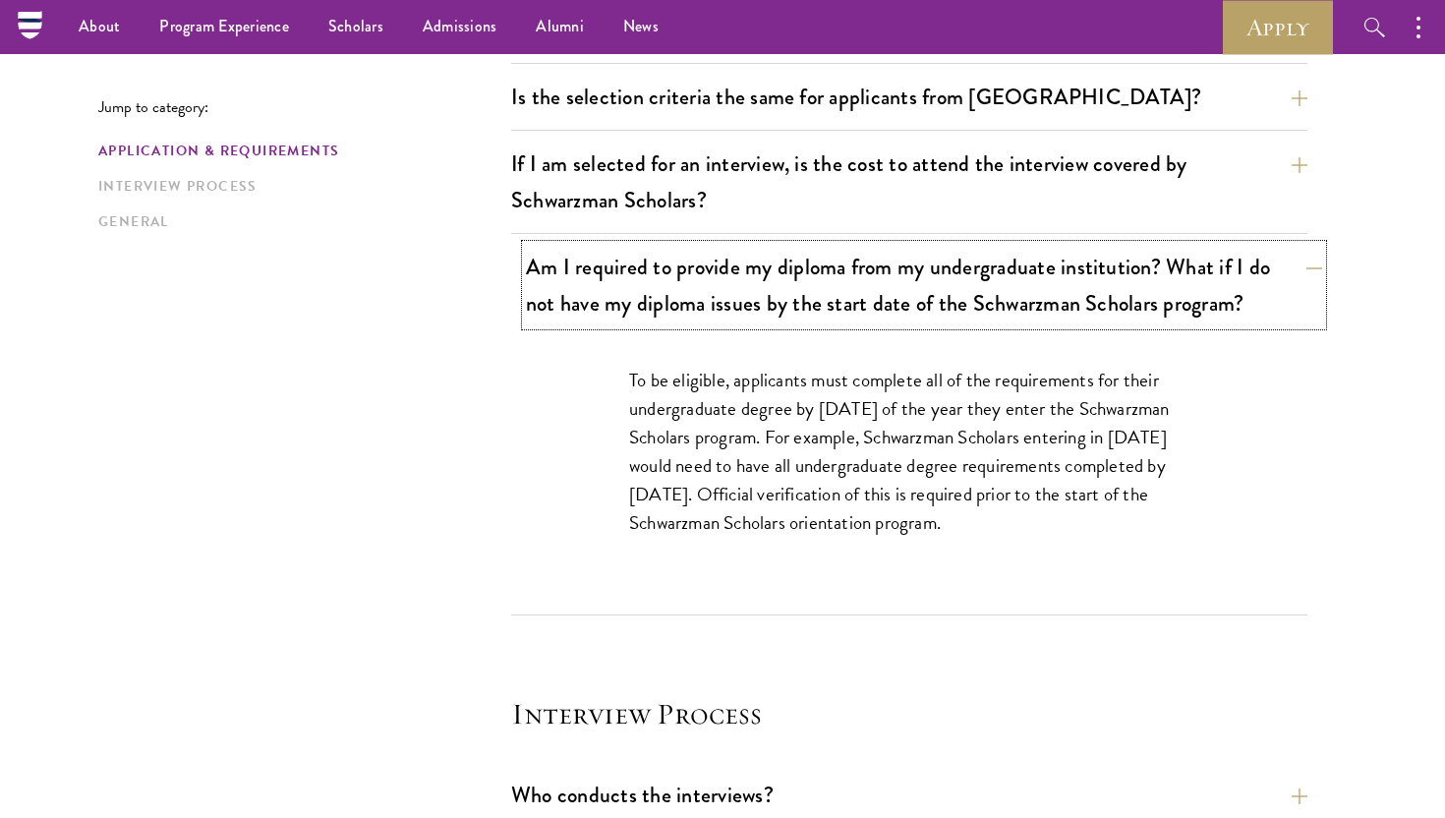
scroll to position [1875, 0]
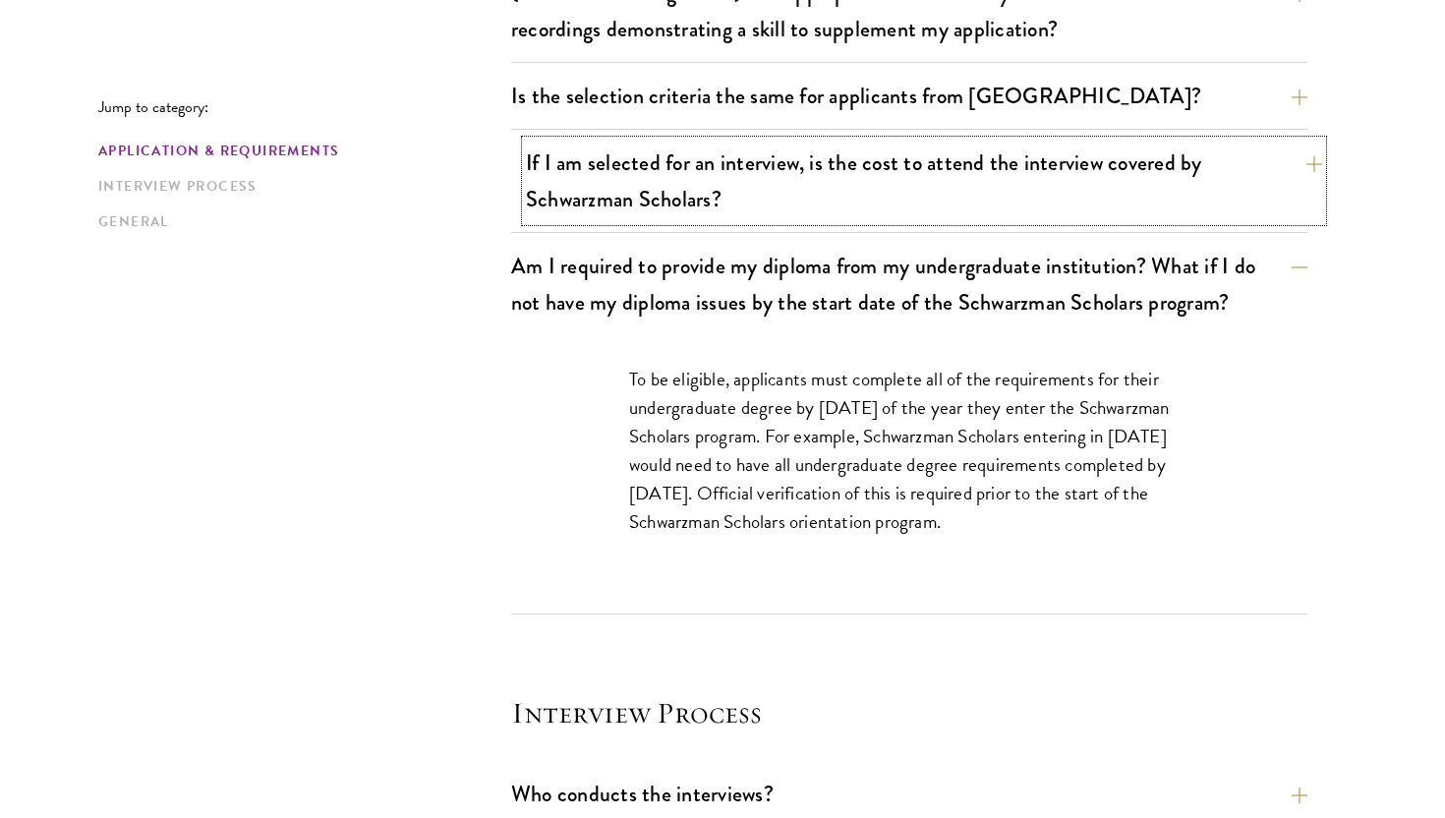
click at [799, 207] on button "If I am selected for an interview, is the cost to attend the interview covered …" at bounding box center [924, 181] width 796 height 81
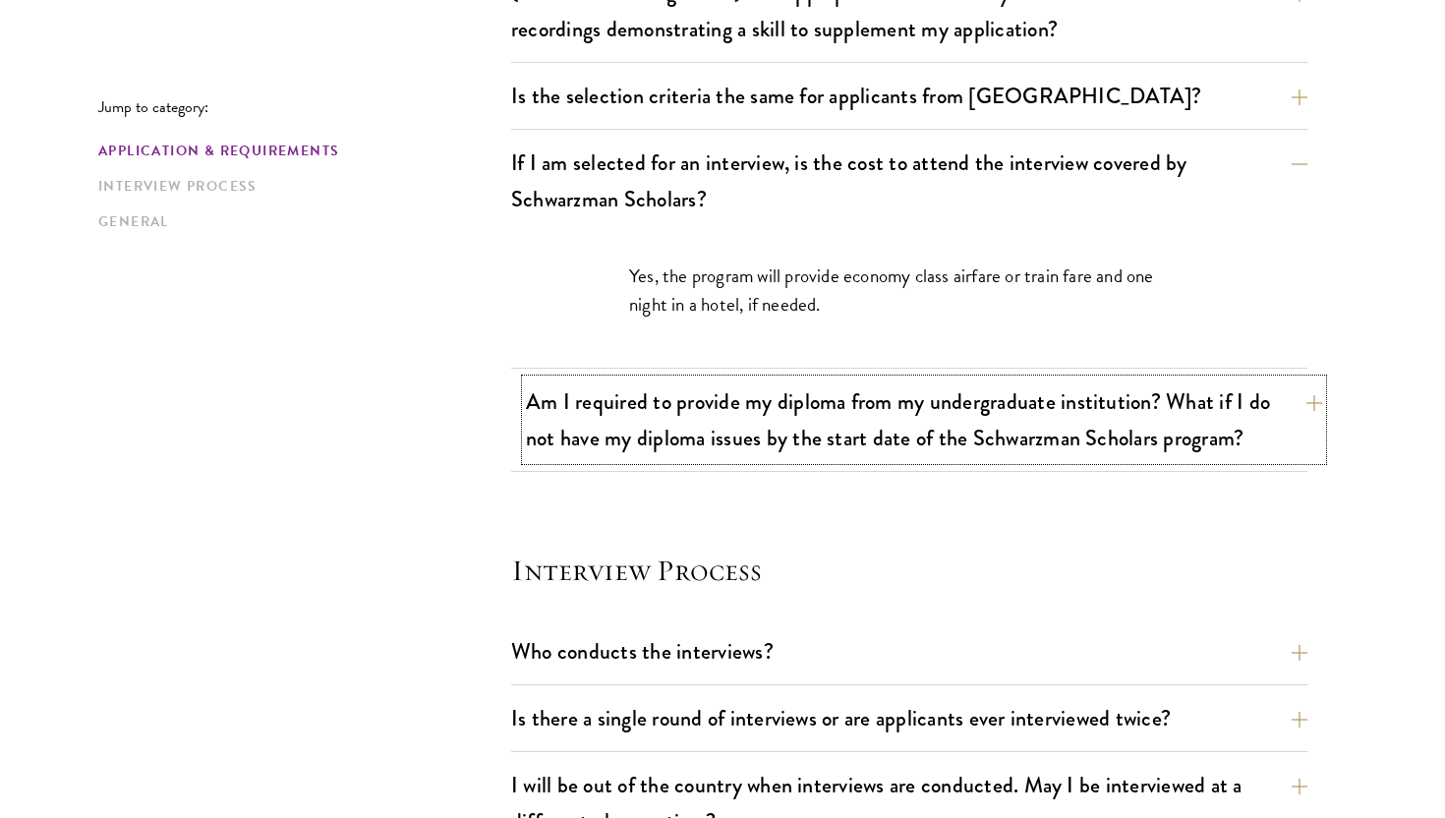
click at [760, 424] on button "Am I required to provide my diploma from my undergraduate institution? What if …" at bounding box center [924, 420] width 796 height 81
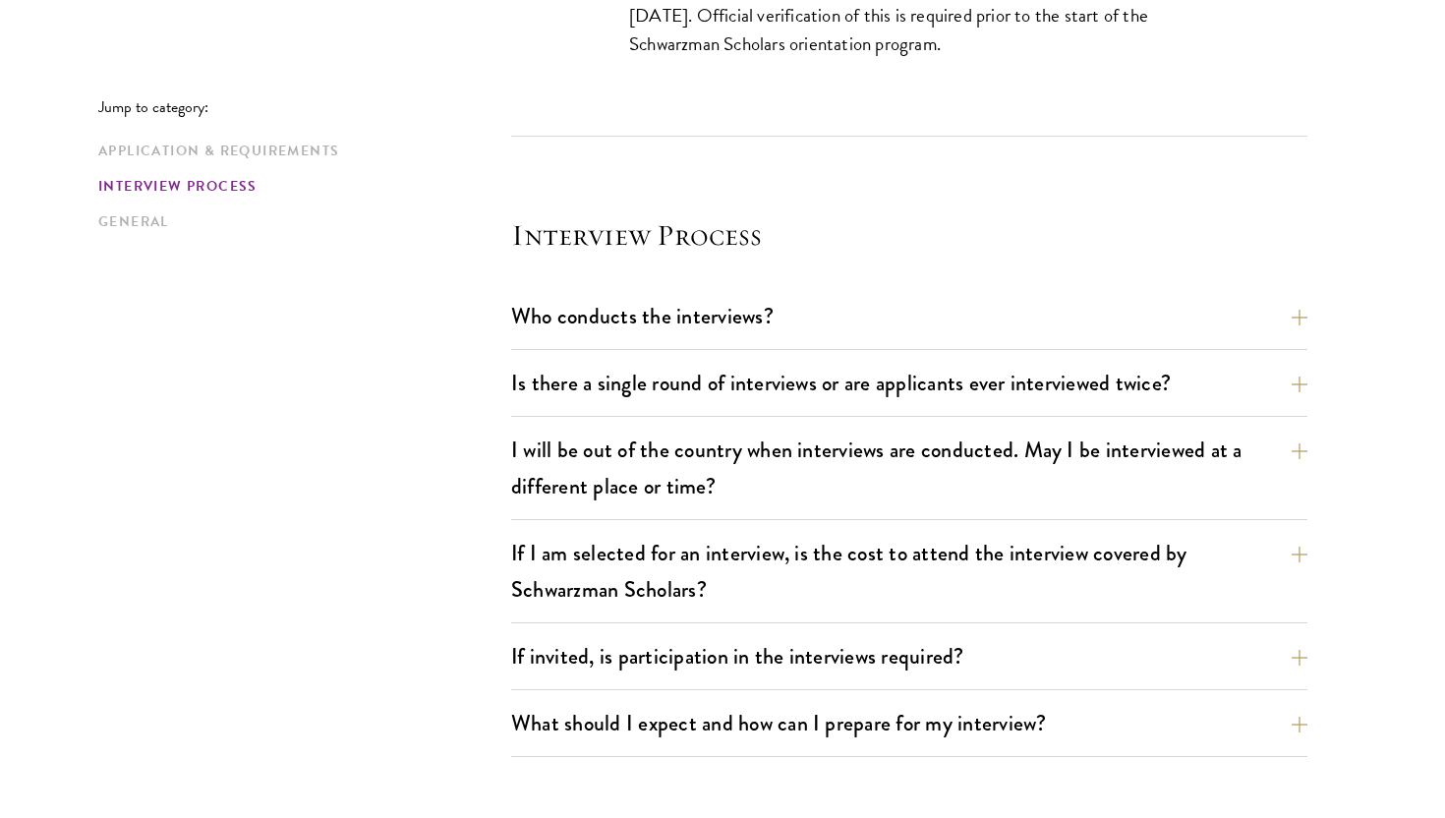
scroll to position [2369, 0]
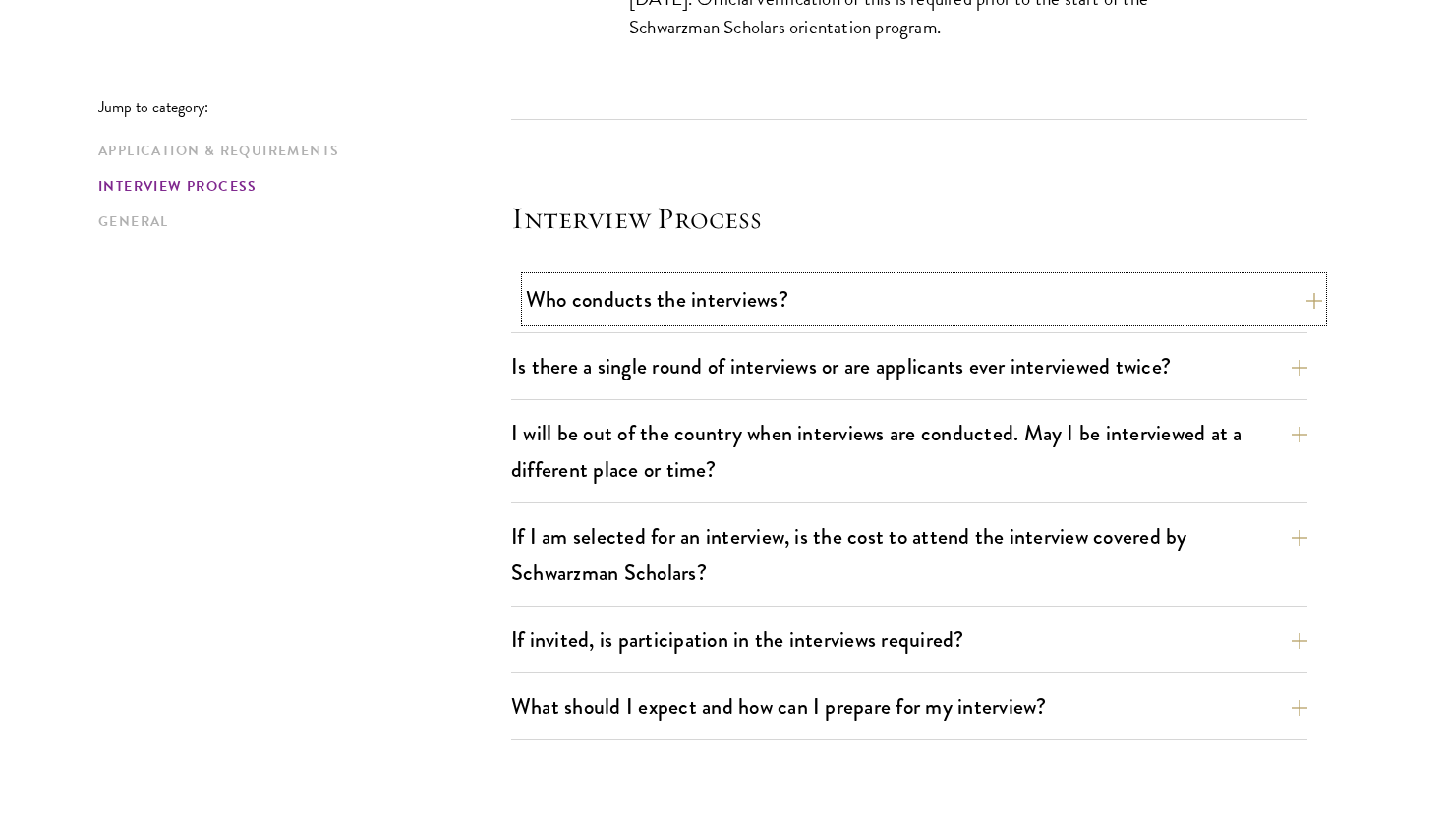
click at [883, 306] on button "Who conducts the interviews?" at bounding box center [924, 299] width 796 height 44
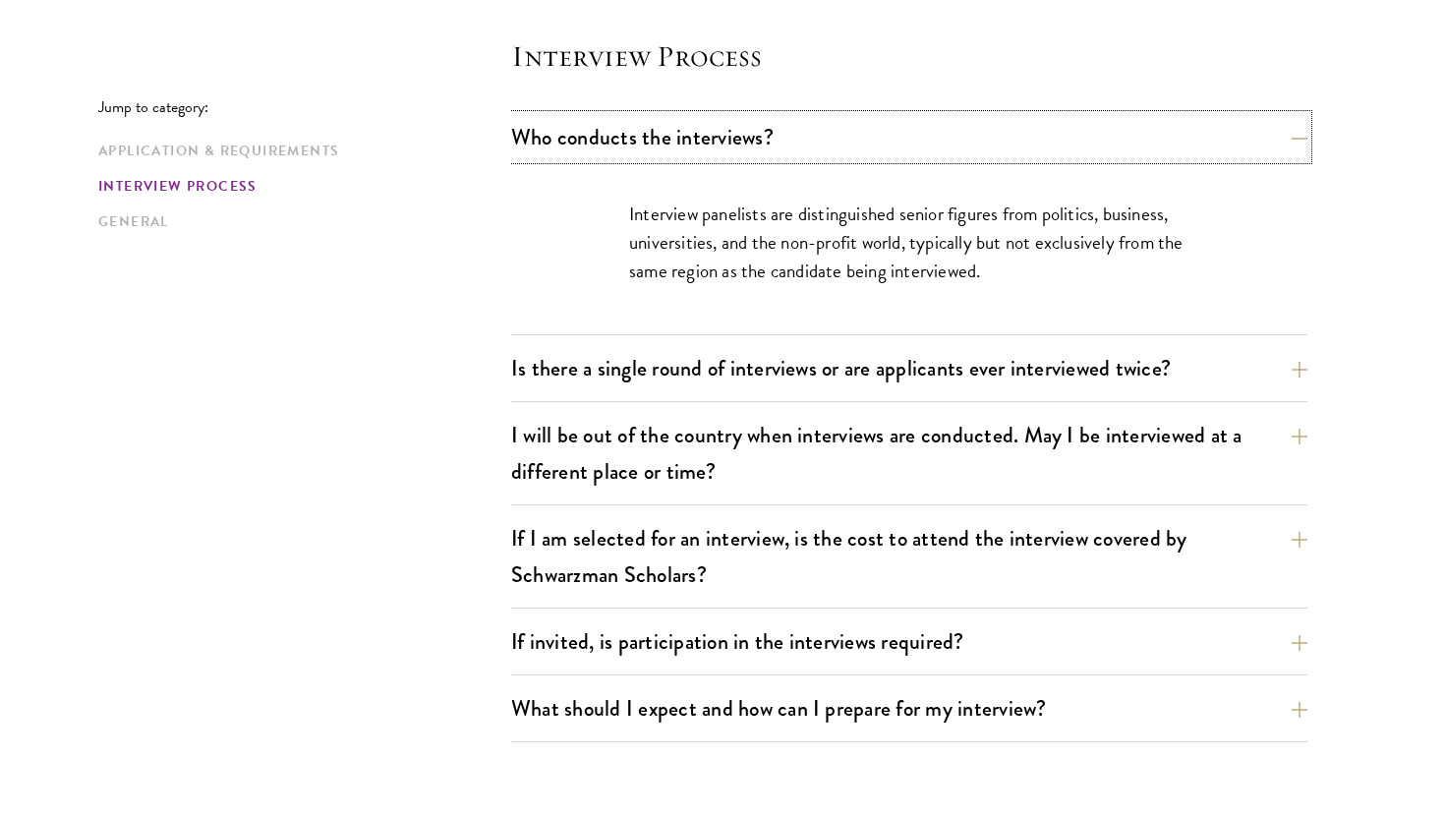
scroll to position [2262, 0]
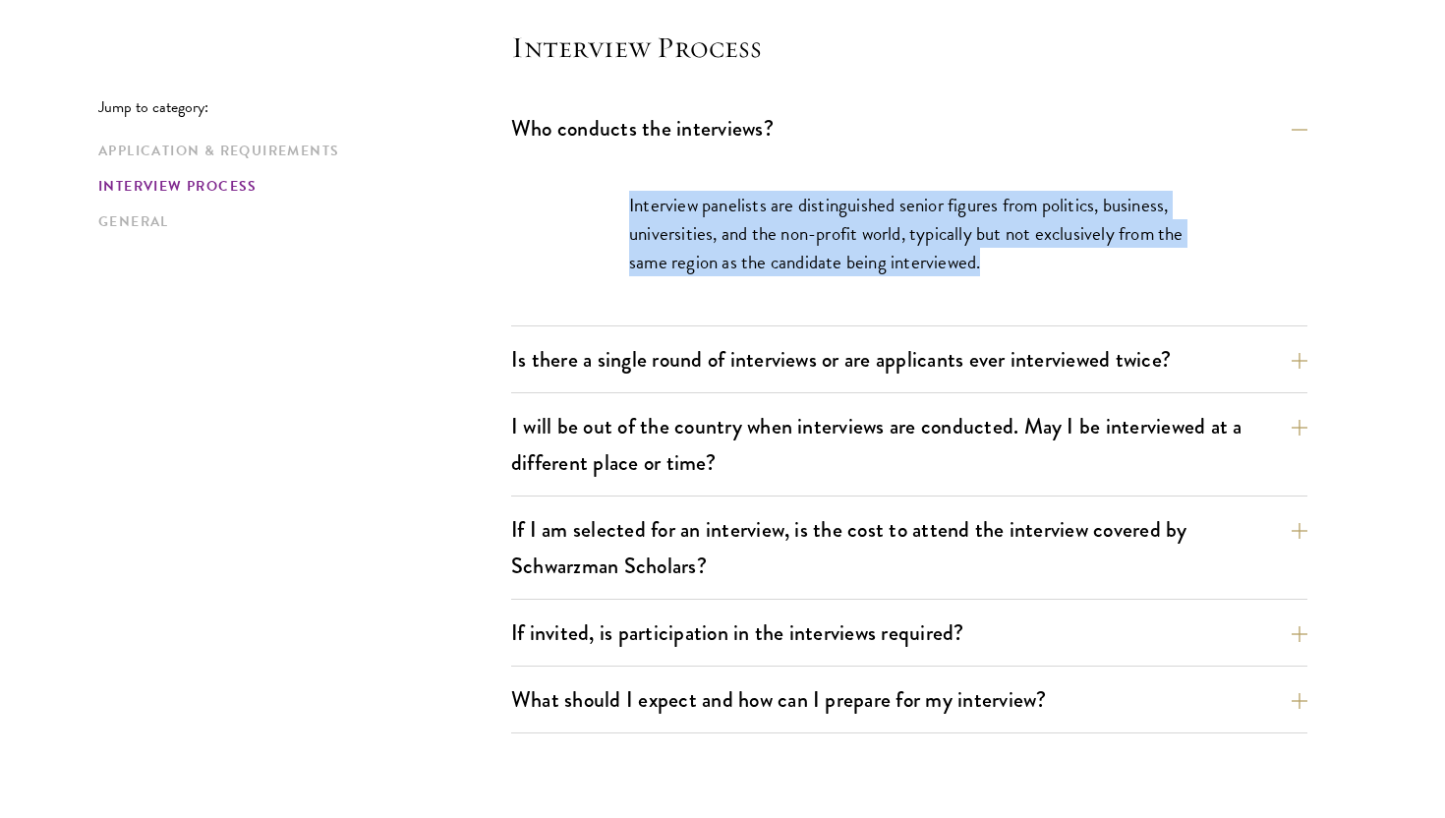
drag, startPoint x: 629, startPoint y: 208, endPoint x: 1018, endPoint y: 257, distance: 391.3
click at [1018, 257] on p "Interview panelists are distinguished senior figures from politics, business, u…" at bounding box center [909, 234] width 560 height 86
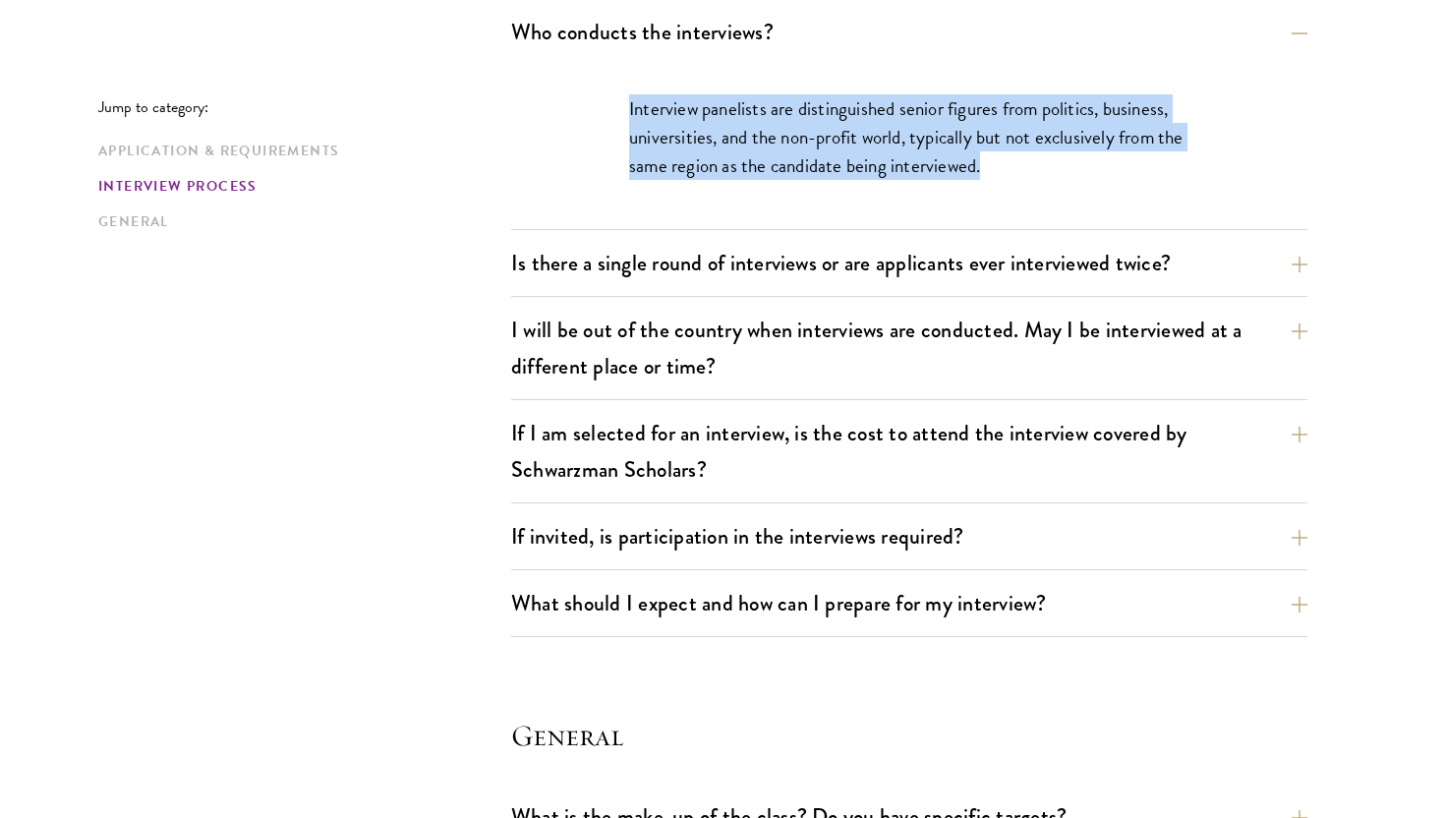
scroll to position [2360, 0]
click at [865, 264] on button "Is there a single round of interviews or are applicants ever interviewed twice?" at bounding box center [924, 262] width 796 height 44
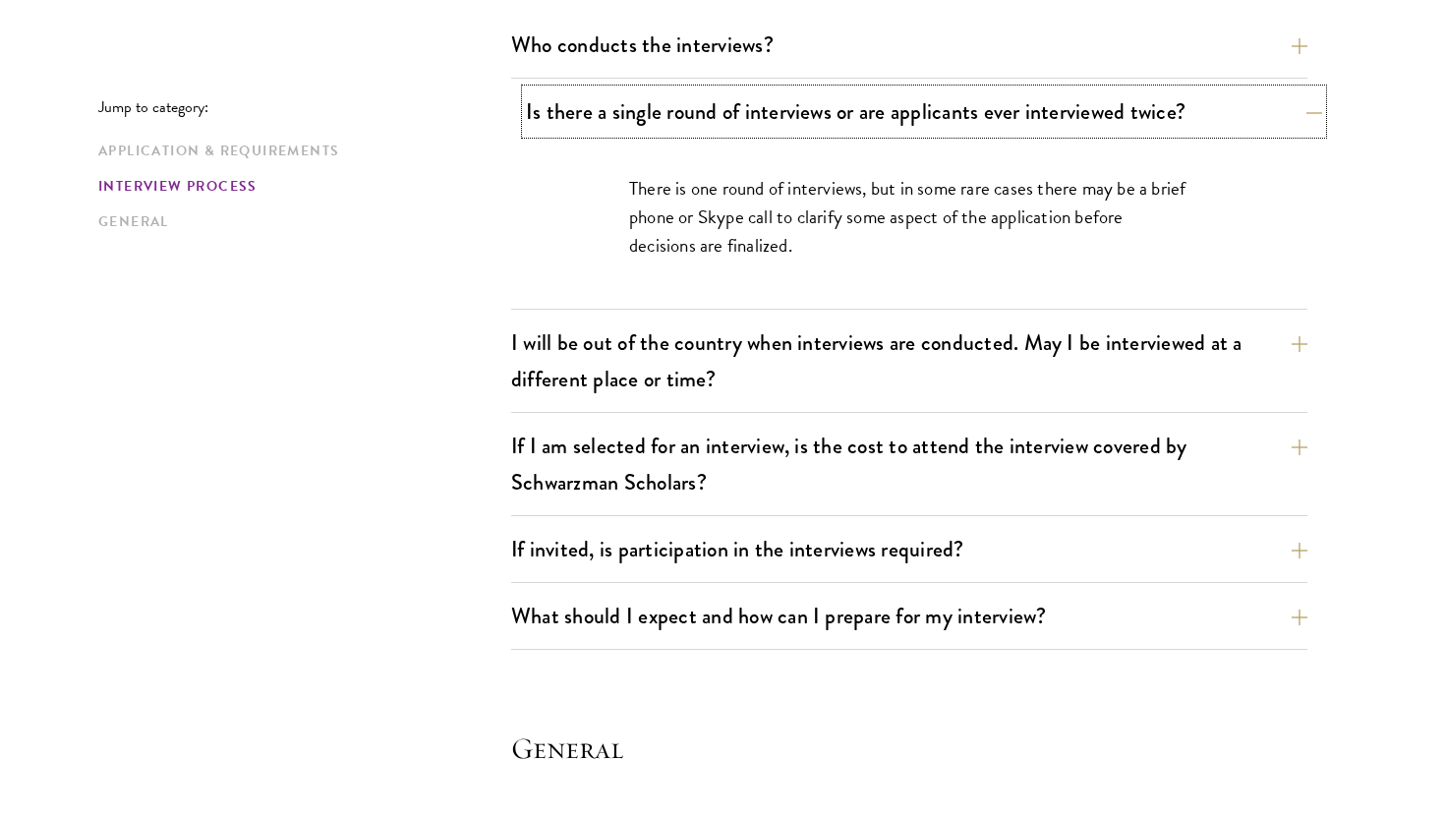
scroll to position [2347, 0]
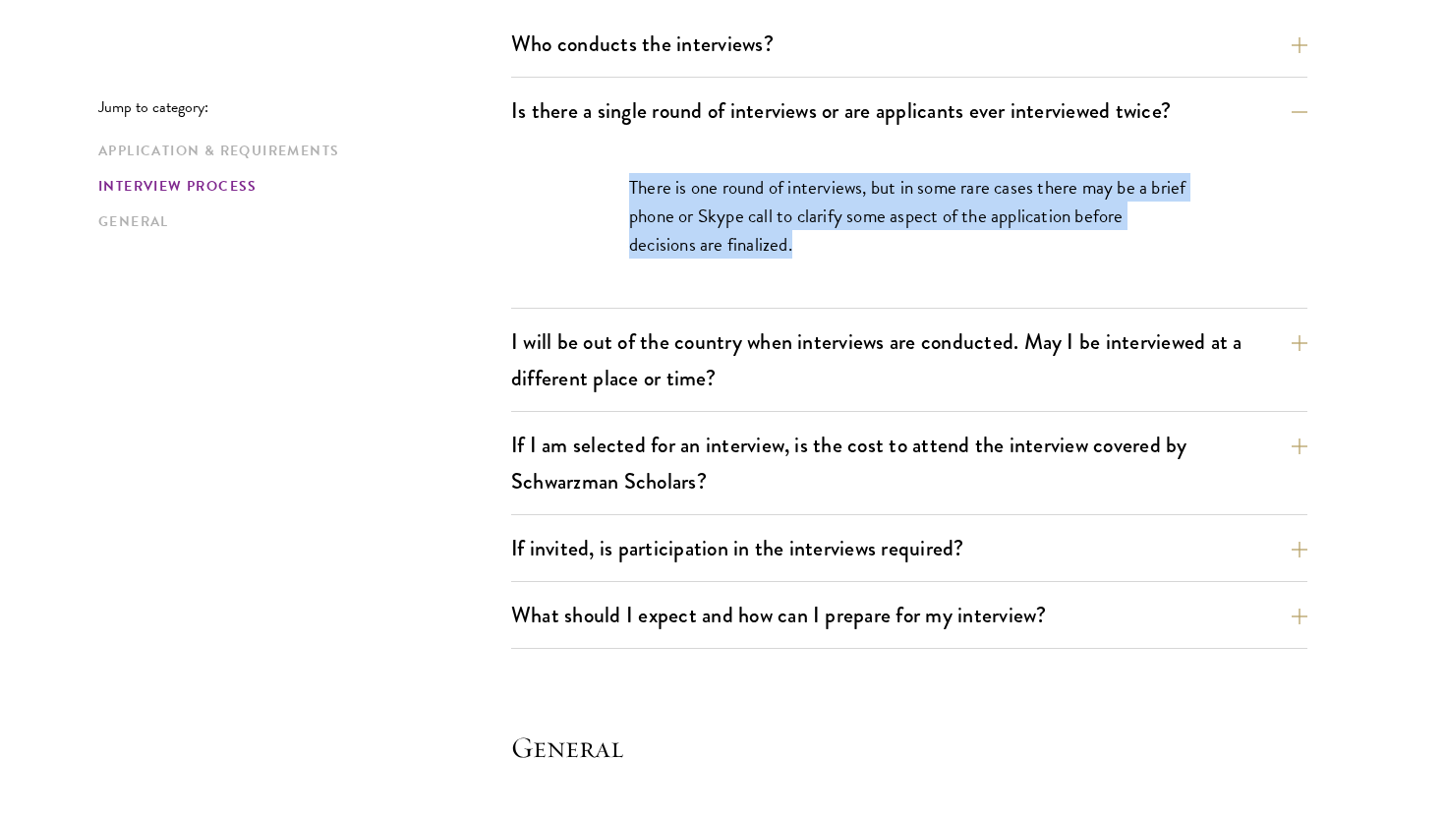
drag, startPoint x: 628, startPoint y: 186, endPoint x: 863, endPoint y: 259, distance: 246.0
click at [864, 260] on div "There is one round of interviews, but in some rare cases there may be a brief p…" at bounding box center [909, 226] width 678 height 164
click at [778, 175] on p "There is one round of interviews, but in some rare cases there may be a brief p…" at bounding box center [909, 216] width 560 height 86
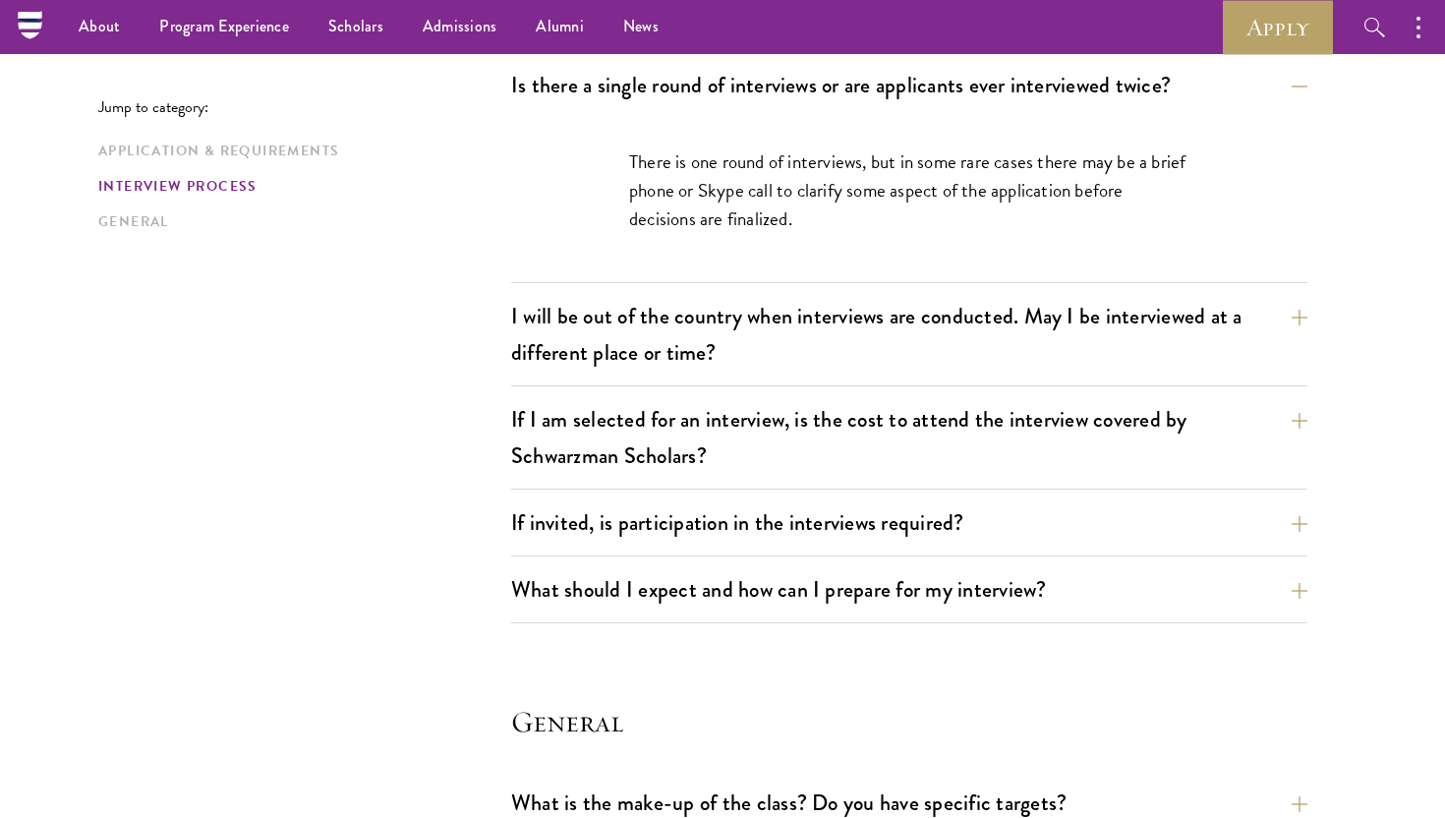
scroll to position [2375, 0]
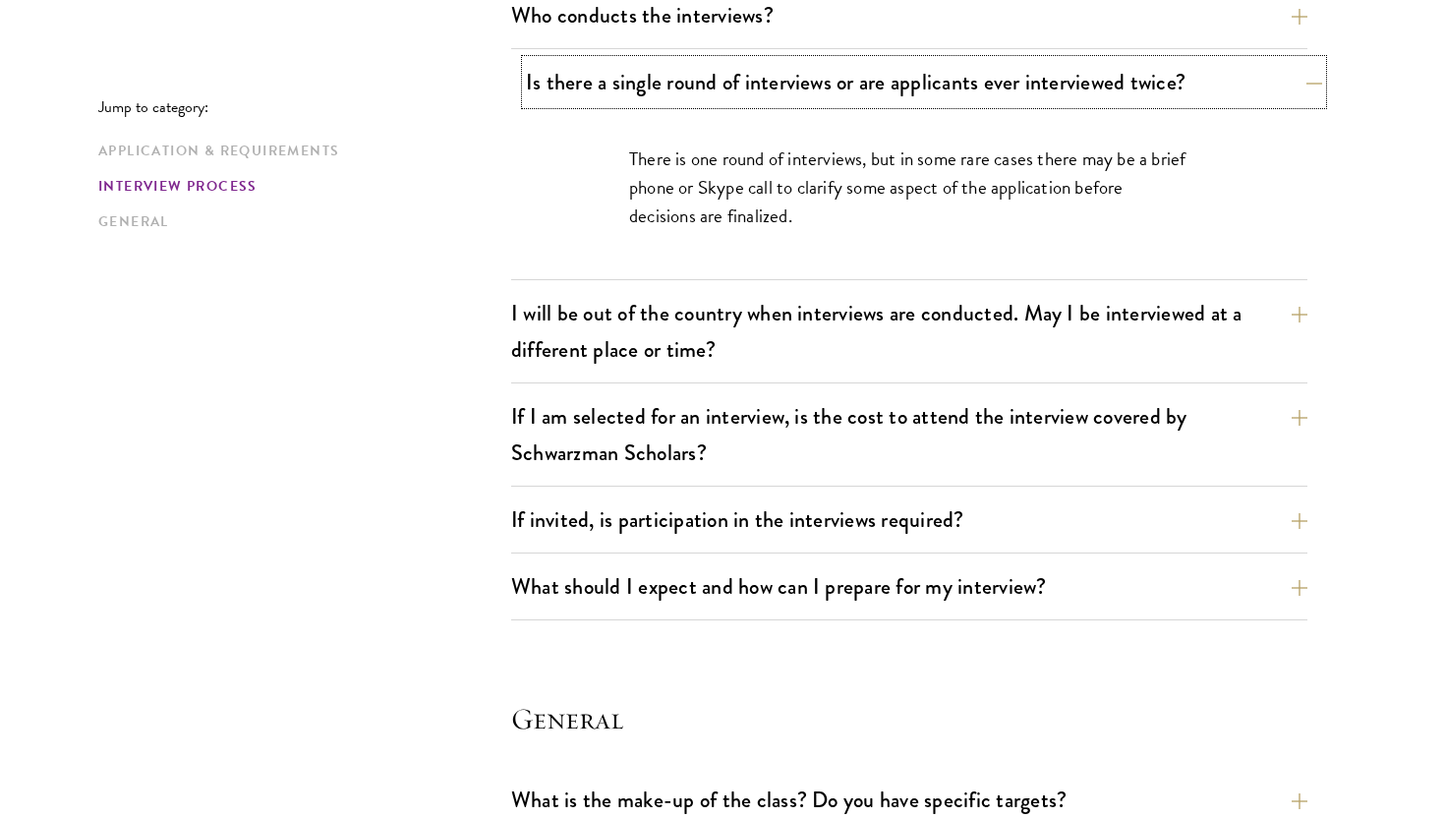
click at [825, 78] on button "Is there a single round of interviews or are applicants ever interviewed twice?" at bounding box center [924, 82] width 796 height 44
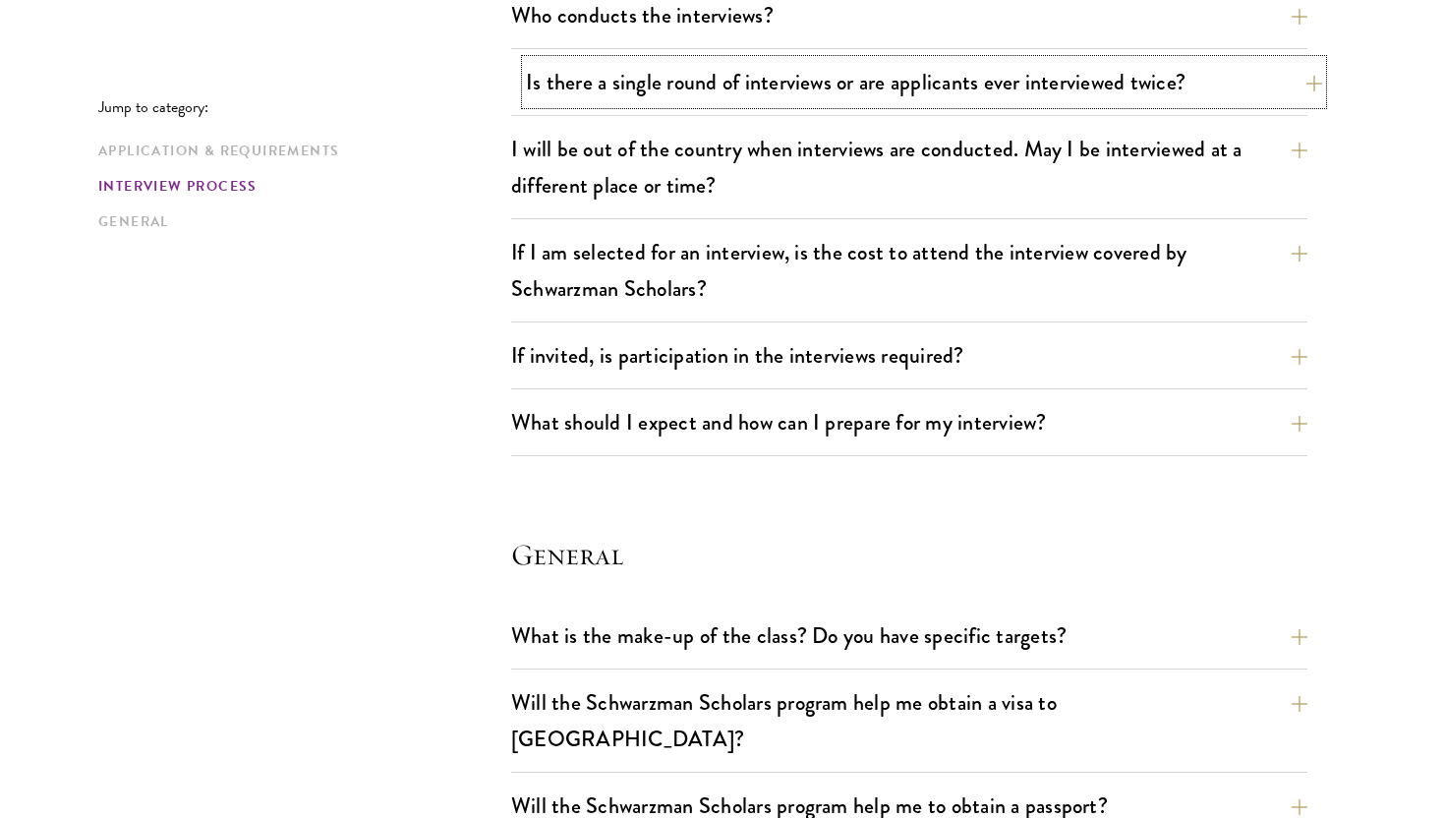
click at [825, 78] on button "Is there a single round of interviews or are applicants ever interviewed twice?" at bounding box center [924, 82] width 796 height 44
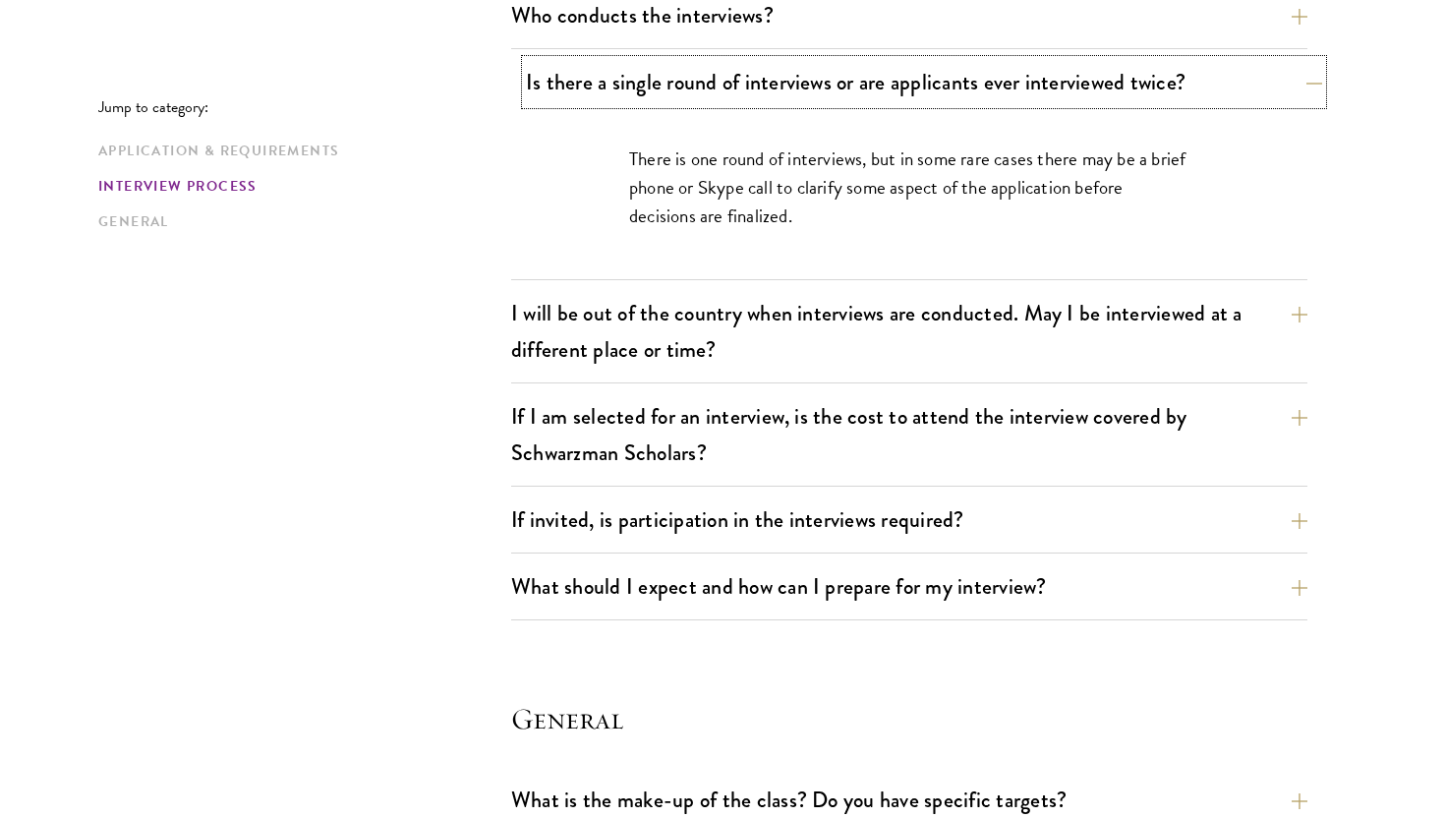
drag, startPoint x: 531, startPoint y: 85, endPoint x: 1030, endPoint y: 84, distance: 499.5
click at [1030, 84] on button "Is there a single round of interviews or are applicants ever interviewed twice?" at bounding box center [924, 82] width 796 height 44
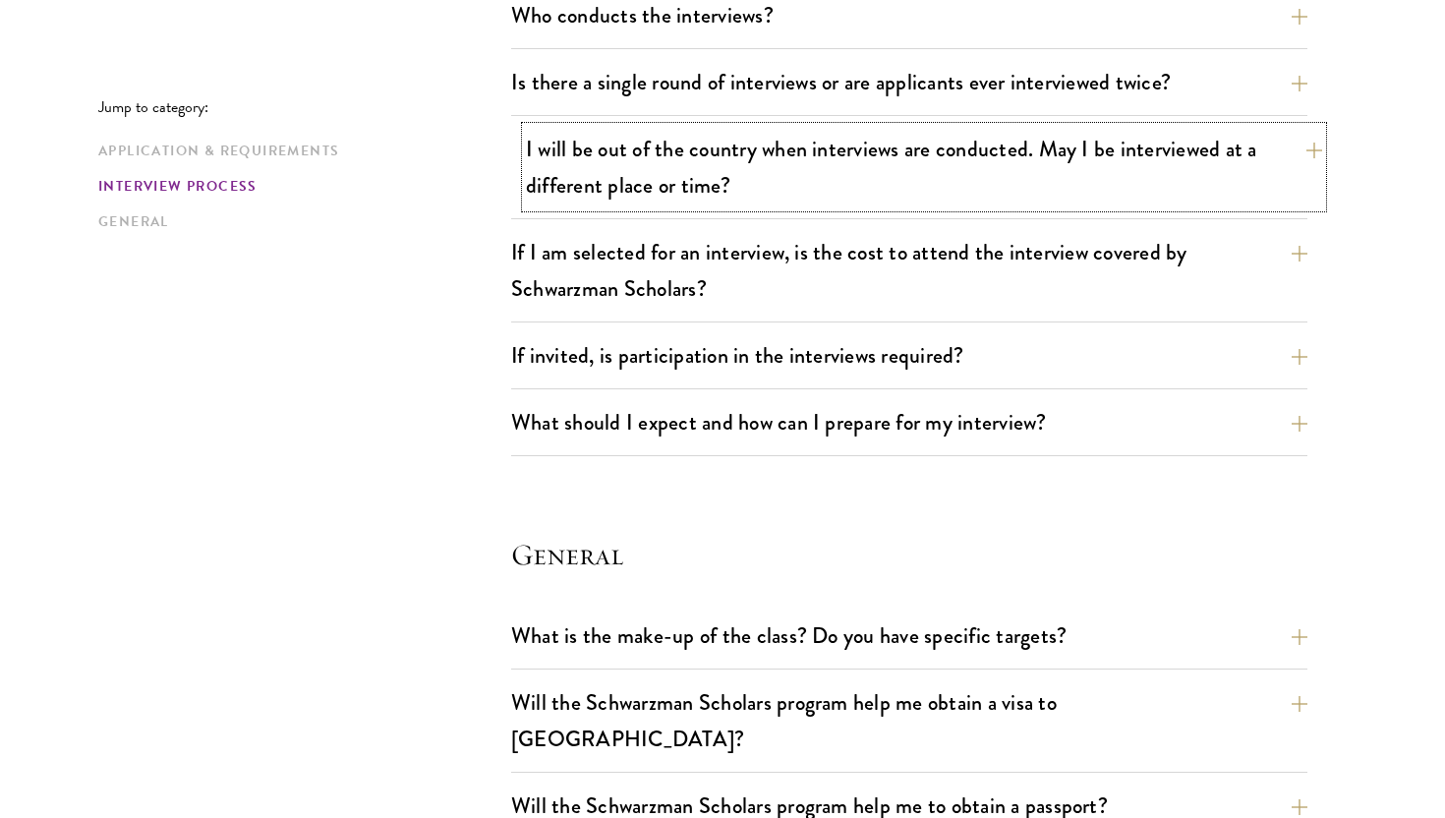
click at [1024, 148] on button "I will be out of the country when interviews are conducted. May I be interviewe…" at bounding box center [924, 167] width 796 height 81
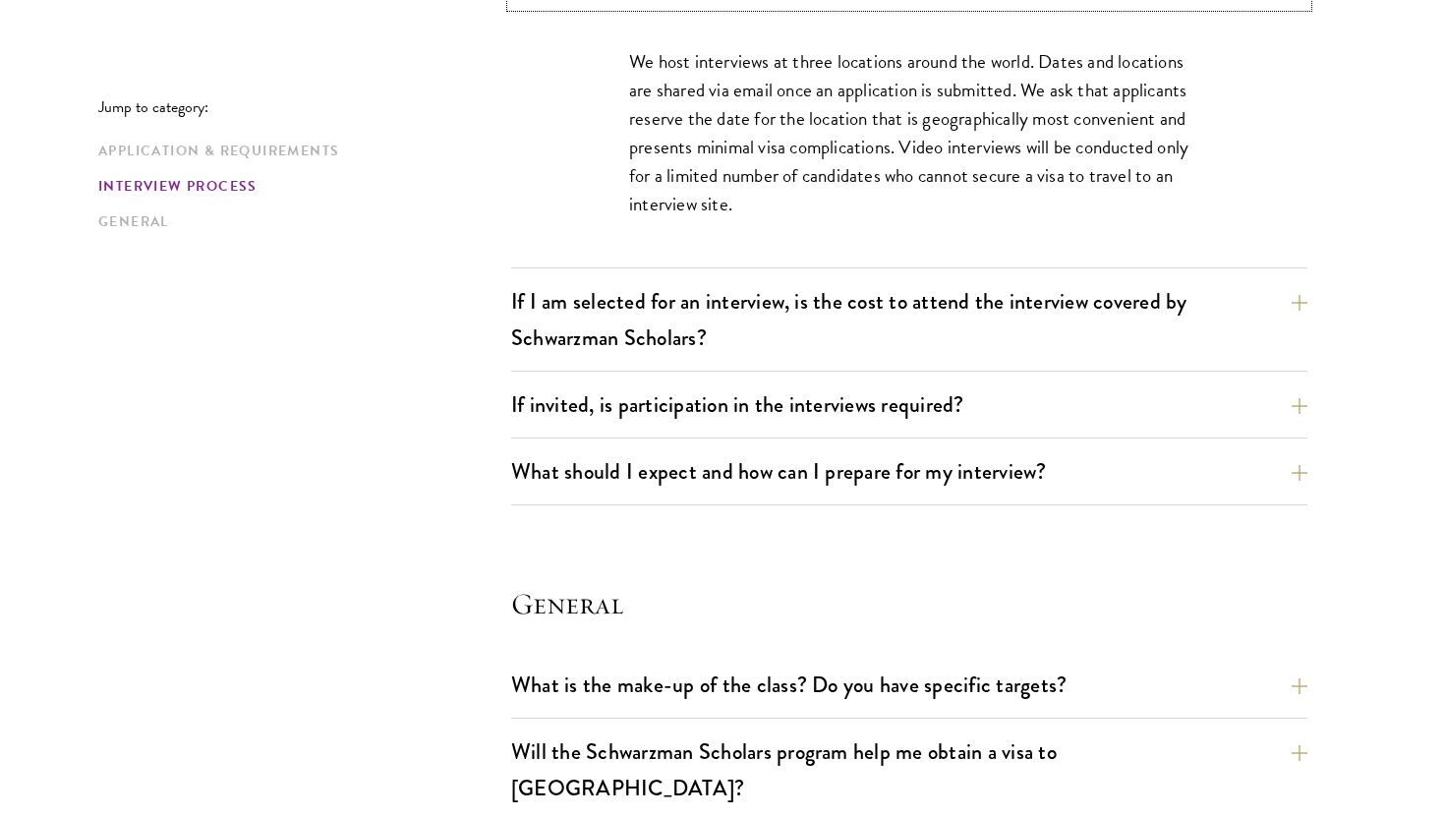
scroll to position [2582, 0]
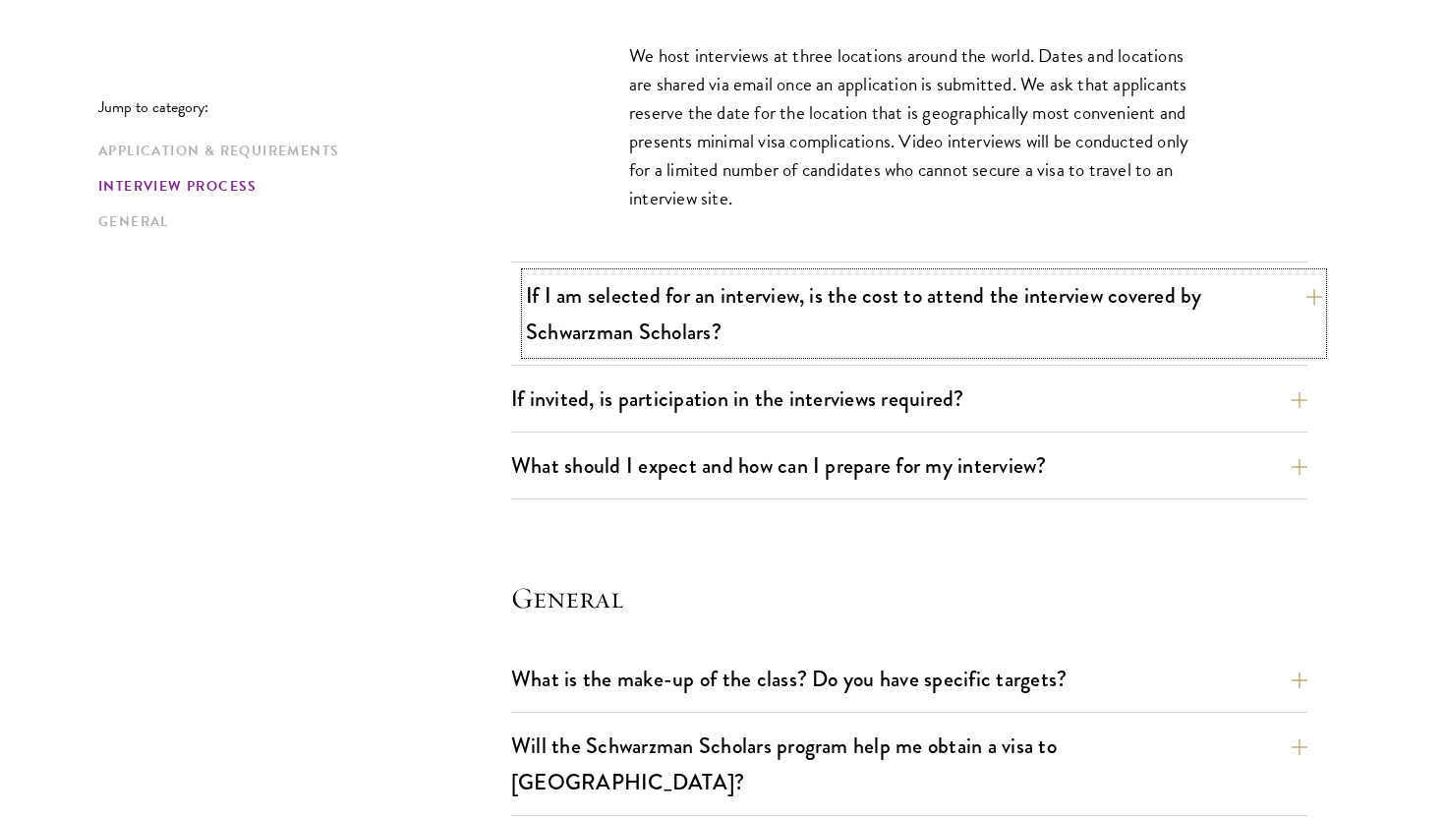
click at [988, 317] on button "If I am selected for an interview, is the cost to attend the interview covered …" at bounding box center [924, 313] width 796 height 81
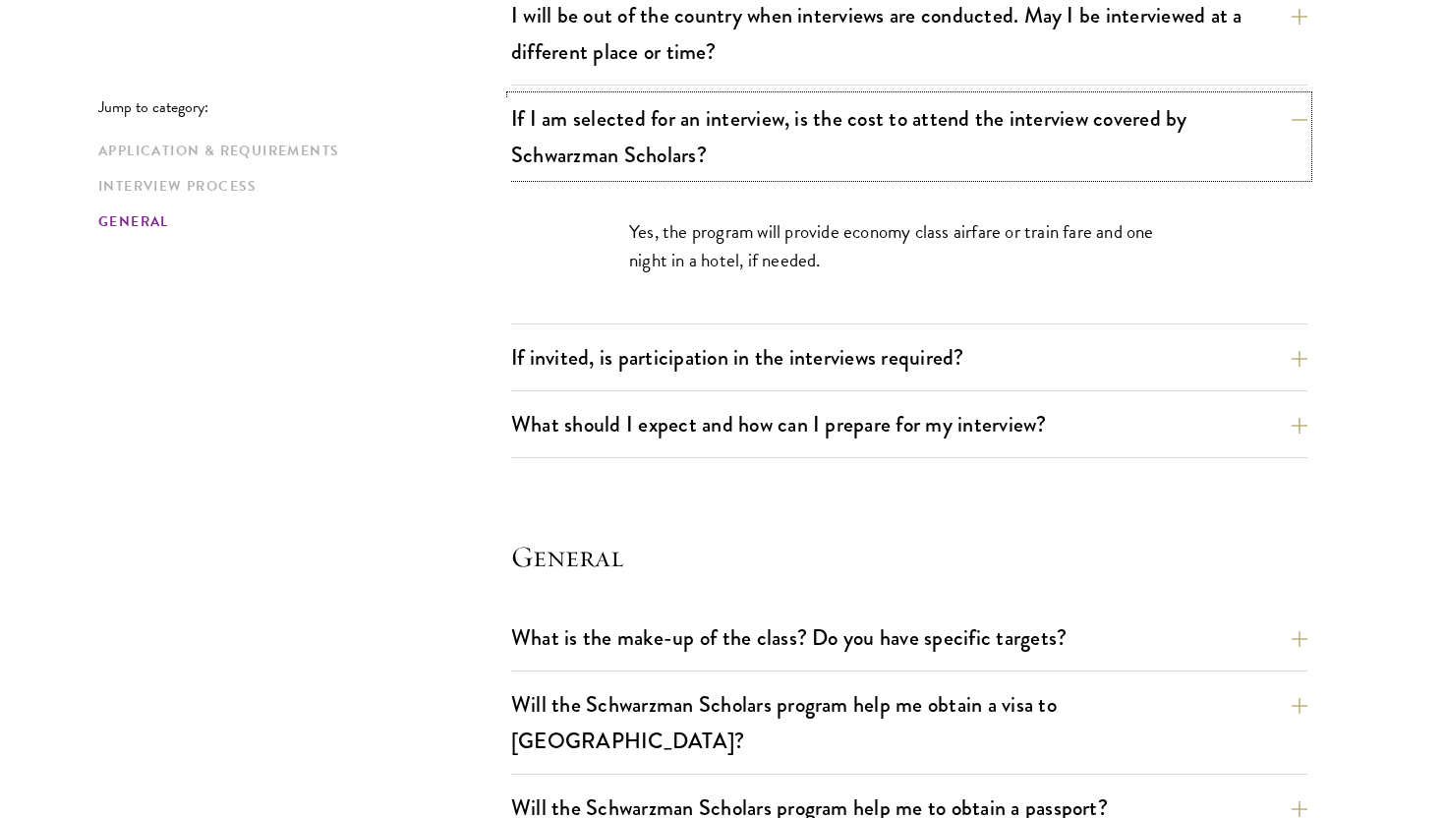
scroll to position [2543, 0]
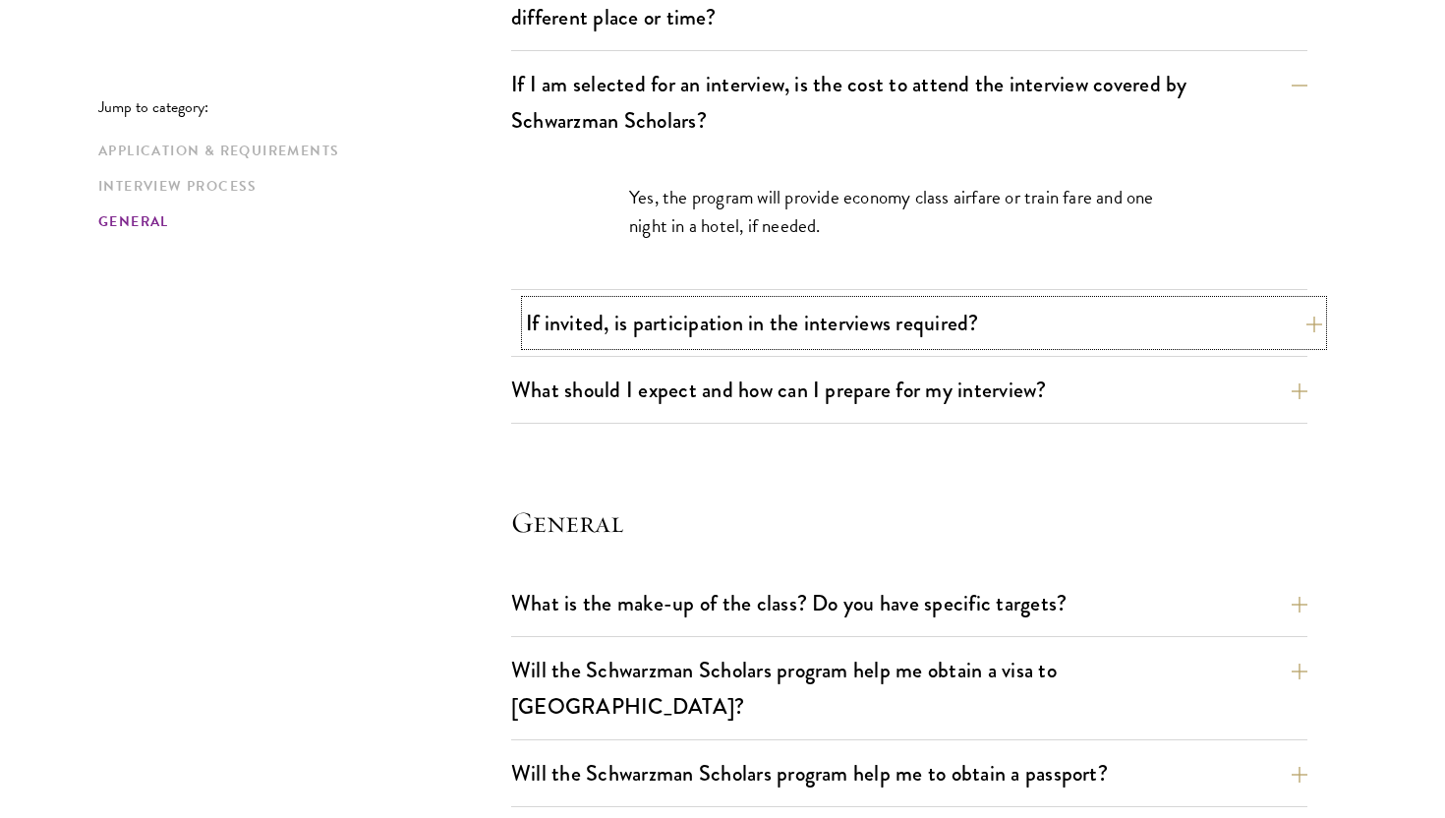
click at [859, 314] on button "If invited, is participation in the interviews required?" at bounding box center [924, 323] width 796 height 44
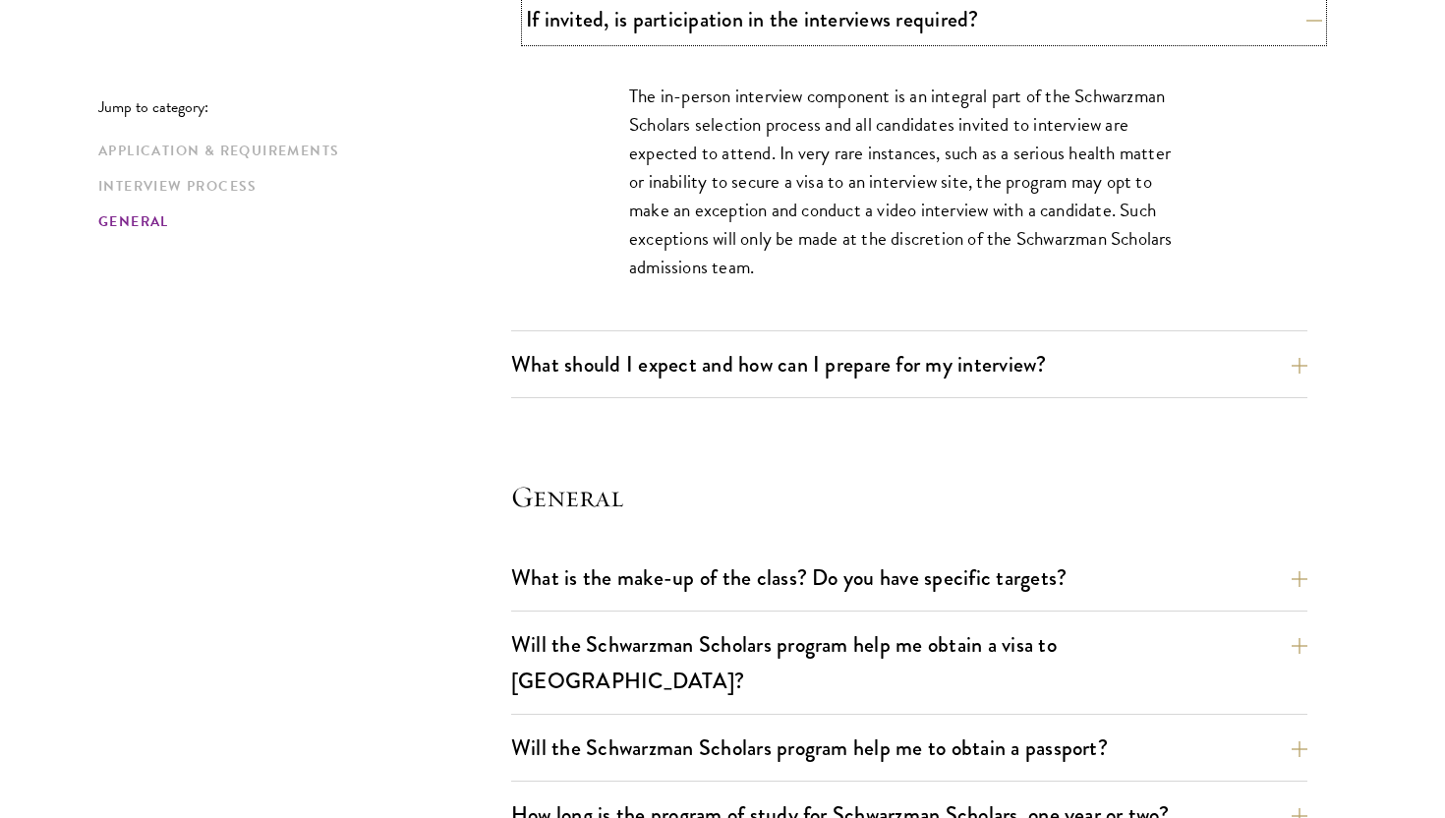
scroll to position [2713, 0]
click at [829, 361] on button "What should I expect and how can I prepare for my interview?" at bounding box center [924, 363] width 796 height 44
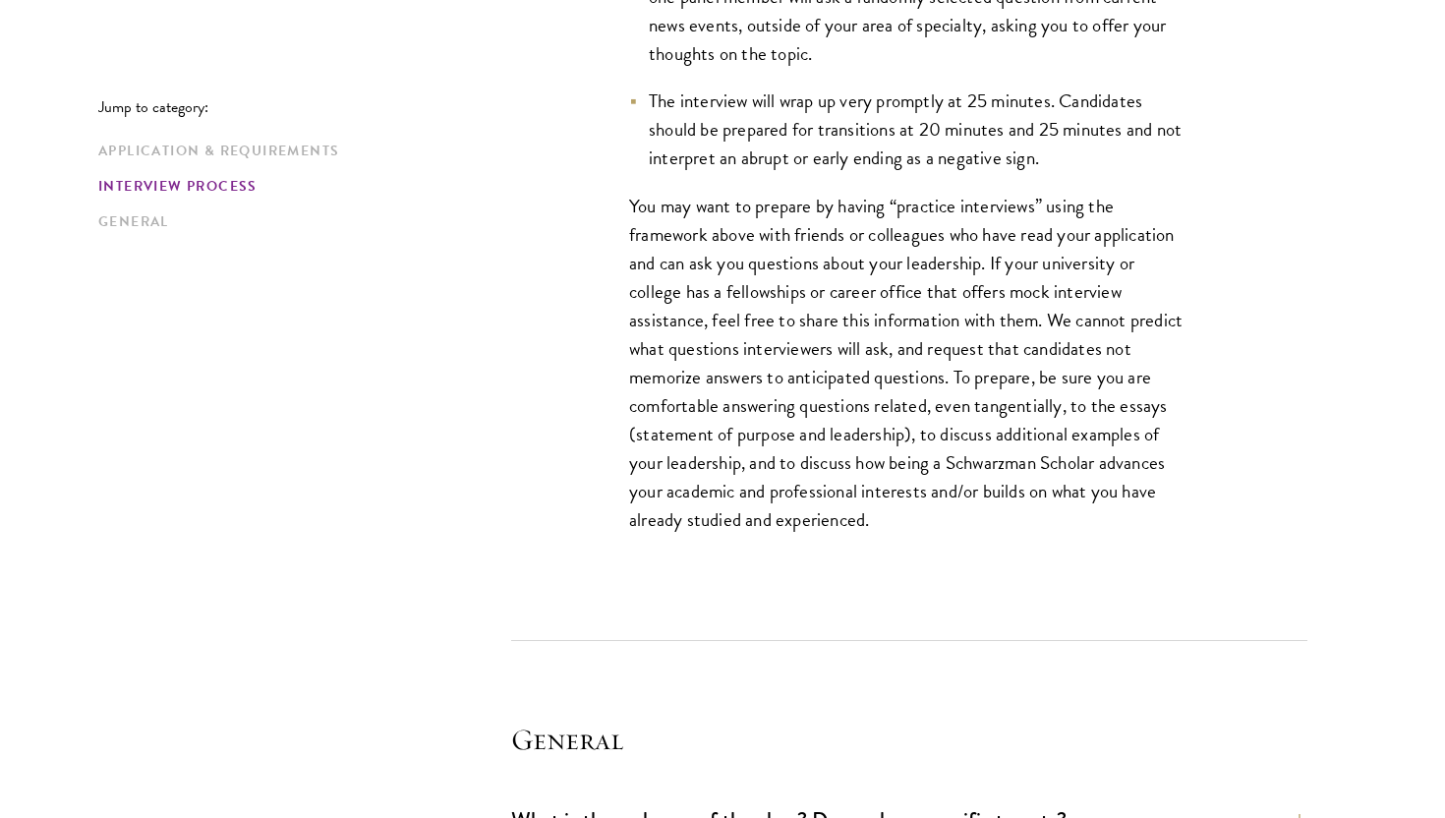
scroll to position [3471, 0]
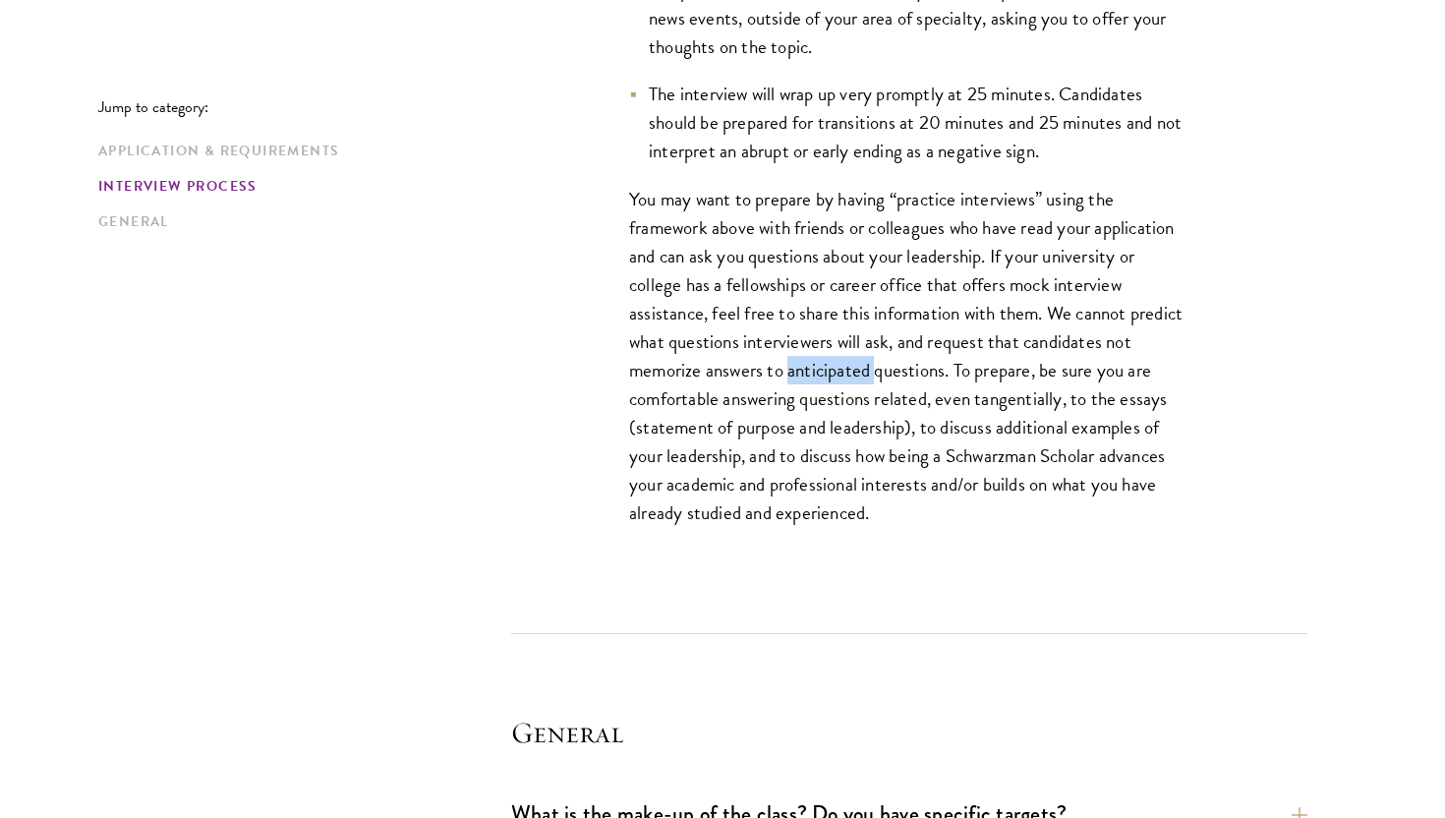
drag, startPoint x: 874, startPoint y: 372, endPoint x: 789, endPoint y: 373, distance: 84.6
click at [789, 373] on p "You may want to prepare by having “practice interviews” using the framework abo…" at bounding box center [909, 356] width 560 height 343
click at [1139, 341] on p "You may want to prepare by having “practice interviews” using the framework abo…" at bounding box center [909, 356] width 560 height 343
drag, startPoint x: 974, startPoint y: 398, endPoint x: 1060, endPoint y: 400, distance: 85.6
click at [1060, 400] on p "You may want to prepare by having “practice interviews” using the framework abo…" at bounding box center [909, 356] width 560 height 343
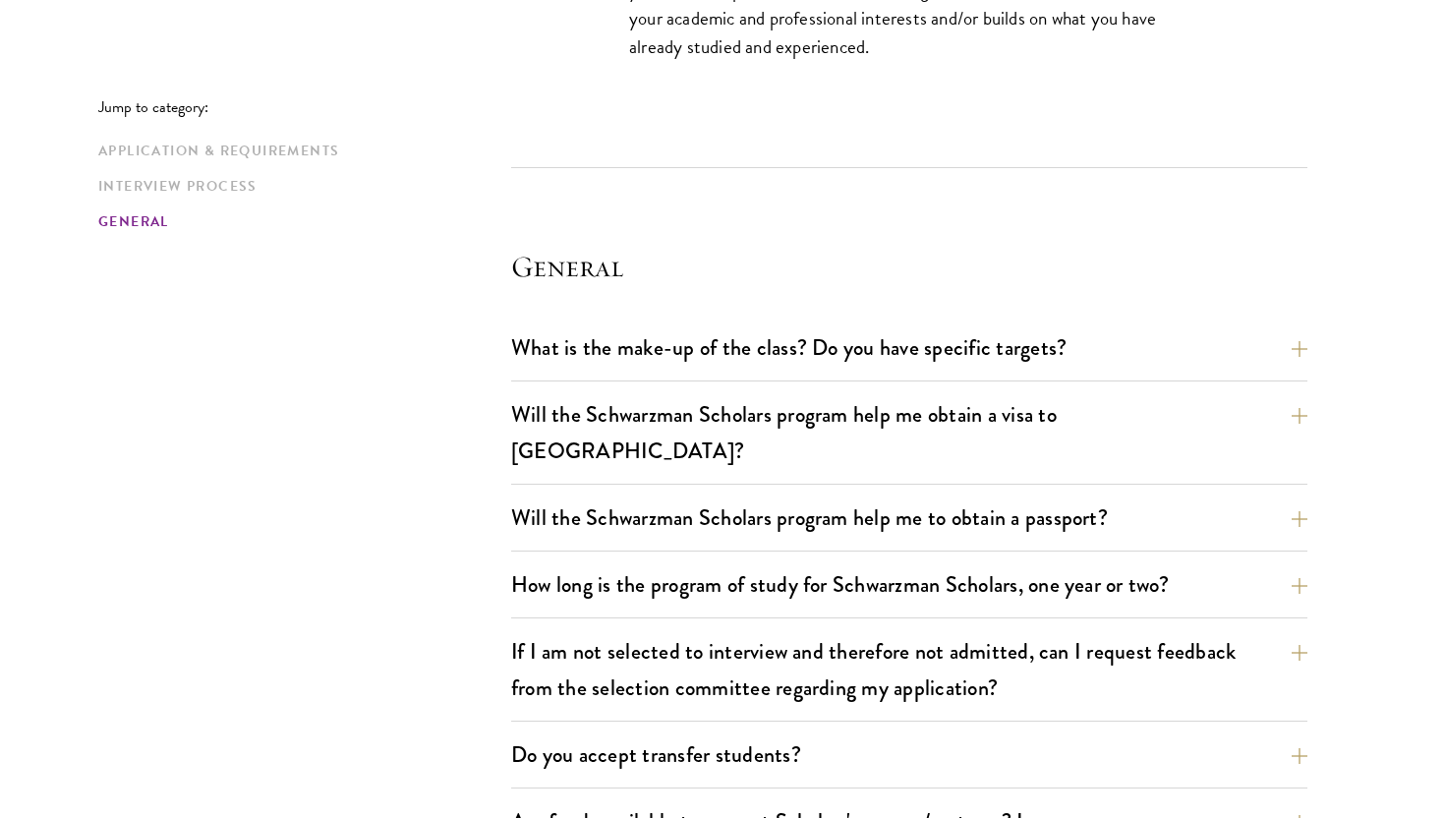
scroll to position [3938, 0]
click at [946, 356] on button "What is the make-up of the class? Do you have specific targets?" at bounding box center [924, 346] width 796 height 44
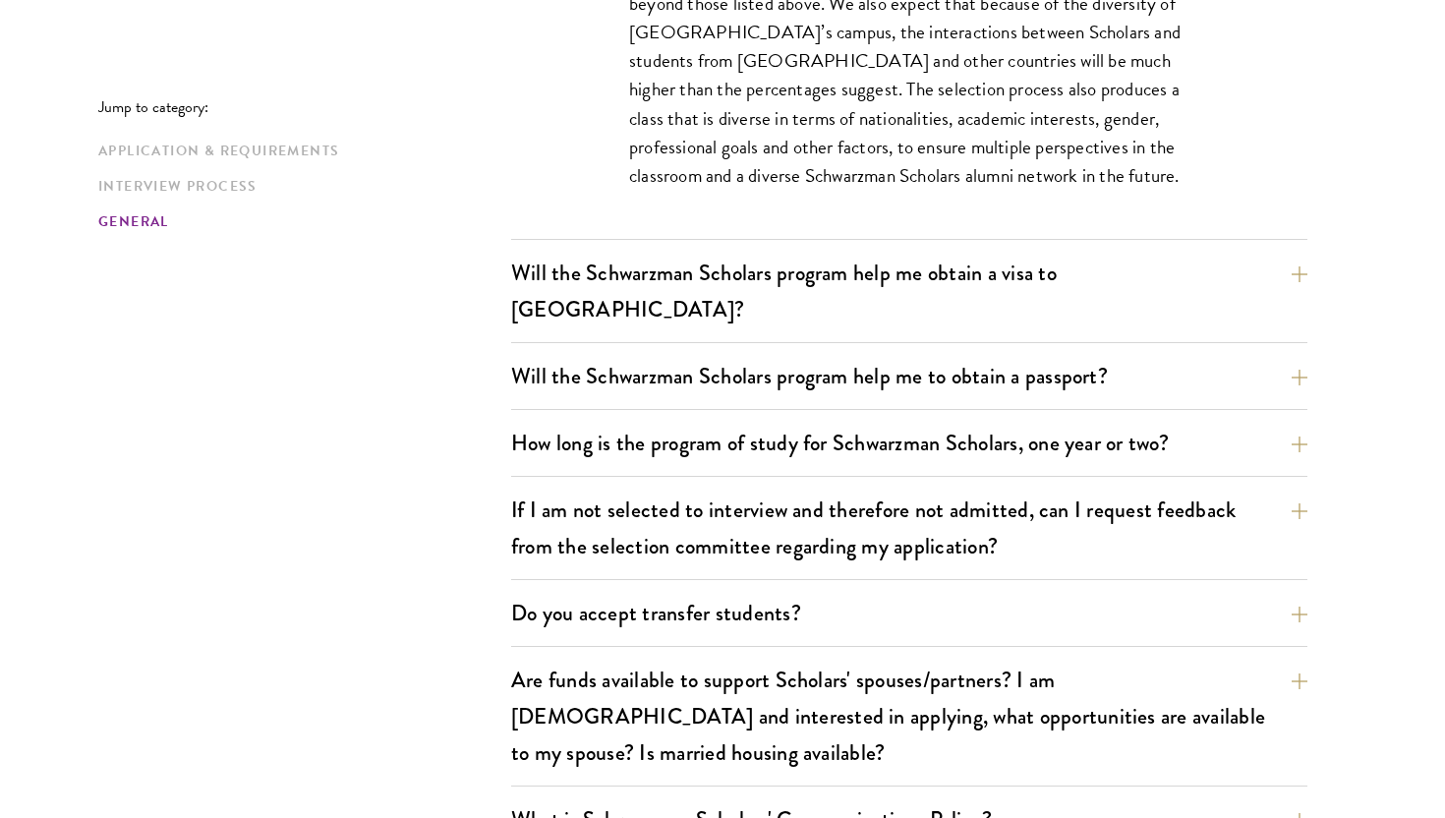
scroll to position [3199, 0]
click at [947, 264] on button "Will the Schwarzman Scholars program help me obtain a visa to [GEOGRAPHIC_DATA]?" at bounding box center [924, 290] width 796 height 81
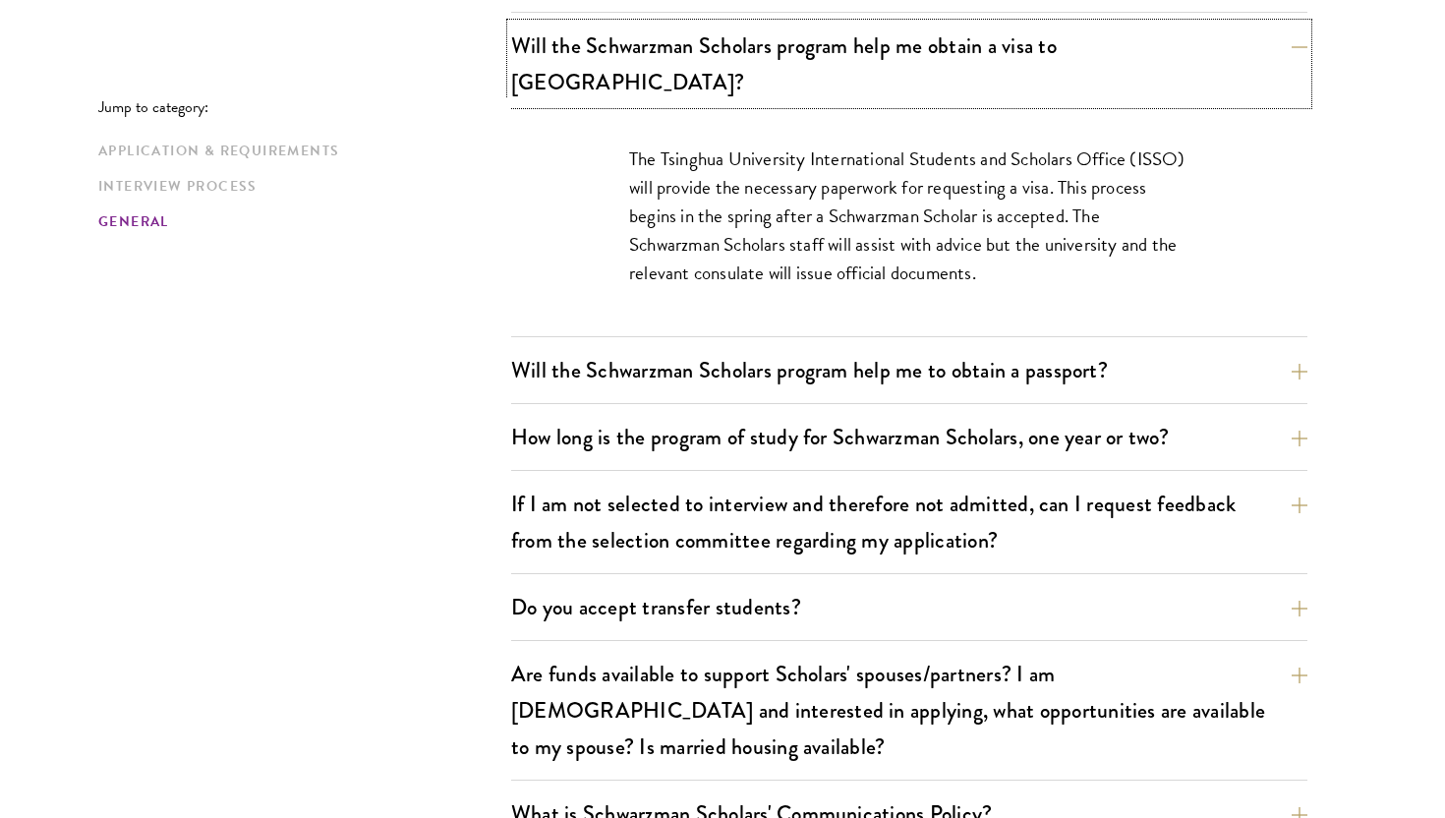
scroll to position [3036, 0]
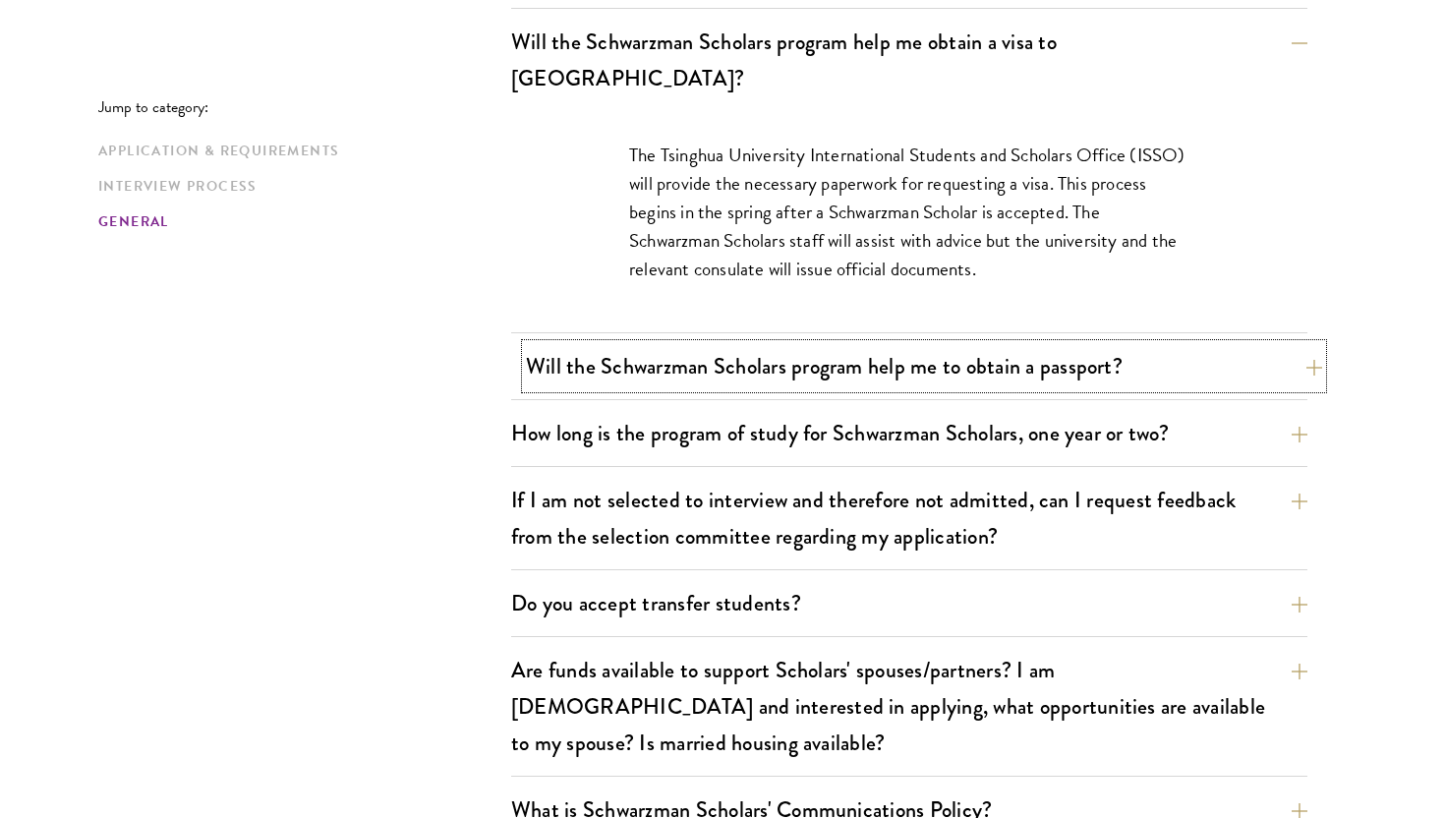
click at [1138, 344] on button "Will the Schwarzman Scholars program help me to obtain a passport?" at bounding box center [924, 366] width 796 height 44
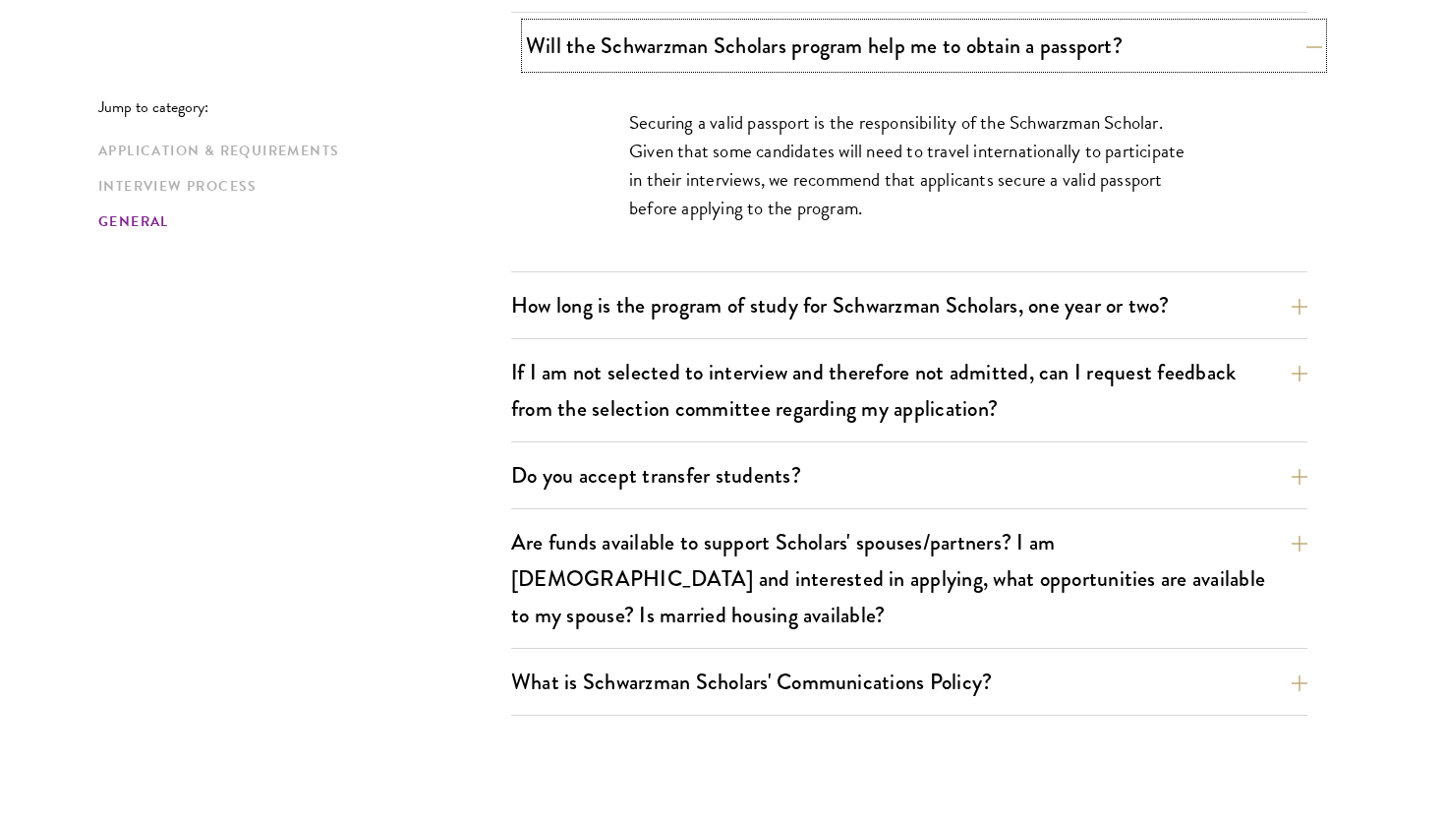
scroll to position [3136, 0]
click at [1016, 282] on button "How long is the program of study for Schwarzman Scholars, one year or two?" at bounding box center [924, 304] width 796 height 44
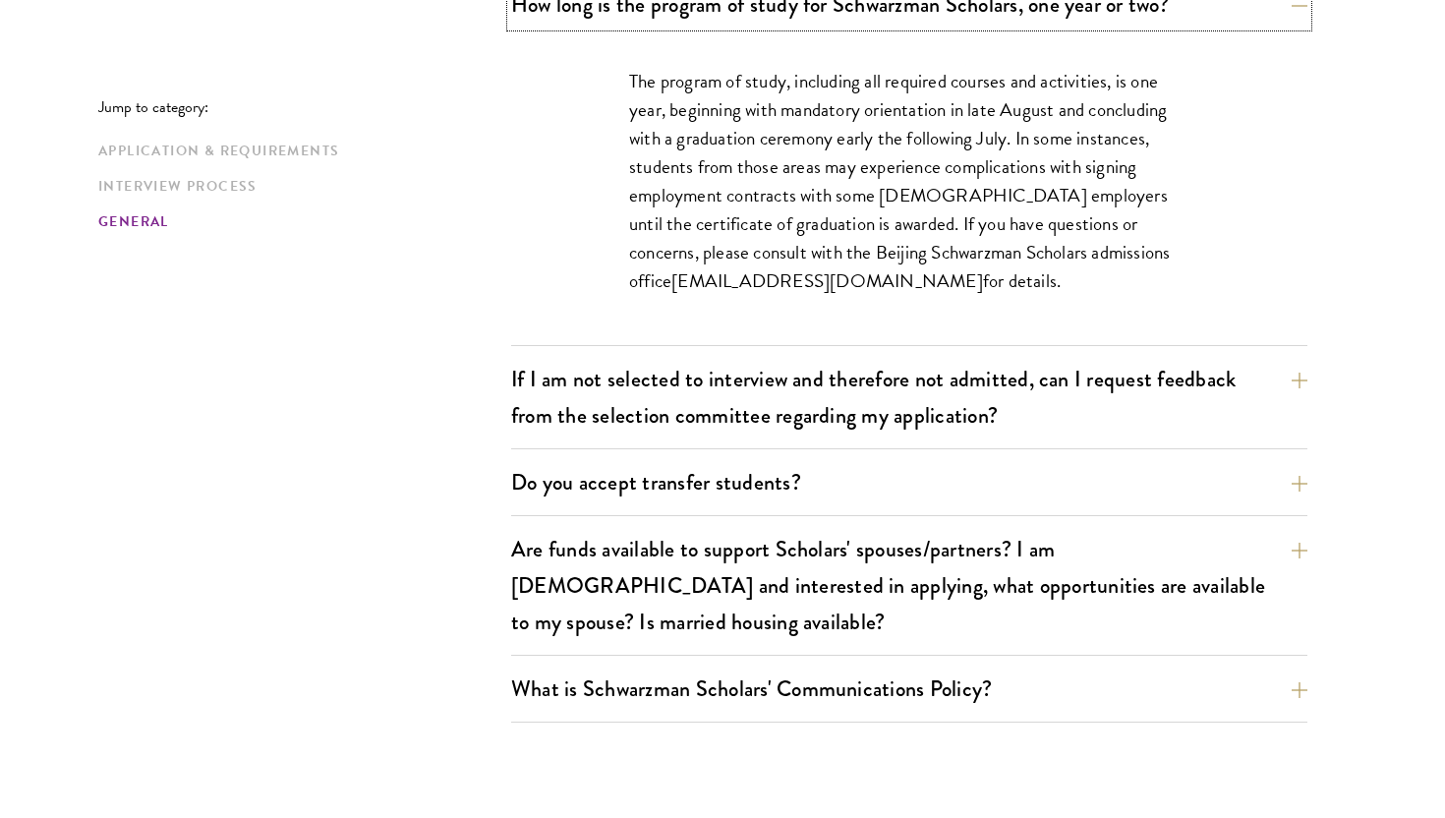
scroll to position [3246, 0]
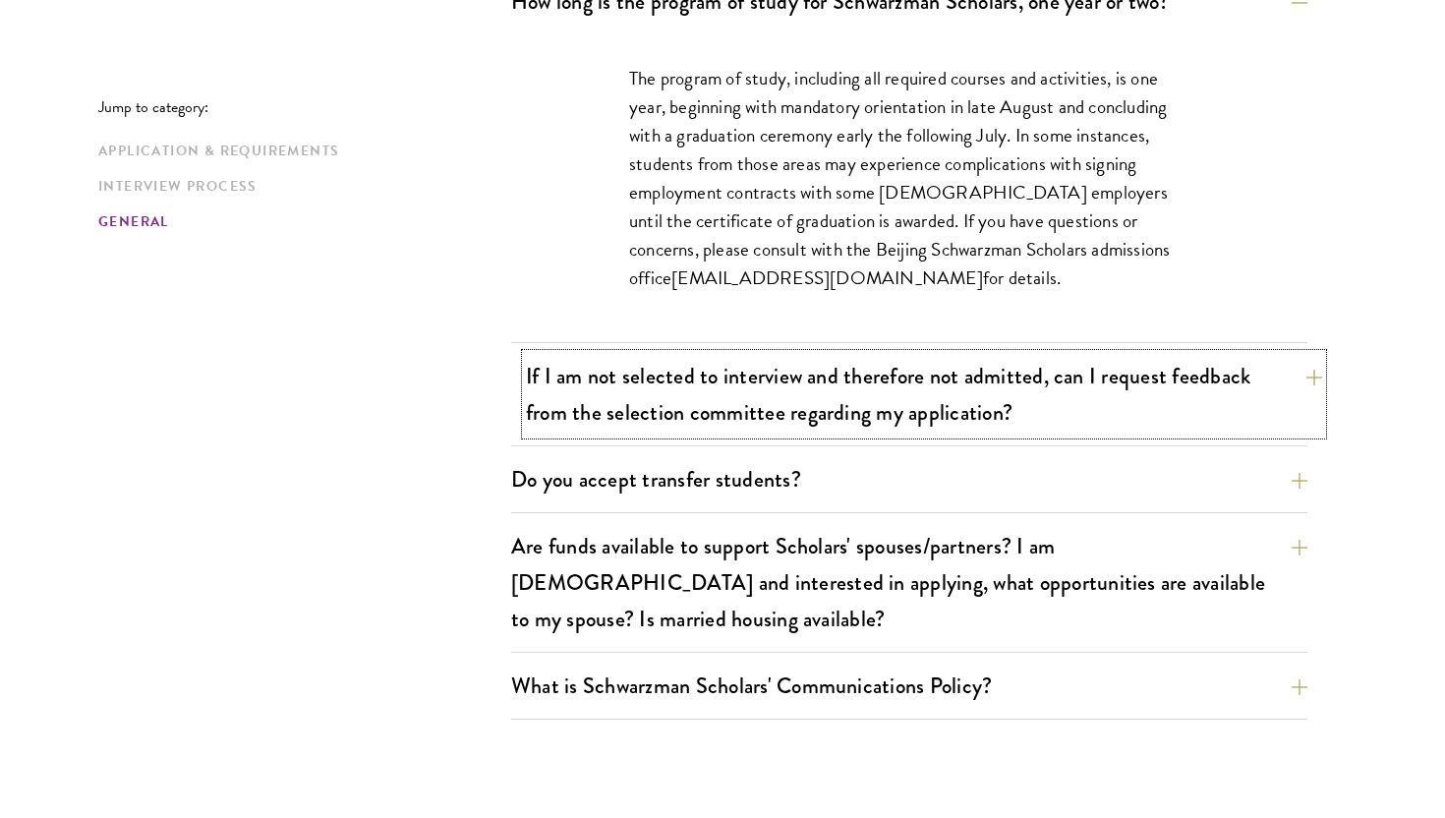
click at [929, 363] on button "If I am not selected to interview and therefore not admitted, can I request fee…" at bounding box center [924, 394] width 796 height 81
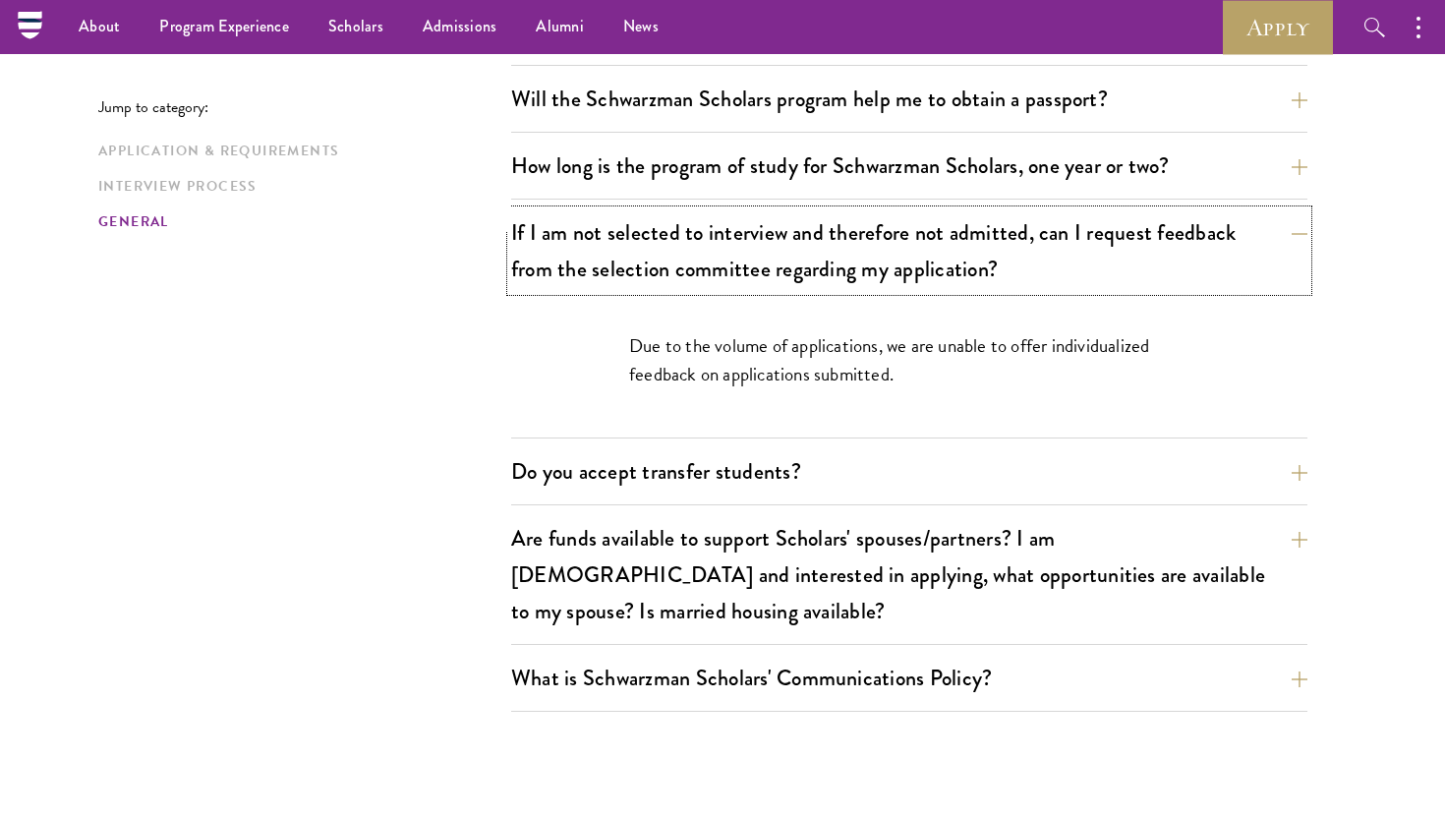
scroll to position [3084, 0]
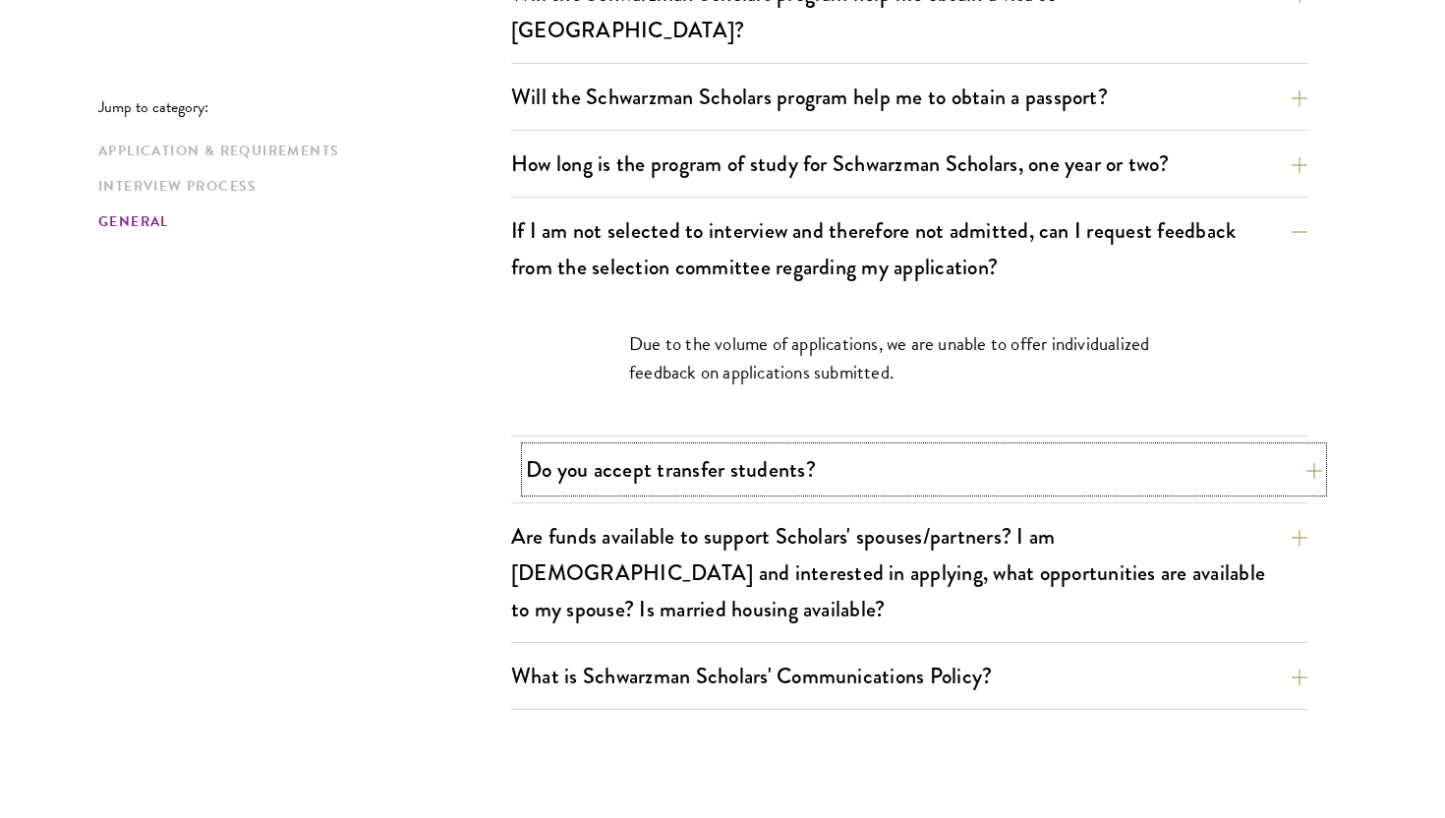
click at [727, 454] on button "Do you accept transfer students?" at bounding box center [924, 469] width 796 height 44
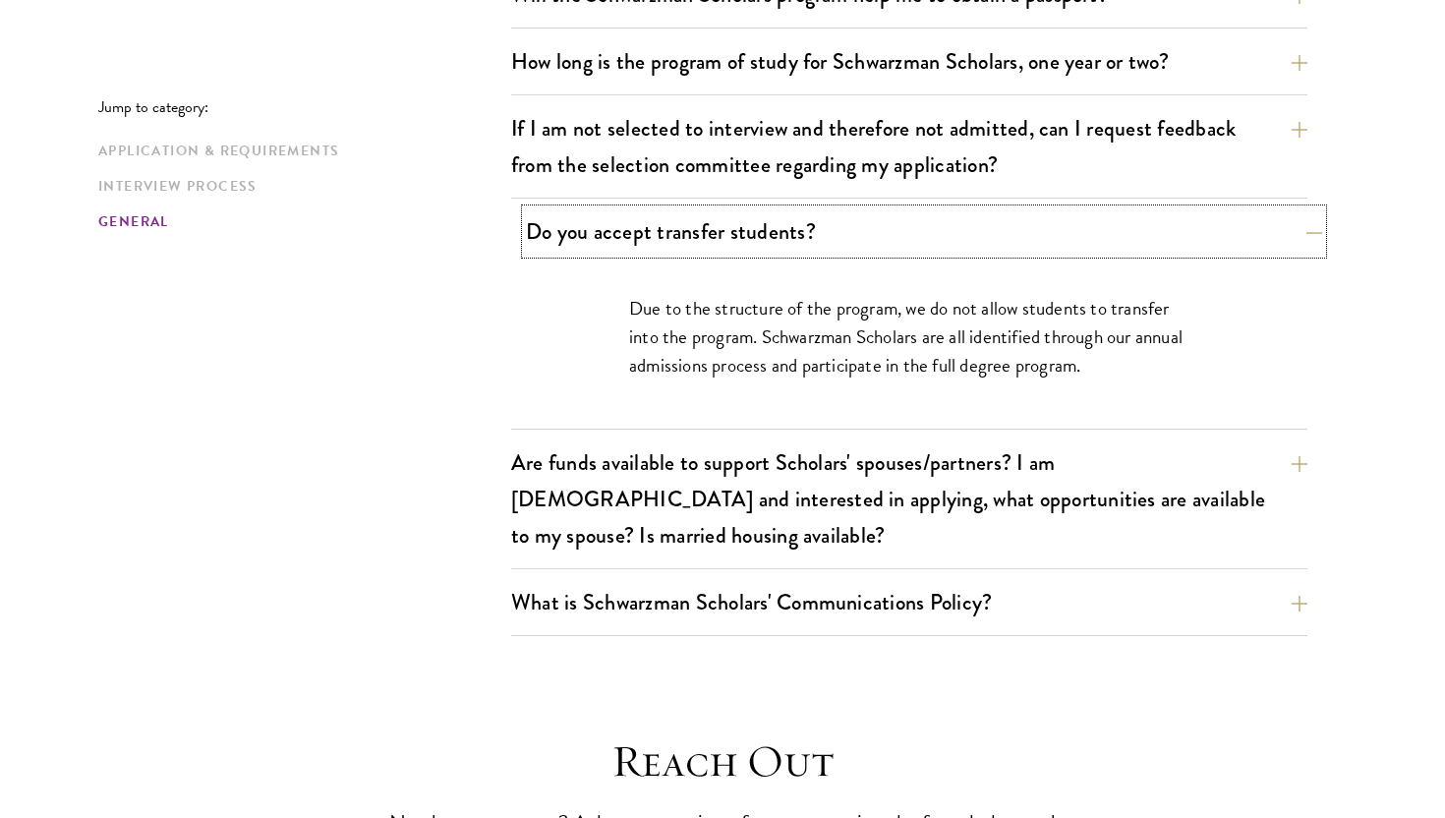
scroll to position [3195, 0]
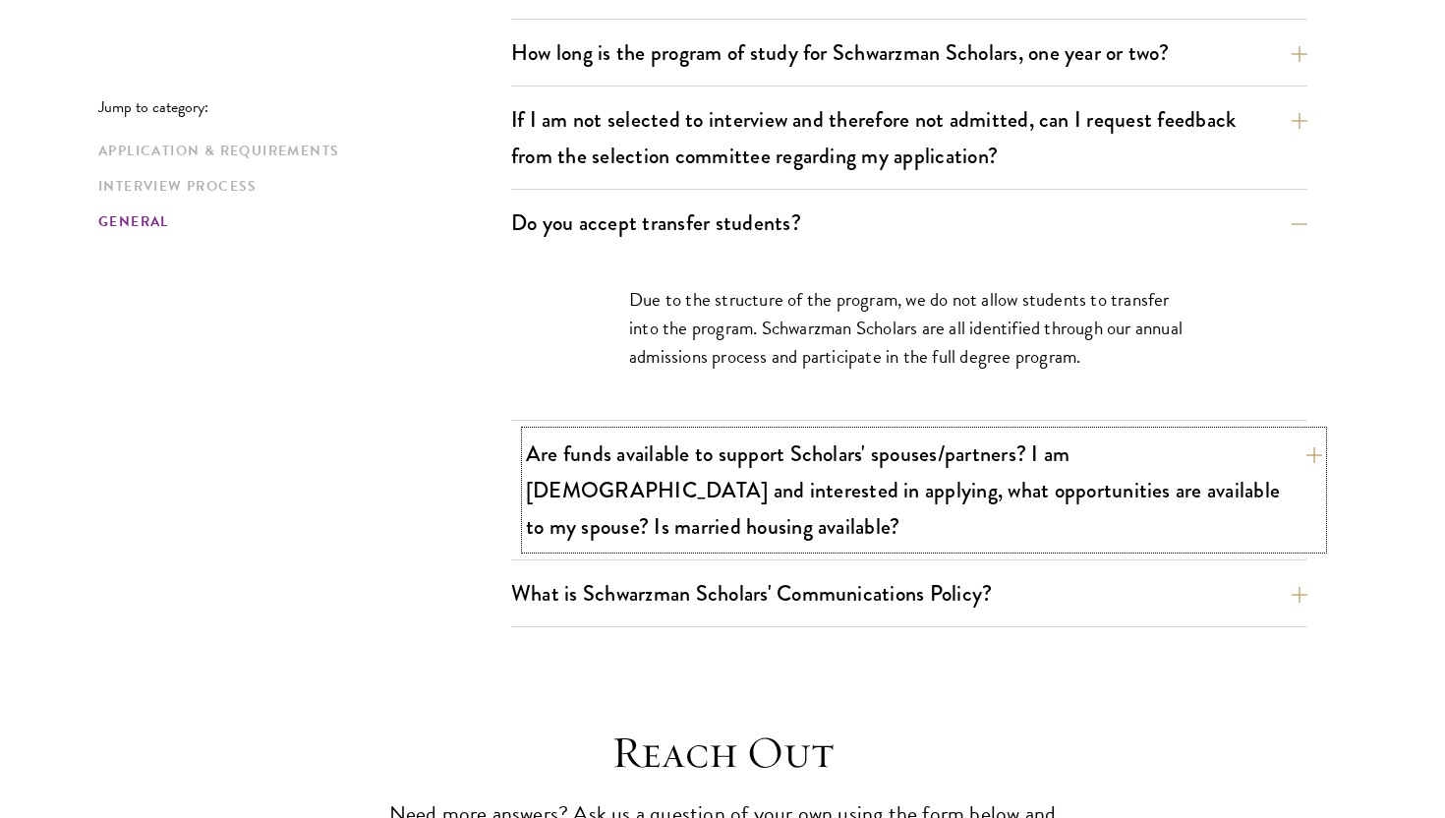
click at [710, 438] on button "Are funds available to support Scholars' spouses/partners? I am [DEMOGRAPHIC_DA…" at bounding box center [924, 490] width 796 height 117
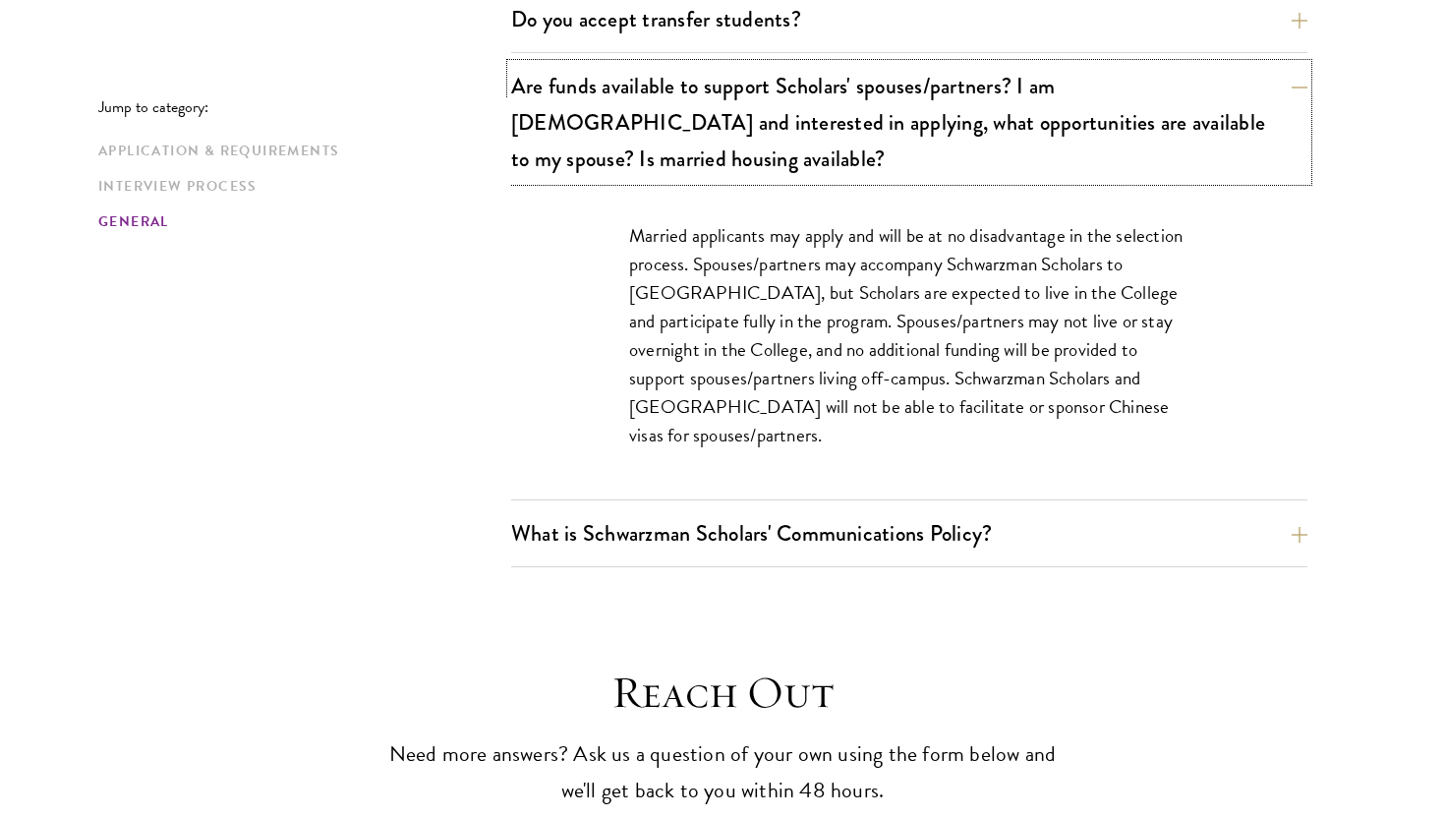
scroll to position [3452, 0]
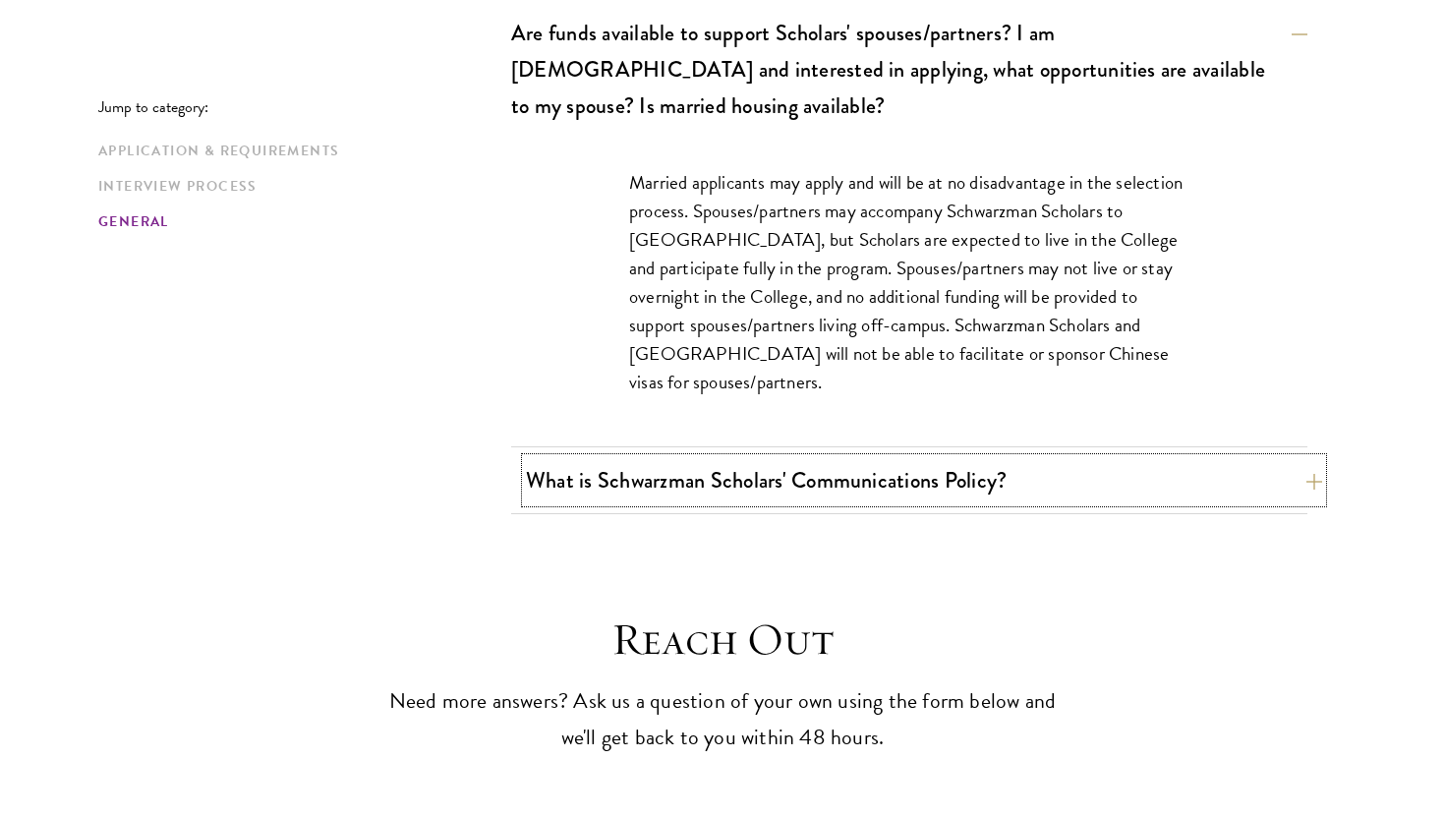
click at [1057, 458] on button "What is Schwarzman Scholars' Communications Policy?" at bounding box center [924, 480] width 796 height 44
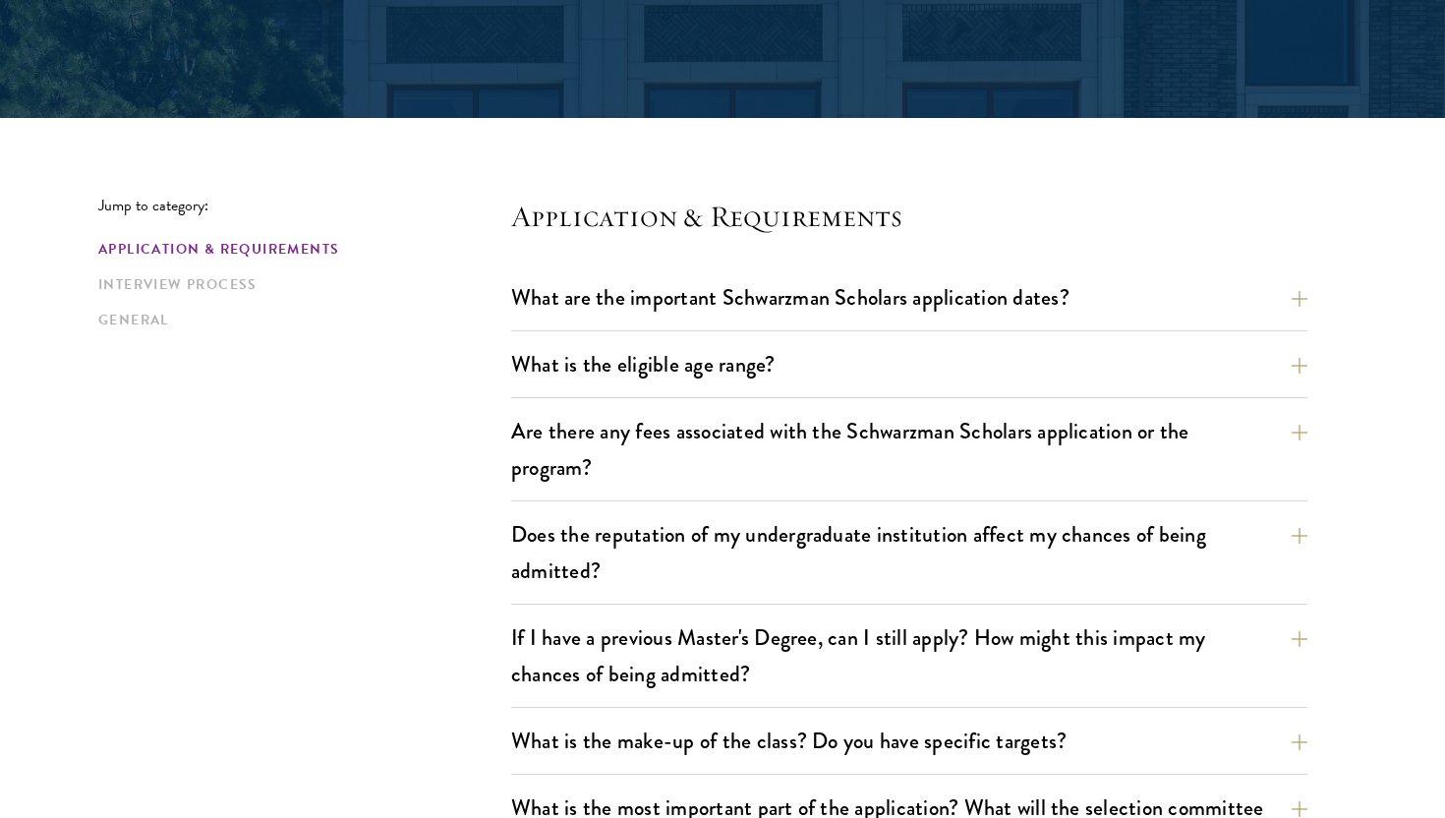
scroll to position [0, 0]
